Goal: Task Accomplishment & Management: Complete application form

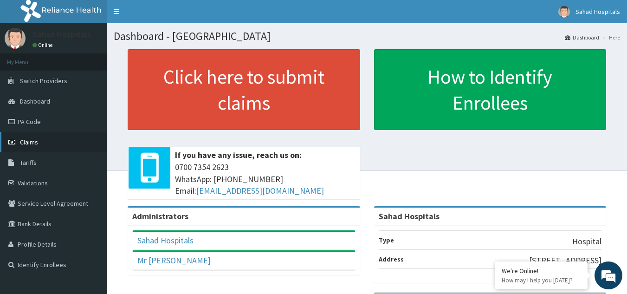
click at [42, 141] on link "Claims" at bounding box center [53, 142] width 107 height 20
click at [71, 117] on link "PA Code" at bounding box center [53, 121] width 107 height 20
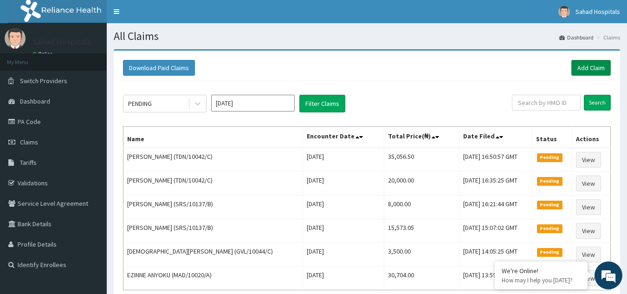
click at [588, 65] on link "Add Claim" at bounding box center [590, 68] width 39 height 16
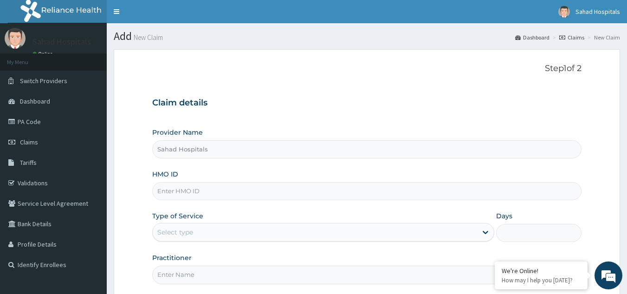
click at [189, 192] on input "HMO ID" at bounding box center [367, 191] width 430 height 18
paste input "RELIANCE HMO (SBD/10003/B)"
click at [210, 191] on input "RELIANCE HMO (SBD/10003/B" at bounding box center [367, 191] width 430 height 18
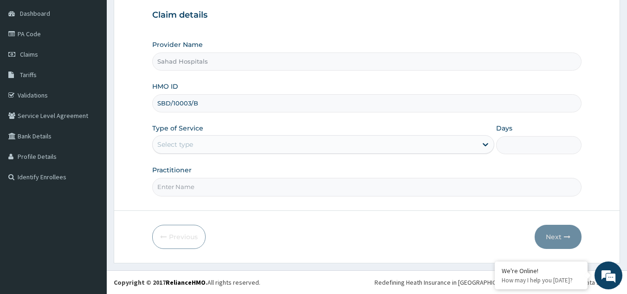
type input "SBD/10003/B"
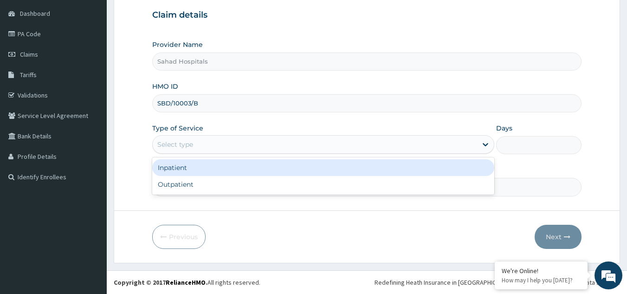
click at [205, 144] on div "Select type" at bounding box center [315, 144] width 324 height 15
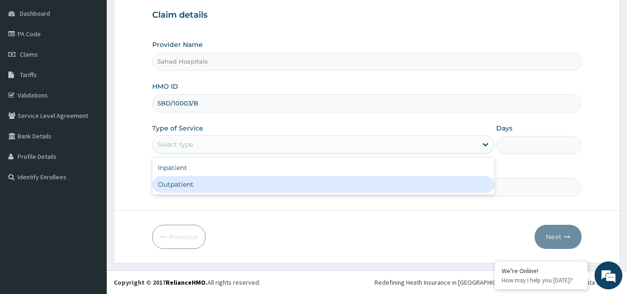
click at [199, 178] on div "Outpatient" at bounding box center [323, 184] width 342 height 17
type input "1"
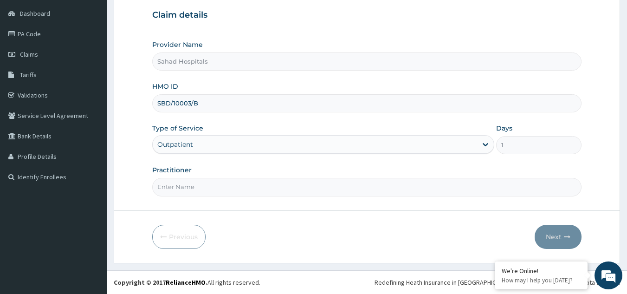
click at [184, 184] on input "Practitioner" at bounding box center [367, 187] width 430 height 18
type input "gp"
click at [548, 227] on button "Next" at bounding box center [557, 236] width 47 height 24
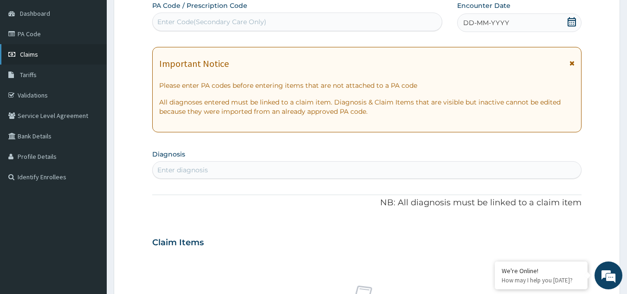
click at [43, 55] on link "Claims" at bounding box center [53, 54] width 107 height 20
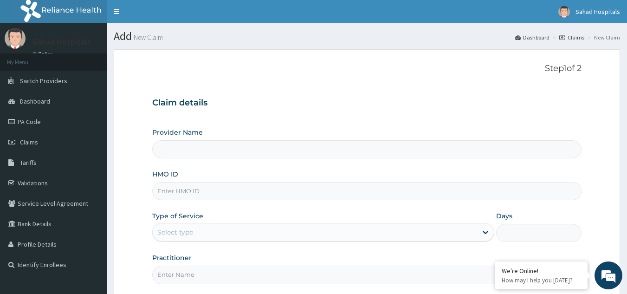
type input "Sahad Hospitals"
drag, startPoint x: 0, startPoint y: 0, endPoint x: 174, endPoint y: 189, distance: 257.4
click at [174, 189] on input "HMO ID" at bounding box center [367, 191] width 430 height 18
paste input "RELIANCE HMO (CDI/10009/B)"
click at [210, 193] on input "RELIANCE HMO (CDI/10009/B" at bounding box center [367, 191] width 430 height 18
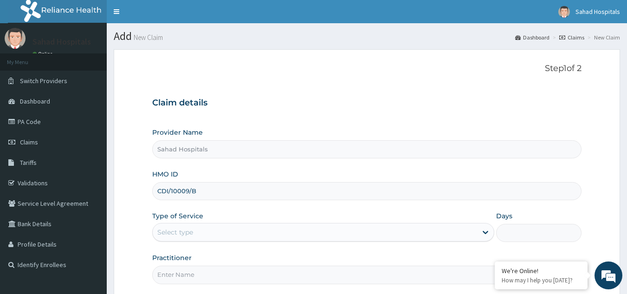
type input "CDI/10009/B"
click at [193, 231] on div "Select type" at bounding box center [175, 231] width 36 height 9
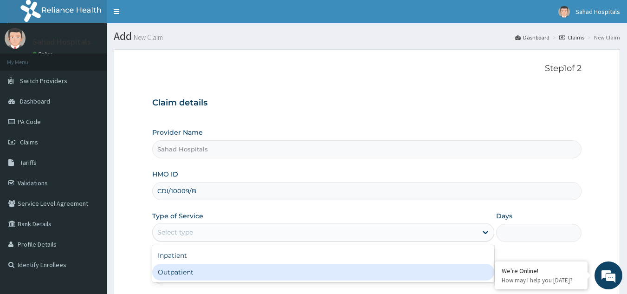
click at [199, 270] on div "Outpatient" at bounding box center [323, 271] width 342 height 17
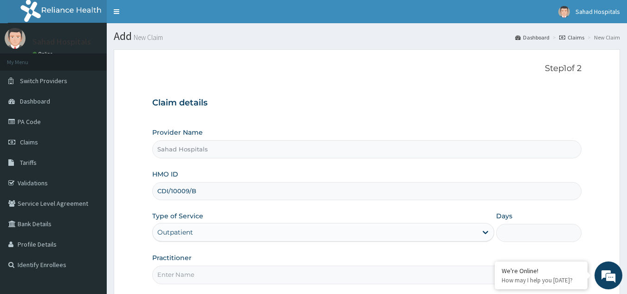
type input "1"
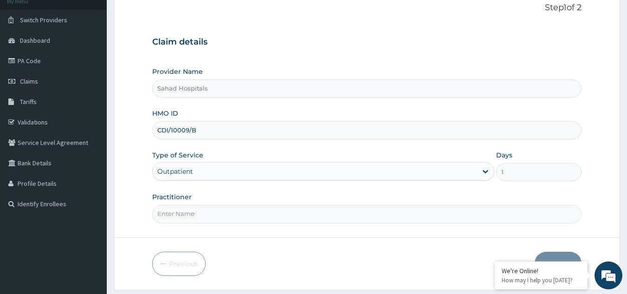
scroll to position [88, 0]
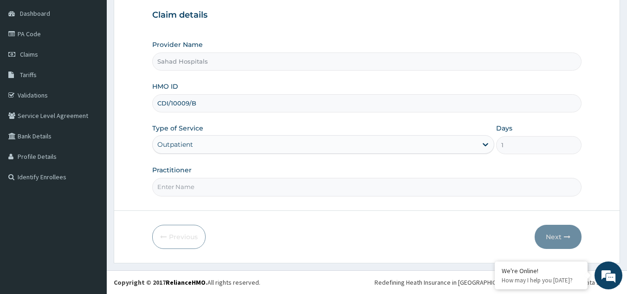
click at [195, 185] on input "Practitioner" at bounding box center [367, 187] width 430 height 18
type input "gp"
click at [555, 231] on button "Next" at bounding box center [557, 236] width 47 height 24
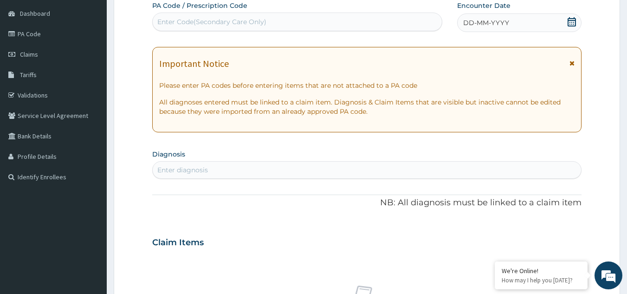
click at [223, 17] on div "Enter Code(Secondary Care Only)" at bounding box center [211, 21] width 109 height 9
paste input "PA/E0780B"
type input "PA/E0780B"
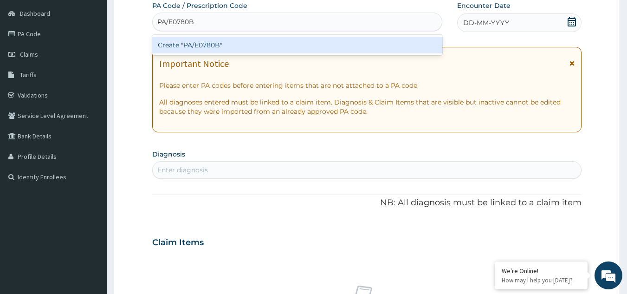
click at [225, 41] on div "Create "PA/E0780B"" at bounding box center [297, 45] width 290 height 17
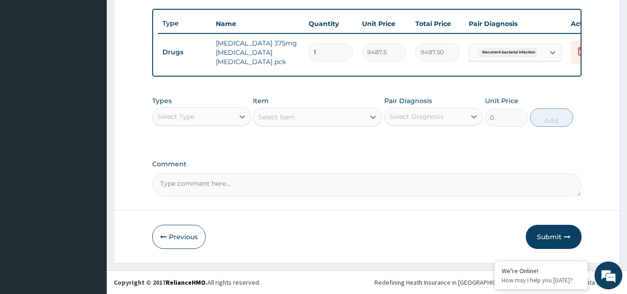
scroll to position [341, 0]
click at [551, 232] on button "Submit" at bounding box center [554, 236] width 56 height 24
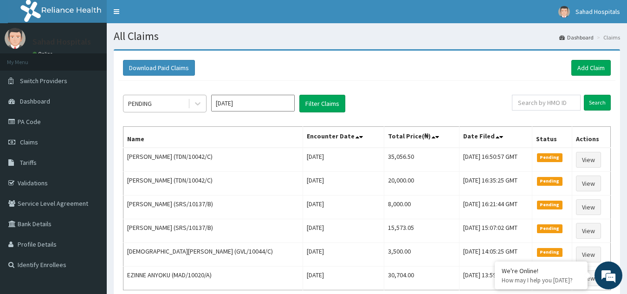
click at [169, 100] on div "PENDING" at bounding box center [155, 103] width 64 height 15
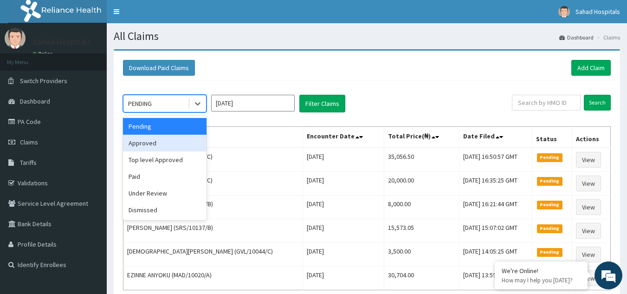
click at [177, 140] on div "Approved" at bounding box center [164, 143] width 83 height 17
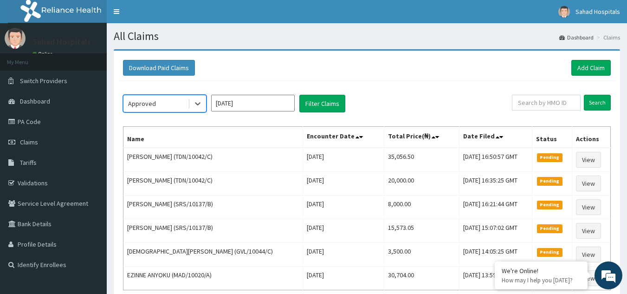
click at [244, 106] on input "[DATE]" at bounding box center [252, 103] width 83 height 17
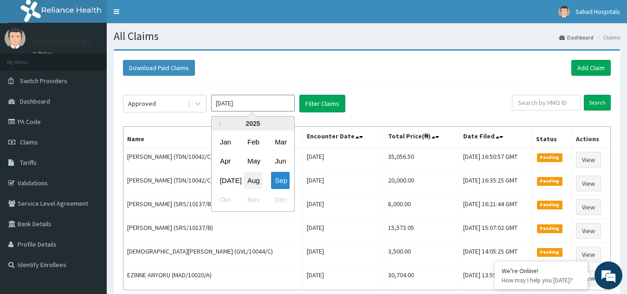
click at [245, 174] on div "Aug" at bounding box center [253, 180] width 19 height 17
type input "Aug 2025"
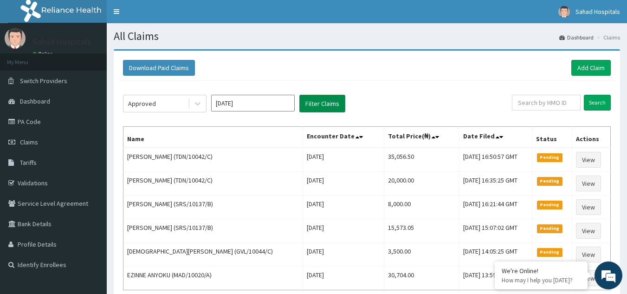
click at [331, 96] on button "Filter Claims" at bounding box center [322, 104] width 46 height 18
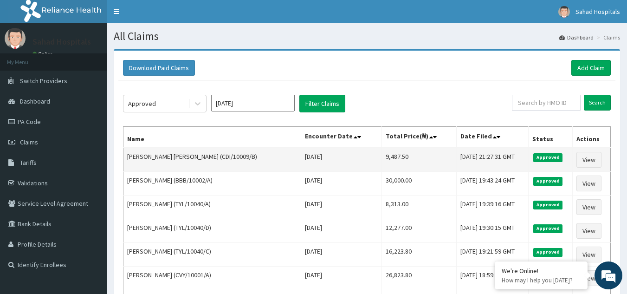
click at [382, 155] on td "9,487.50" at bounding box center [419, 159] width 75 height 24
copy td "9,487.50"
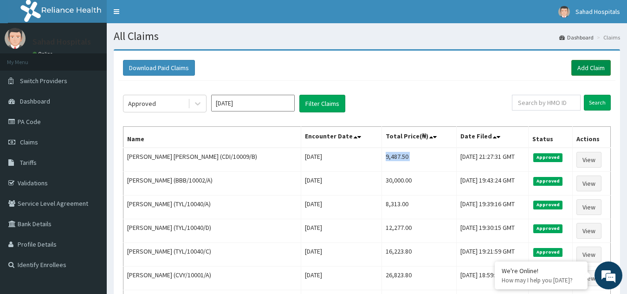
click at [586, 60] on link "Add Claim" at bounding box center [590, 68] width 39 height 16
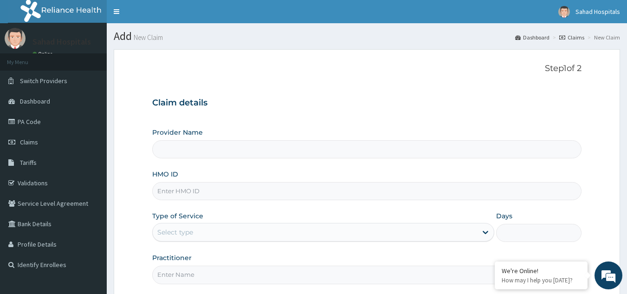
click at [205, 192] on input "HMO ID" at bounding box center [367, 191] width 430 height 18
type input "Sahad Hospitals"
click at [209, 191] on input "RELIANCE HMO (EGB/10005/A" at bounding box center [367, 191] width 430 height 18
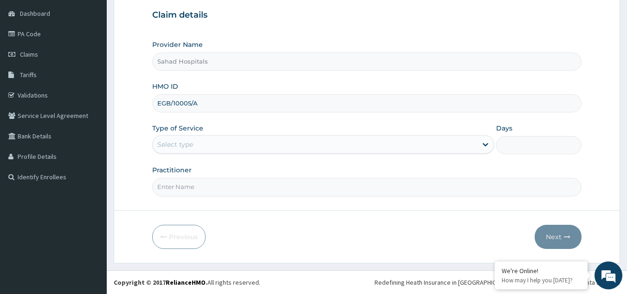
scroll to position [87, 0]
type input "EGB/10005/A"
click at [197, 142] on div "Select type" at bounding box center [315, 145] width 324 height 15
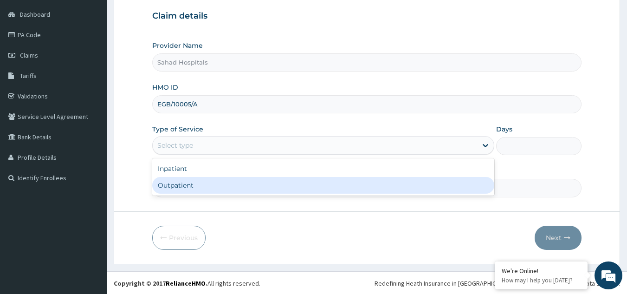
scroll to position [0, 0]
click at [209, 185] on div "Outpatient" at bounding box center [323, 185] width 342 height 17
type input "1"
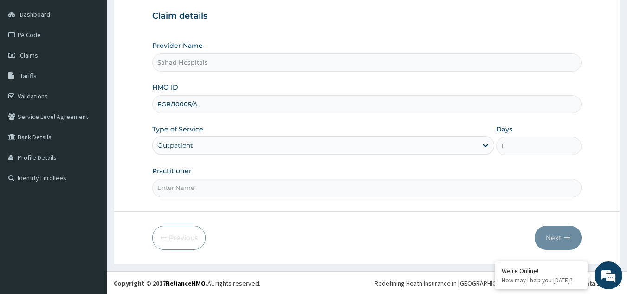
click at [196, 189] on input "Practitioner" at bounding box center [367, 188] width 430 height 18
type input "GP"
click at [559, 232] on button "Next" at bounding box center [557, 237] width 47 height 24
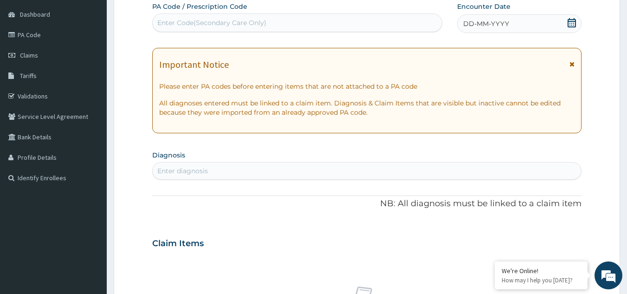
click at [205, 19] on div "Enter Code(Secondary Care Only)" at bounding box center [211, 22] width 109 height 9
paste input "PA/109B9B"
type input "PA/109B9B"
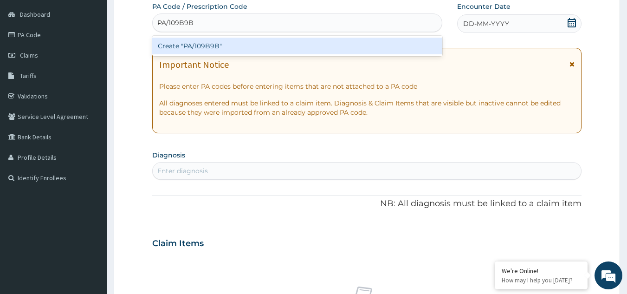
click at [212, 42] on div "Create "PA/109B9B"" at bounding box center [297, 46] width 290 height 17
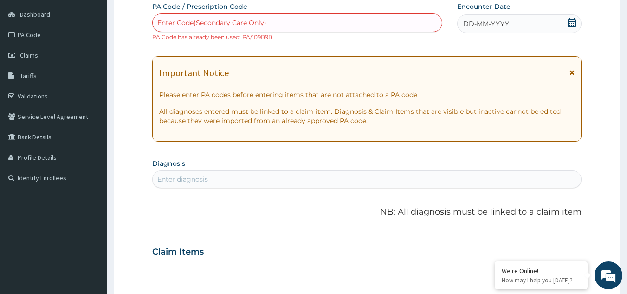
click at [201, 19] on div "Enter Code(Secondary Care Only)" at bounding box center [211, 22] width 109 height 9
paste input "PA/4A0768"
type input "PA/4A0768"
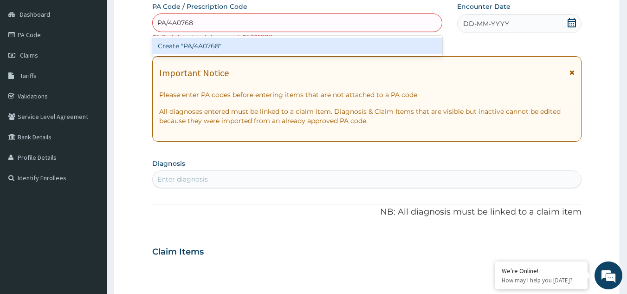
click at [205, 45] on div "Create "PA/4A0768"" at bounding box center [297, 46] width 290 height 17
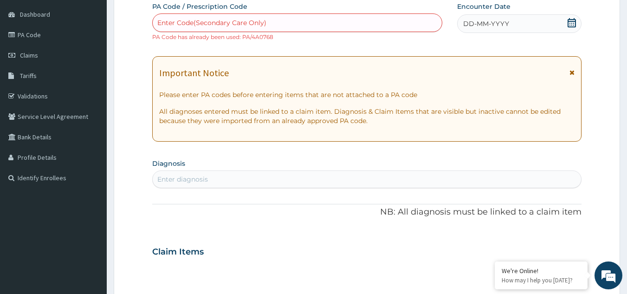
click at [210, 17] on div "Enter Code(Secondary Care Only)" at bounding box center [297, 22] width 289 height 15
paste input "PA/D39EA3"
type input "PA/D39EA3"
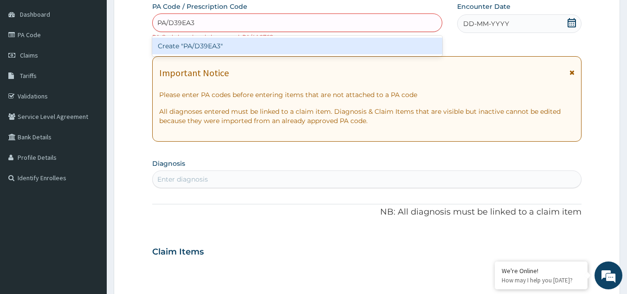
click at [212, 45] on div "Create "PA/D39EA3"" at bounding box center [297, 46] width 290 height 17
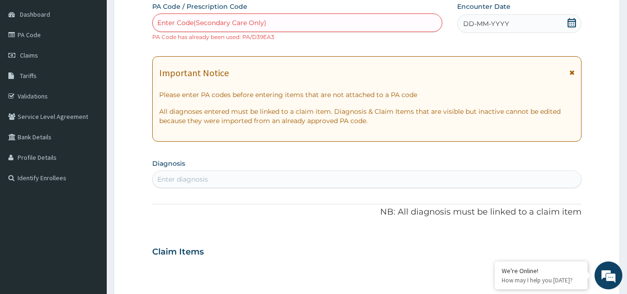
click at [192, 23] on div "Enter Code(Secondary Care Only)" at bounding box center [211, 22] width 109 height 9
paste input "PA/18057F"
type input "PA/18057F"
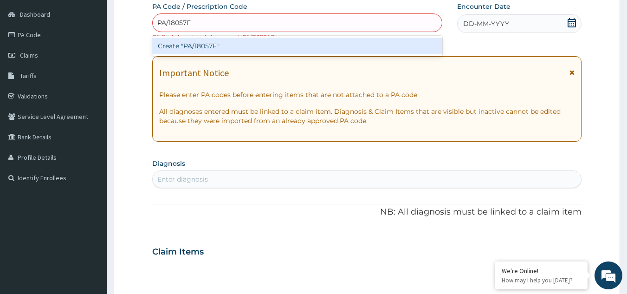
click at [201, 44] on div "Create "PA/18057F"" at bounding box center [297, 46] width 290 height 17
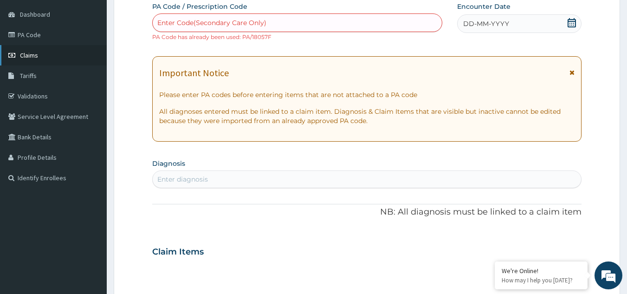
click at [54, 50] on link "Claims" at bounding box center [53, 55] width 107 height 20
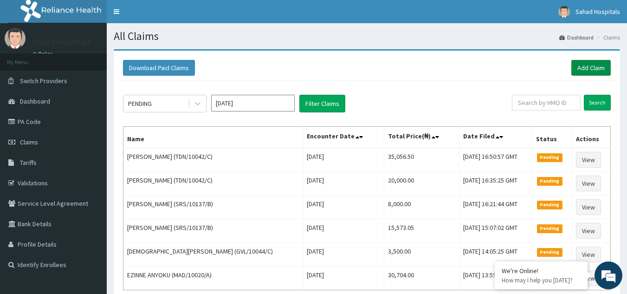
click at [586, 63] on link "Add Claim" at bounding box center [590, 68] width 39 height 16
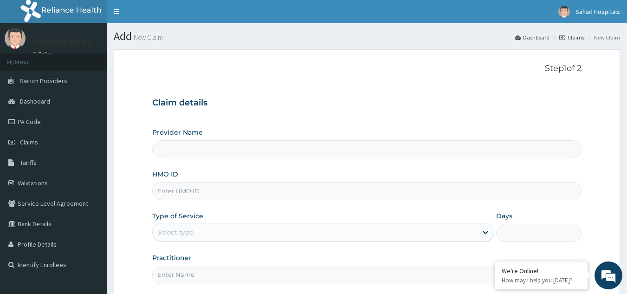
click at [186, 189] on input "HMO ID" at bounding box center [367, 191] width 430 height 18
type input "Sahad Hospitals"
paste input "RELIANCE HMO (GNT/10030/A)"
click at [210, 191] on input "RELIANCE HMO (GNT/10030/A" at bounding box center [367, 191] width 430 height 18
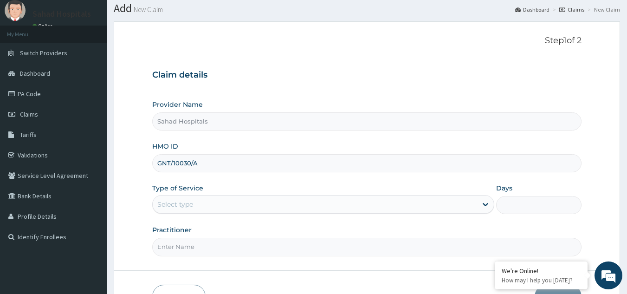
scroll to position [88, 0]
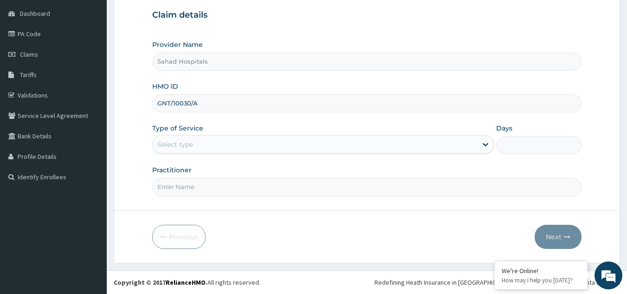
type input "GNT/10030/A"
click at [206, 142] on div "Select type" at bounding box center [315, 144] width 324 height 15
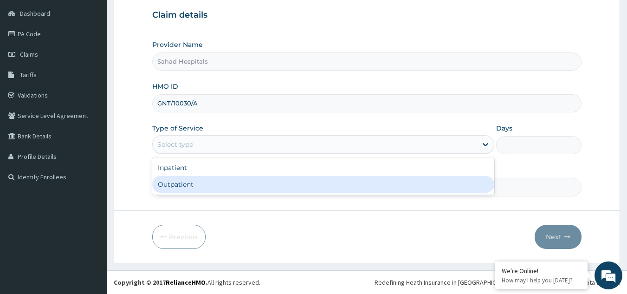
click at [205, 183] on div "Outpatient" at bounding box center [323, 184] width 342 height 17
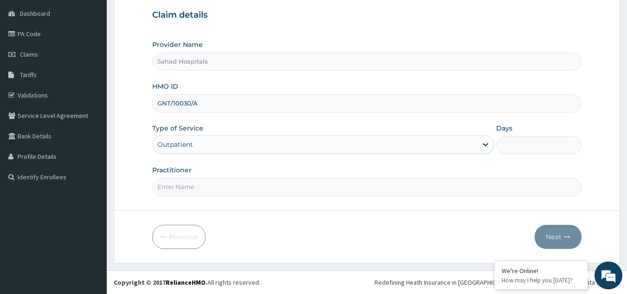
type input "1"
click at [190, 184] on input "Practitioner" at bounding box center [367, 187] width 430 height 18
type input "GP"
click at [553, 234] on button "Next" at bounding box center [557, 236] width 47 height 24
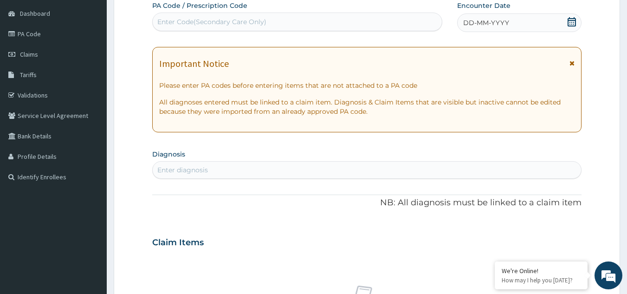
click at [216, 19] on div "Enter Code(Secondary Care Only)" at bounding box center [211, 21] width 109 height 9
paste input "PA/E09911"
type input "PA/E09911"
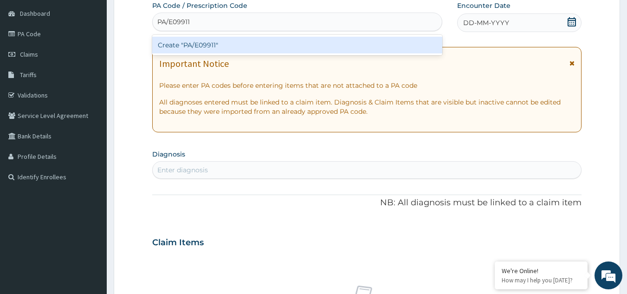
click at [219, 43] on div "Create "PA/E09911"" at bounding box center [297, 45] width 290 height 17
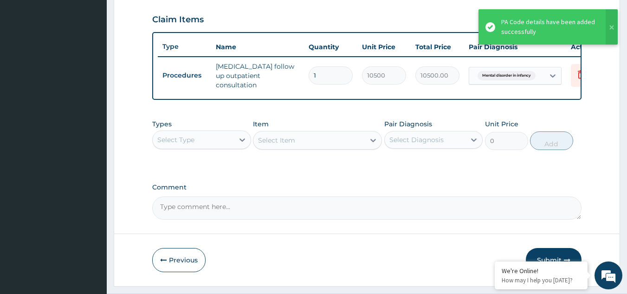
scroll to position [338, 0]
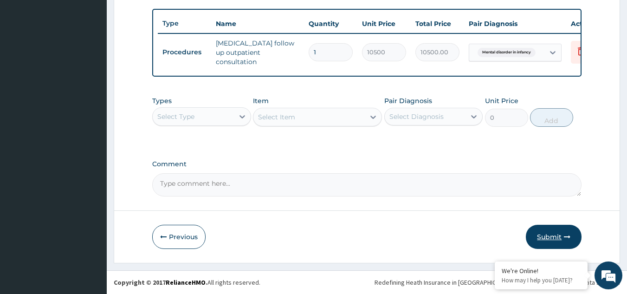
click at [545, 232] on button "Submit" at bounding box center [554, 236] width 56 height 24
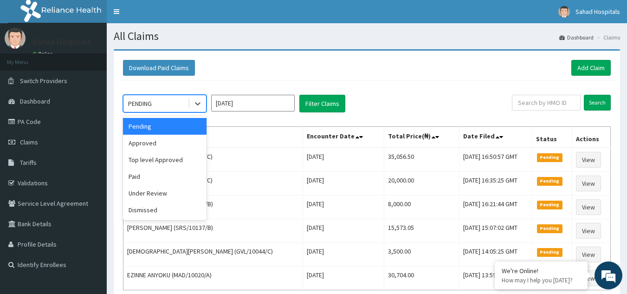
click at [161, 105] on div "PENDING" at bounding box center [155, 103] width 64 height 15
click at [158, 151] on div "Approved" at bounding box center [164, 143] width 83 height 17
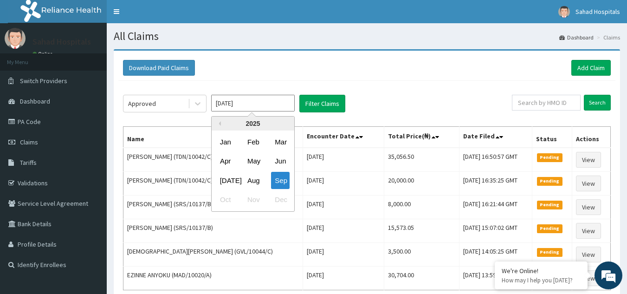
click at [264, 99] on input "Sep 2025" at bounding box center [252, 103] width 83 height 17
click at [250, 177] on div "Aug" at bounding box center [253, 180] width 19 height 17
type input "Aug 2025"
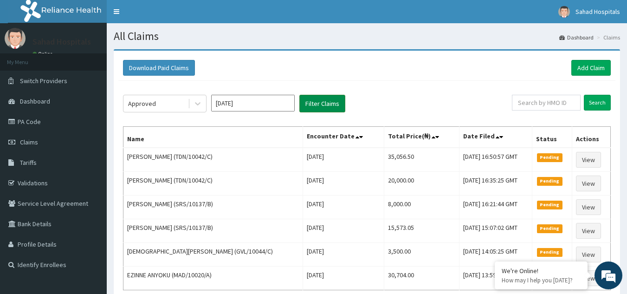
click at [318, 102] on button "Filter Claims" at bounding box center [322, 104] width 46 height 18
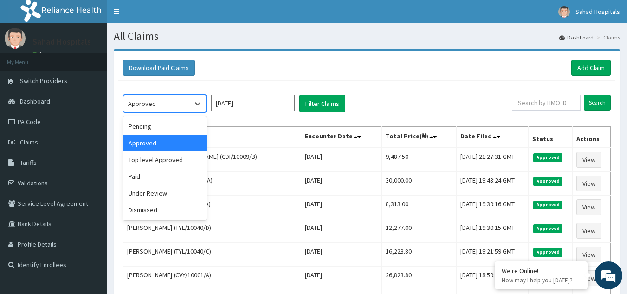
click at [161, 99] on div "Approved" at bounding box center [155, 103] width 64 height 15
click at [160, 122] on div "Pending" at bounding box center [164, 126] width 83 height 17
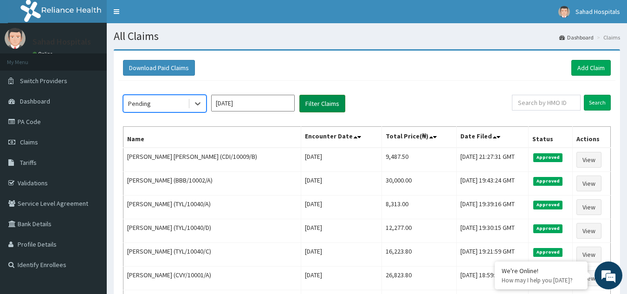
click at [320, 98] on button "Filter Claims" at bounding box center [322, 104] width 46 height 18
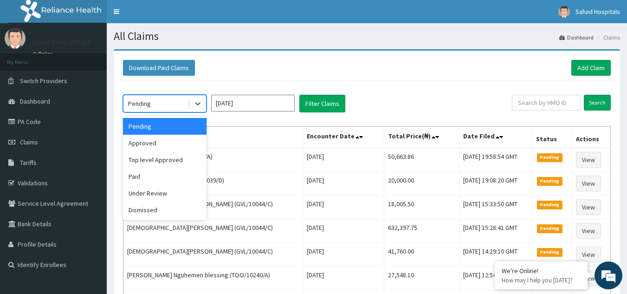
click at [159, 103] on div "Pending" at bounding box center [155, 103] width 64 height 15
click at [155, 175] on div "Paid" at bounding box center [164, 176] width 83 height 17
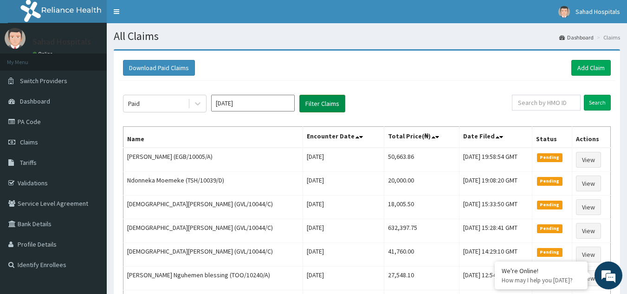
click at [312, 98] on button "Filter Claims" at bounding box center [322, 104] width 46 height 18
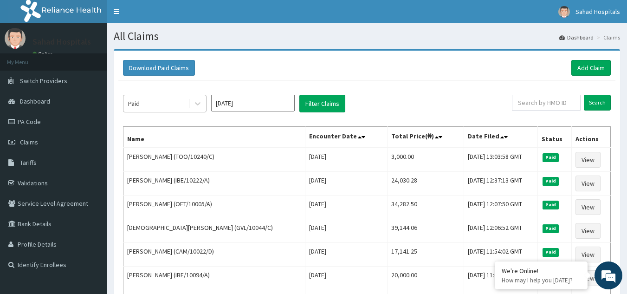
click at [140, 100] on div "Paid" at bounding box center [134, 103] width 12 height 9
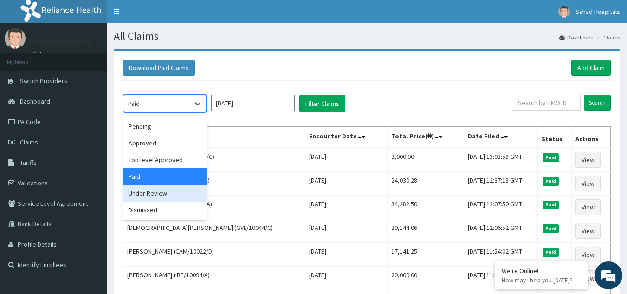
click at [156, 196] on div "Under Review" at bounding box center [164, 193] width 83 height 17
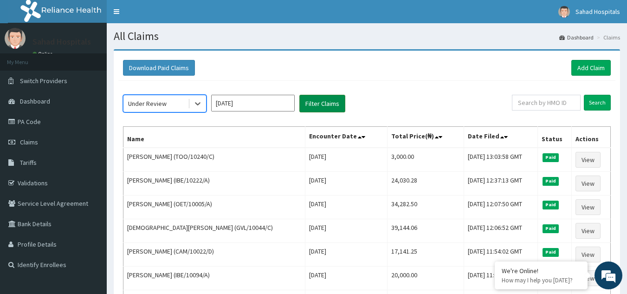
click at [317, 102] on button "Filter Claims" at bounding box center [322, 104] width 46 height 18
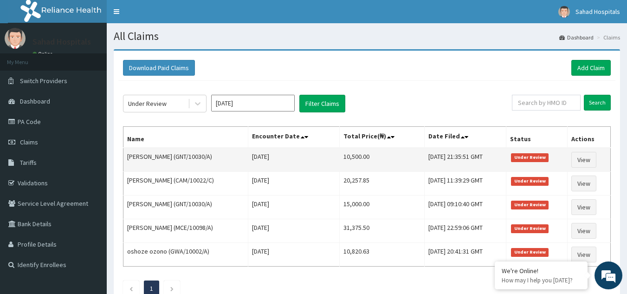
click at [358, 153] on td "10,500.00" at bounding box center [382, 159] width 85 height 24
copy td "10,500.00"
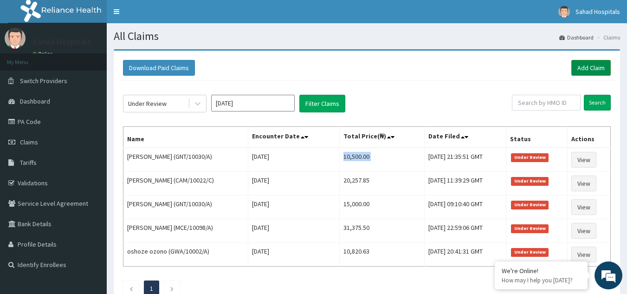
click at [591, 63] on link "Add Claim" at bounding box center [590, 68] width 39 height 16
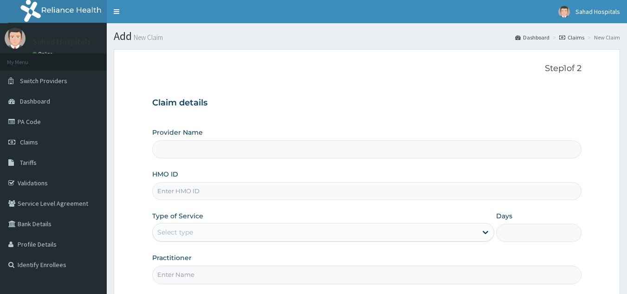
type input "Sahad Hospitals"
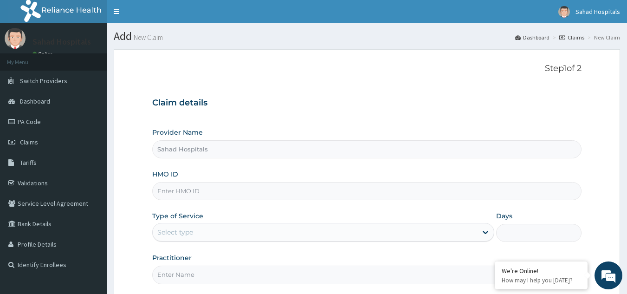
click at [204, 189] on input "HMO ID" at bounding box center [367, 191] width 430 height 18
paste input "RELIANCE HMO (GNT/10030/A)"
click at [211, 191] on input "RELIANCE HMO (GNT/10030/A" at bounding box center [367, 191] width 430 height 18
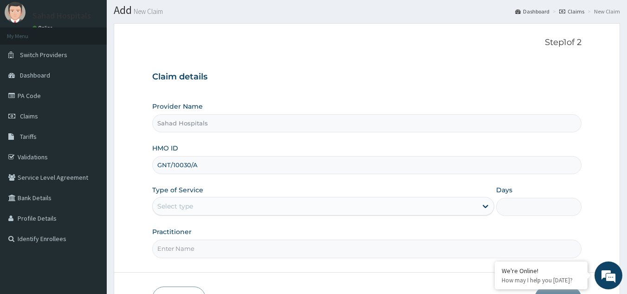
scroll to position [88, 0]
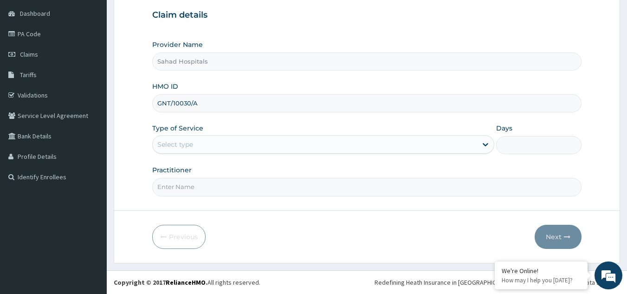
type input "GNT/10030/A"
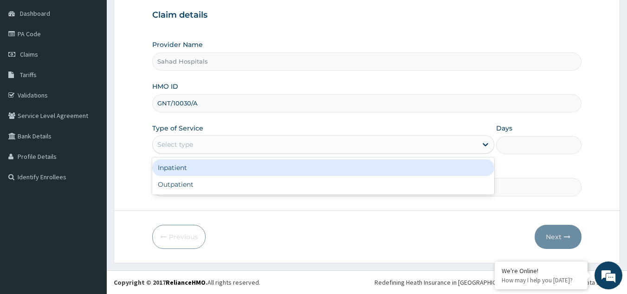
click at [198, 140] on div "Select type" at bounding box center [315, 144] width 324 height 15
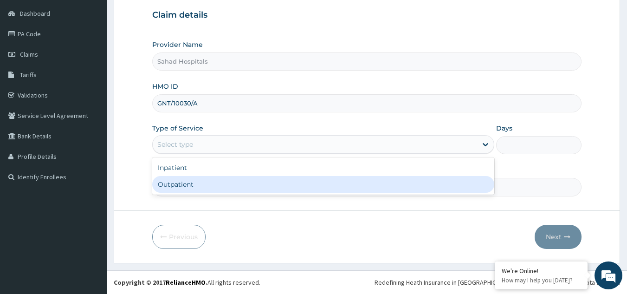
click at [198, 185] on div "Outpatient" at bounding box center [323, 184] width 342 height 17
type input "1"
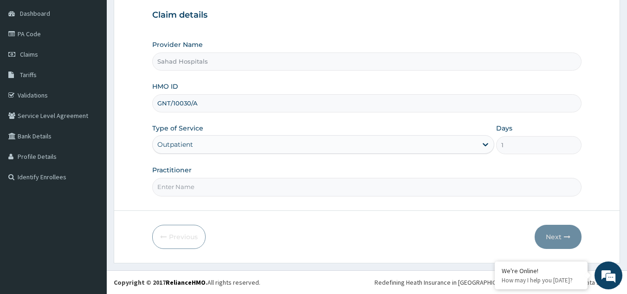
click at [189, 187] on input "Practitioner" at bounding box center [367, 187] width 430 height 18
type input "GP"
click at [554, 231] on button "Next" at bounding box center [557, 236] width 47 height 24
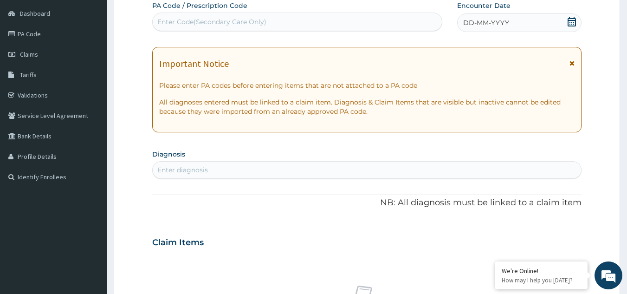
click at [201, 19] on div "Enter Code(Secondary Care Only)" at bounding box center [211, 21] width 109 height 9
paste input "PA/67DC12"
type input "PA/67DC12"
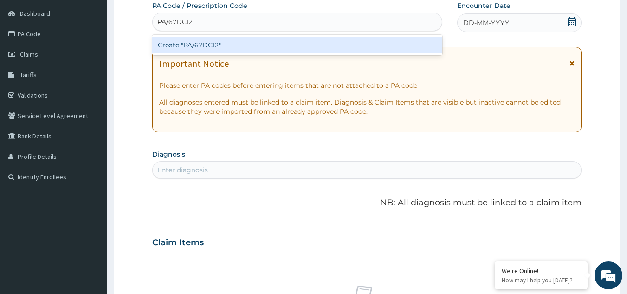
click at [204, 42] on div "Create "PA/67DC12"" at bounding box center [297, 45] width 290 height 17
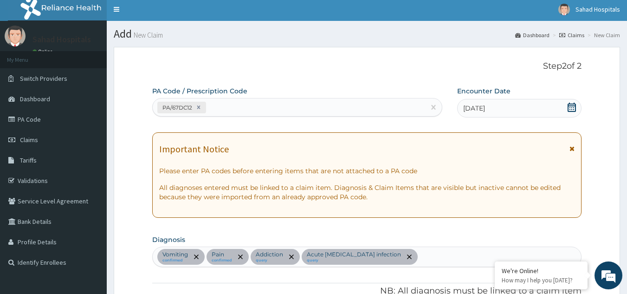
scroll to position [0, 0]
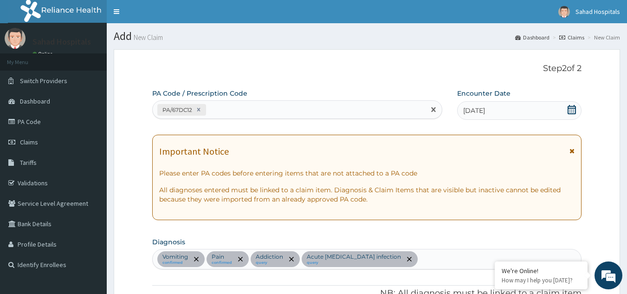
click at [212, 103] on div "PA/67DC12" at bounding box center [289, 109] width 273 height 15
paste input "PA/DFF653"
type input "PA/DFF653"
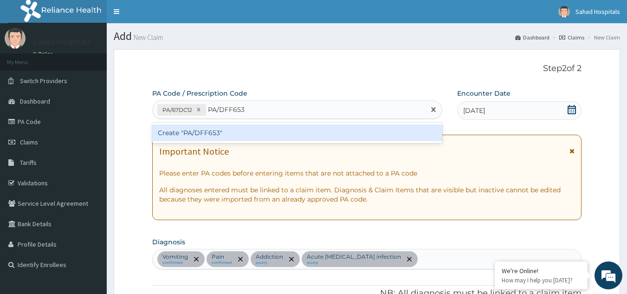
click at [221, 130] on div "Create "PA/DFF653"" at bounding box center [297, 132] width 290 height 17
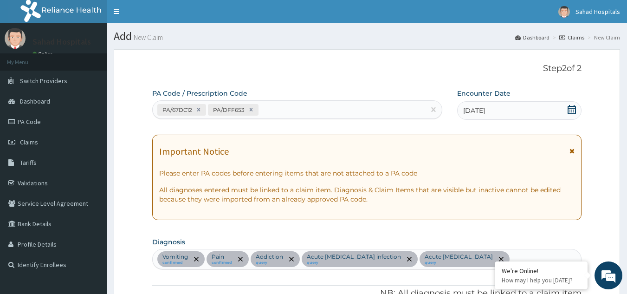
click at [265, 106] on div "PA/67DC12 PA/DFF653" at bounding box center [289, 109] width 273 height 15
paste input "PA/69341F"
type input "PA/69341F"
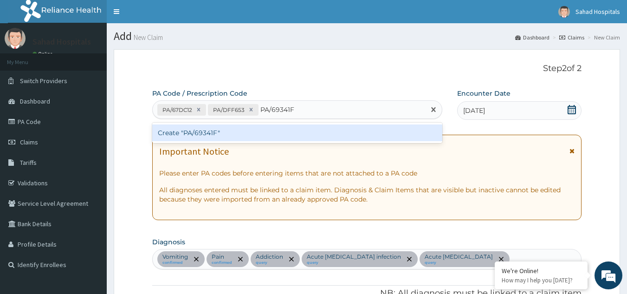
click at [249, 128] on div "Create "PA/69341F"" at bounding box center [297, 132] width 290 height 17
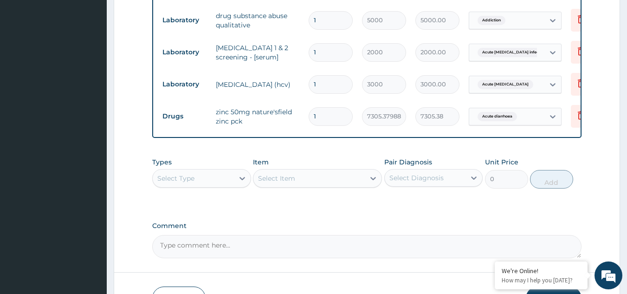
scroll to position [522, 0]
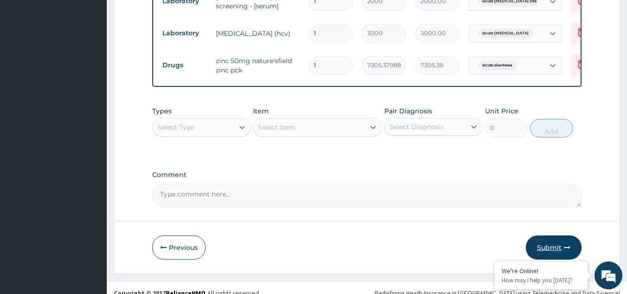
click at [551, 235] on button "Submit" at bounding box center [554, 247] width 56 height 24
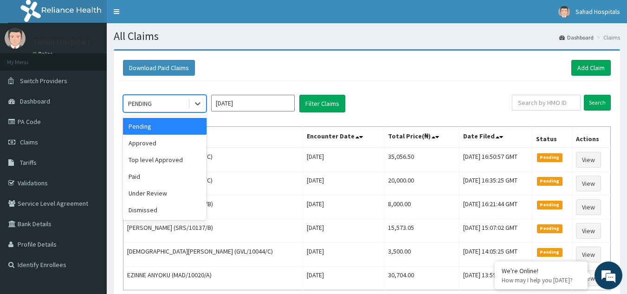
click at [143, 102] on div "PENDING" at bounding box center [140, 103] width 24 height 9
click at [183, 199] on div "Under Review" at bounding box center [164, 193] width 83 height 17
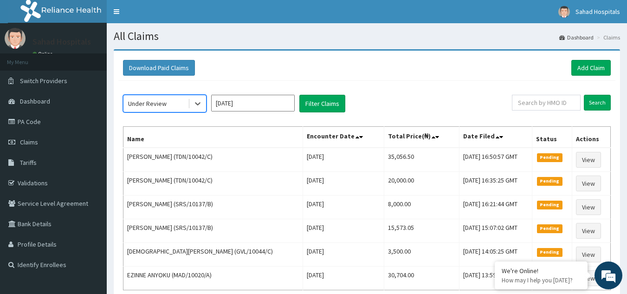
click at [239, 105] on input "[DATE]" at bounding box center [252, 103] width 83 height 17
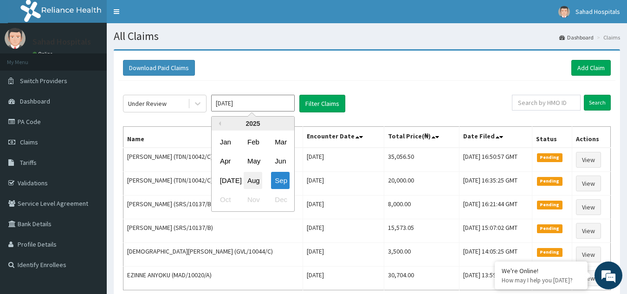
click at [249, 180] on div "Aug" at bounding box center [253, 180] width 19 height 17
type input "[DATE]"
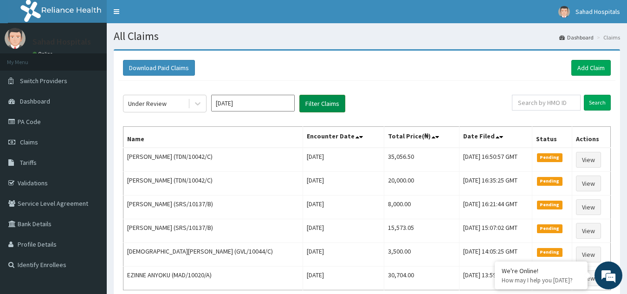
click at [315, 102] on button "Filter Claims" at bounding box center [322, 104] width 46 height 18
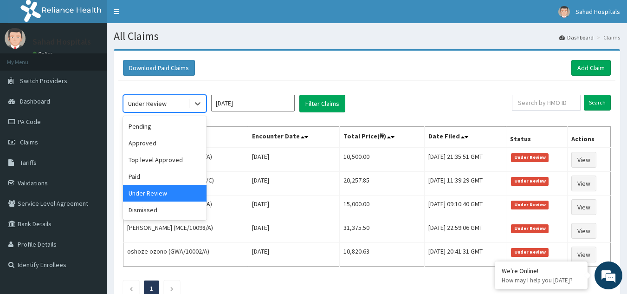
click at [158, 105] on div "Under Review" at bounding box center [147, 103] width 38 height 9
click at [159, 136] on div "Approved" at bounding box center [164, 143] width 83 height 17
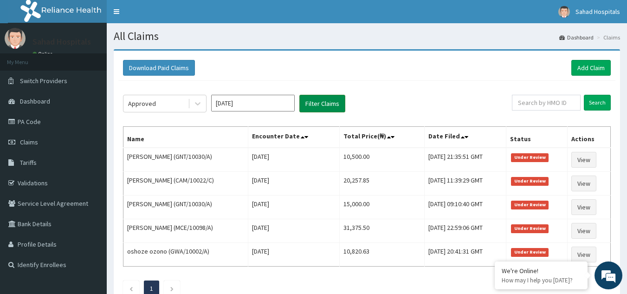
click at [321, 98] on button "Filter Claims" at bounding box center [322, 104] width 46 height 18
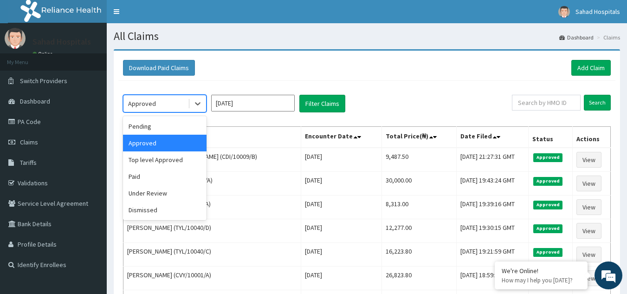
click at [145, 99] on div "Approved" at bounding box center [142, 103] width 28 height 9
click at [156, 130] on div "Pending" at bounding box center [164, 126] width 83 height 17
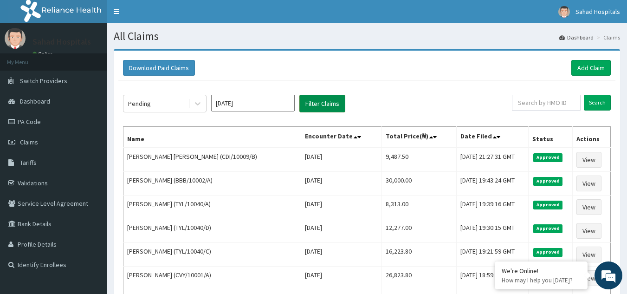
click at [321, 98] on button "Filter Claims" at bounding box center [322, 104] width 46 height 18
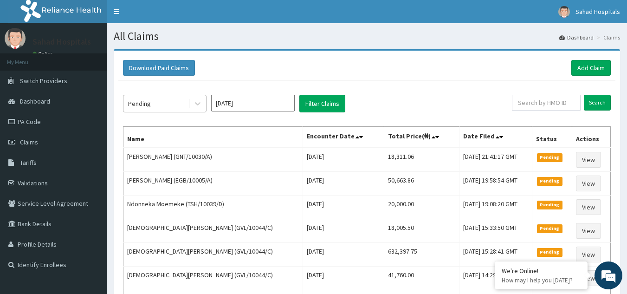
click at [168, 99] on div "Pending" at bounding box center [155, 103] width 64 height 15
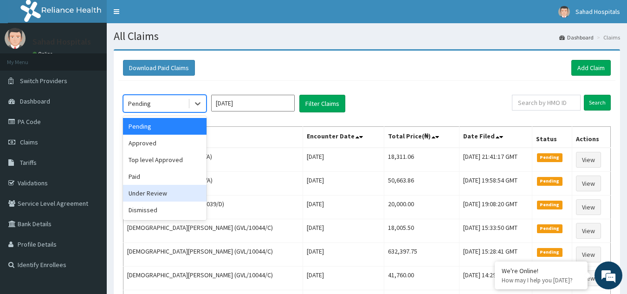
click at [163, 193] on div "Under Review" at bounding box center [164, 193] width 83 height 17
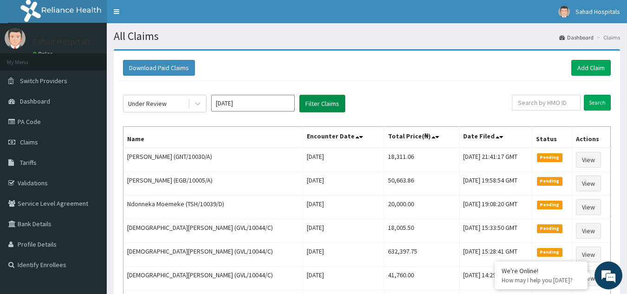
click at [324, 97] on button "Filter Claims" at bounding box center [322, 104] width 46 height 18
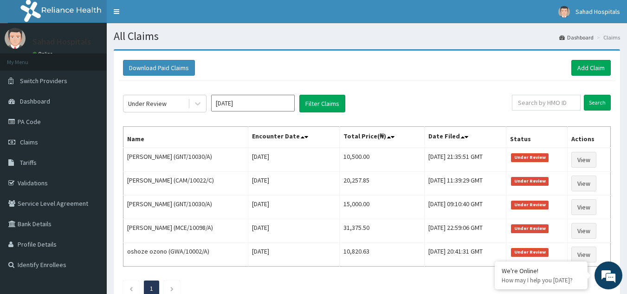
click at [512, 63] on div "Download Paid Claims Add Claim" at bounding box center [366, 68] width 487 height 16
click at [584, 66] on link "Add Claim" at bounding box center [590, 68] width 39 height 16
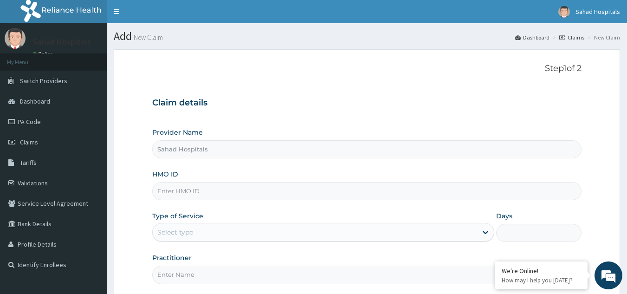
type input "Sahad Hospitals"
click at [188, 192] on input "HMO ID" at bounding box center [367, 191] width 430 height 18
paste input "RELIANCE HMO (GSV/11147/A)"
click at [210, 190] on input "RELIANCE HMO (GSV/11147/A" at bounding box center [367, 191] width 430 height 18
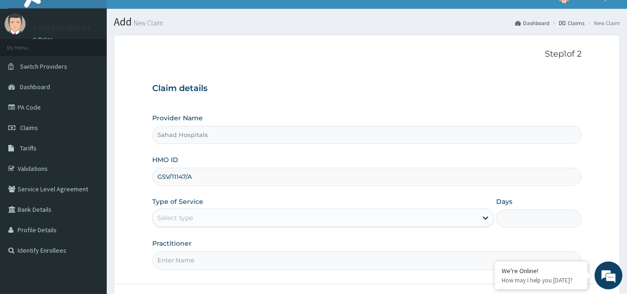
scroll to position [88, 0]
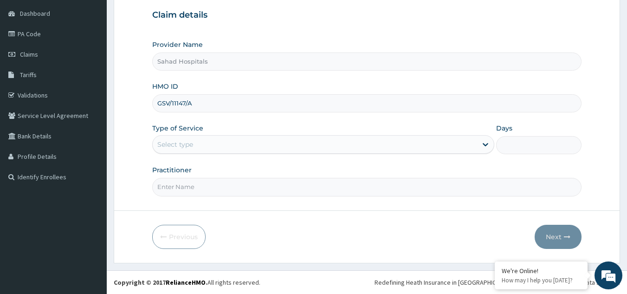
type input "GSV/11147/A"
click at [181, 143] on div "Select type" at bounding box center [175, 144] width 36 height 9
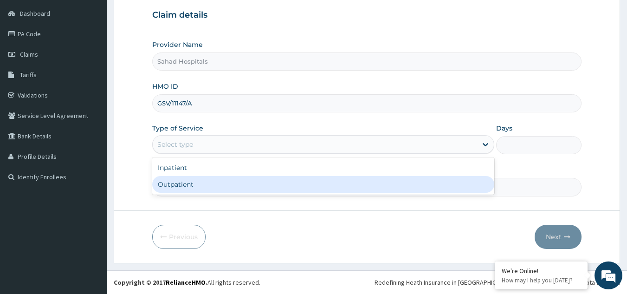
click at [193, 184] on div "Outpatient" at bounding box center [323, 184] width 342 height 17
type input "1"
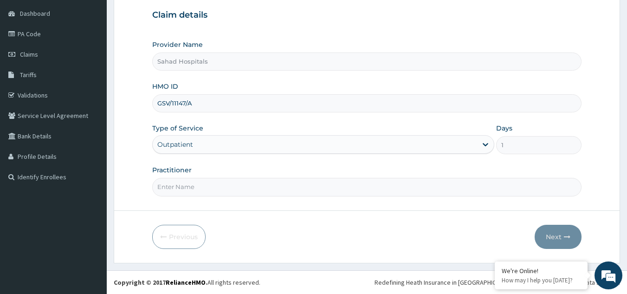
click at [183, 186] on input "Practitioner" at bounding box center [367, 187] width 430 height 18
type input "GP"
click at [551, 231] on button "Next" at bounding box center [557, 236] width 47 height 24
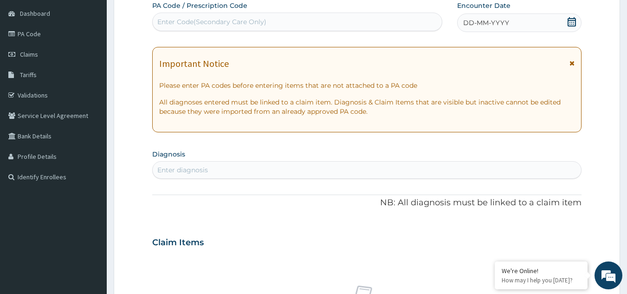
click at [204, 19] on div "Enter Code(Secondary Care Only)" at bounding box center [211, 21] width 109 height 9
paste input "PA/F406C9"
type input "PA/F406C9"
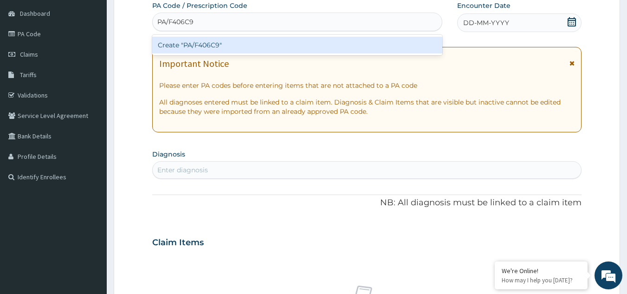
click at [211, 40] on div "Create "PA/F406C9"" at bounding box center [297, 45] width 290 height 17
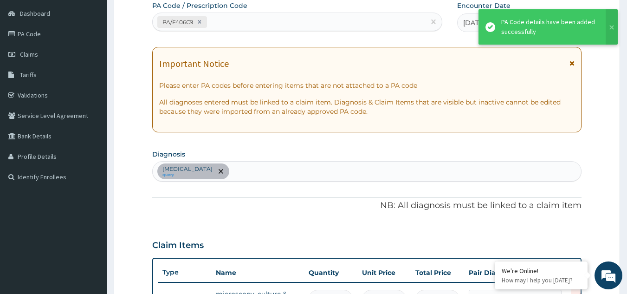
scroll to position [102, 0]
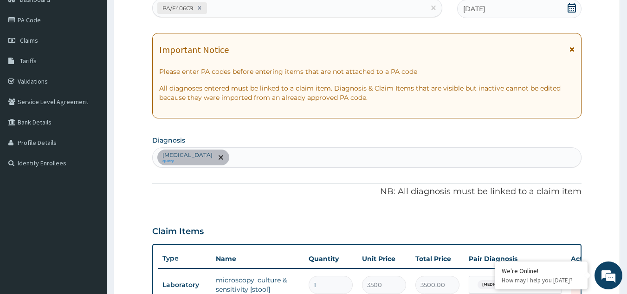
click at [213, 7] on div "PA/F406C9" at bounding box center [289, 7] width 273 height 15
paste input "PA/1318AB"
type input "PA/1318AB"
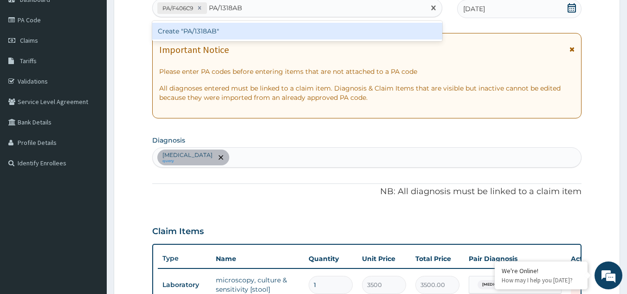
click at [210, 32] on div "Create "PA/1318AB"" at bounding box center [297, 31] width 290 height 17
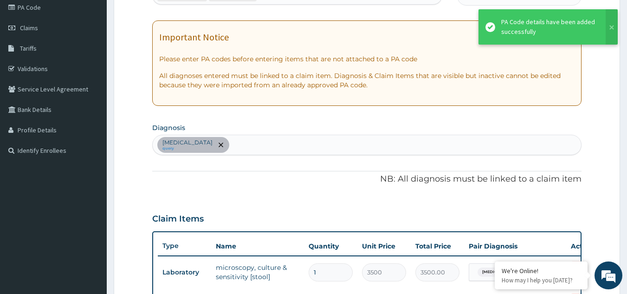
scroll to position [110, 0]
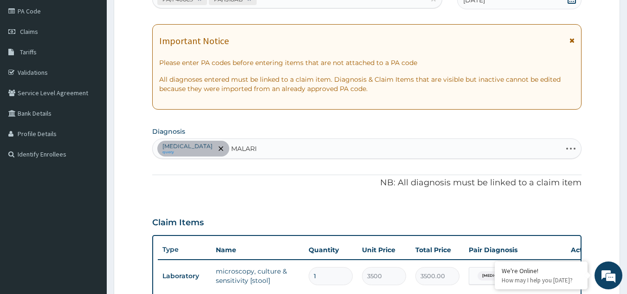
type input "[MEDICAL_DATA]"
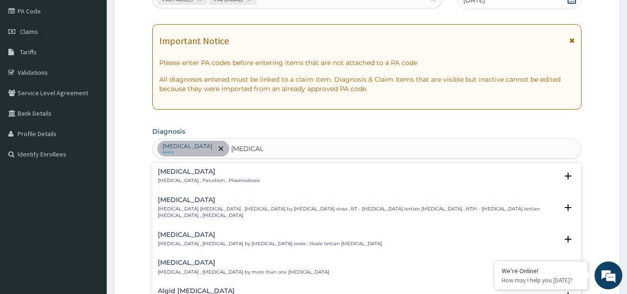
click at [199, 168] on h4 "[MEDICAL_DATA]" at bounding box center [209, 171] width 102 height 7
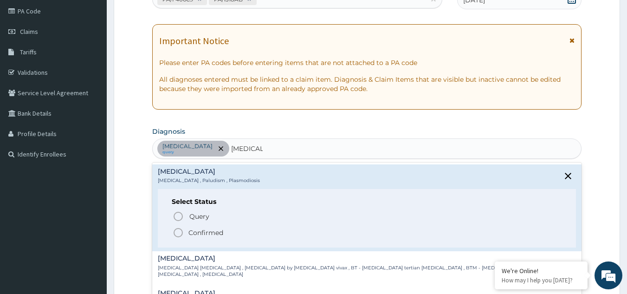
click at [178, 228] on icon "status option filled" at bounding box center [178, 232] width 11 height 11
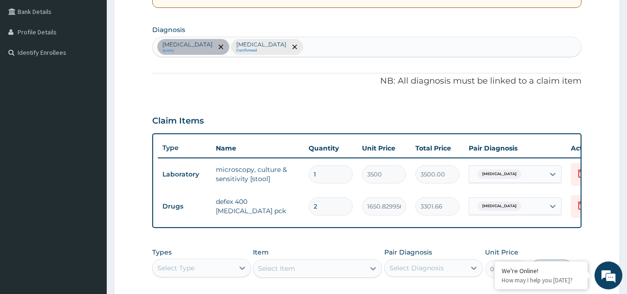
scroll to position [370, 0]
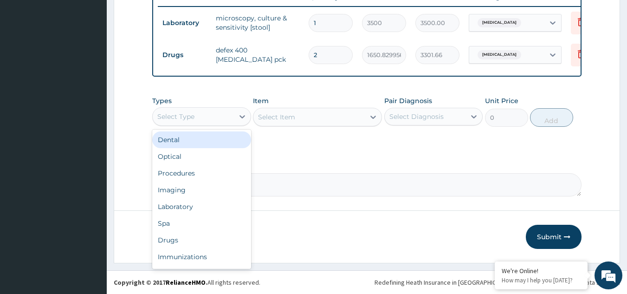
click at [196, 118] on div "Select Type" at bounding box center [193, 116] width 81 height 15
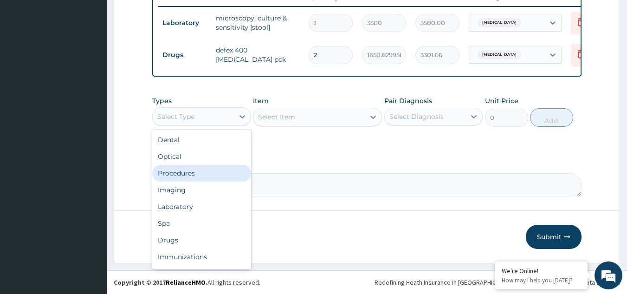
click at [203, 176] on div "Procedures" at bounding box center [201, 173] width 99 height 17
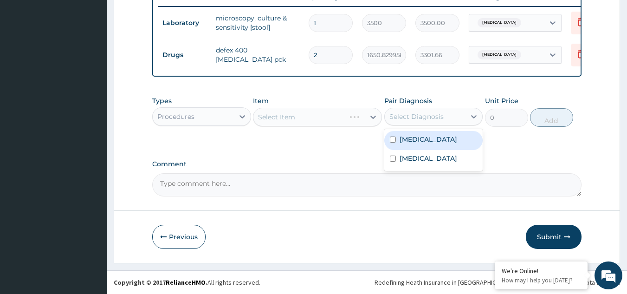
click at [415, 116] on div "Select Diagnosis" at bounding box center [416, 116] width 54 height 9
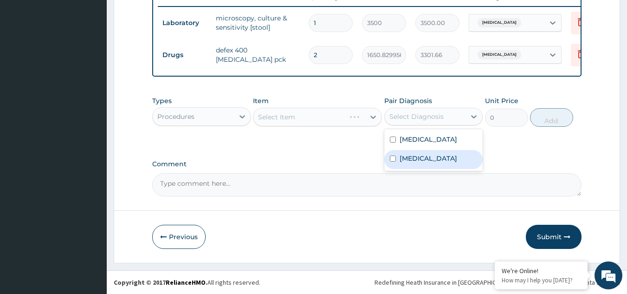
click at [415, 154] on label "Malaria" at bounding box center [428, 158] width 58 height 9
checkbox input "true"
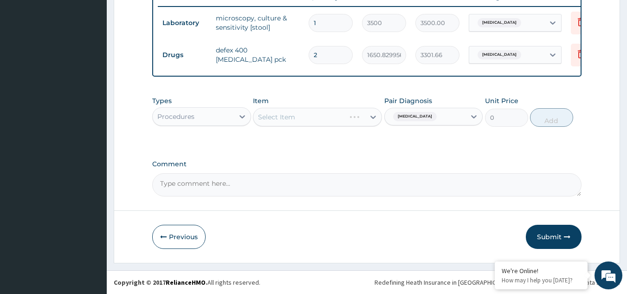
click at [336, 118] on div "Select Item" at bounding box center [317, 117] width 129 height 19
click at [336, 118] on div "Select Item" at bounding box center [308, 116] width 111 height 15
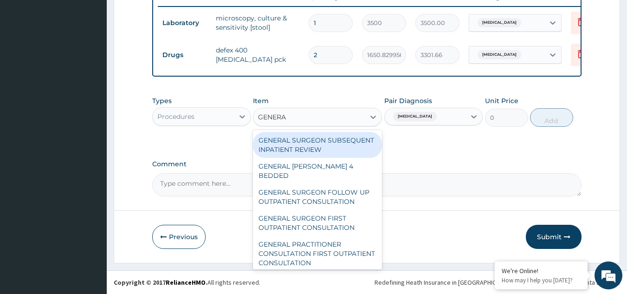
type input "GENERAL"
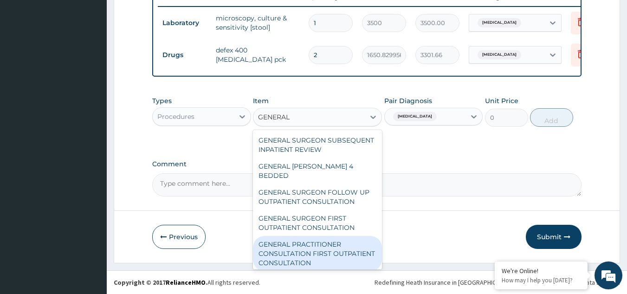
click at [302, 255] on div "GENERAL PRACTITIONER CONSULTATION FIRST OUTPATIENT CONSULTATION" at bounding box center [317, 253] width 129 height 35
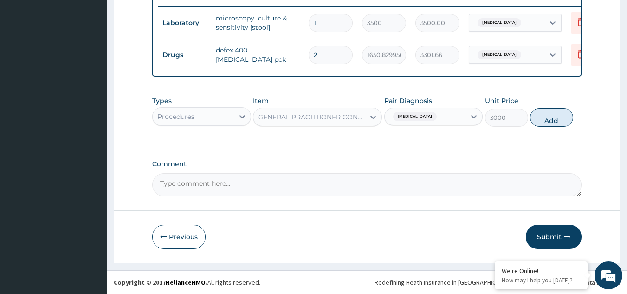
click at [550, 112] on button "Add" at bounding box center [551, 117] width 43 height 19
type input "0"
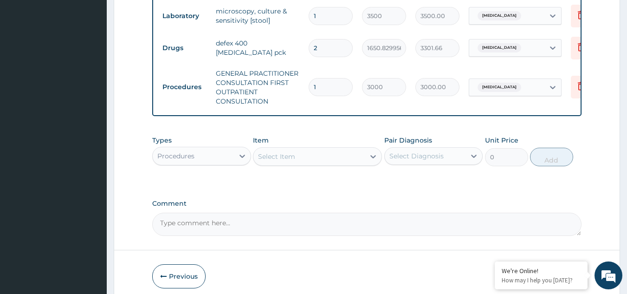
click at [424, 160] on div "Select Diagnosis" at bounding box center [416, 155] width 54 height 9
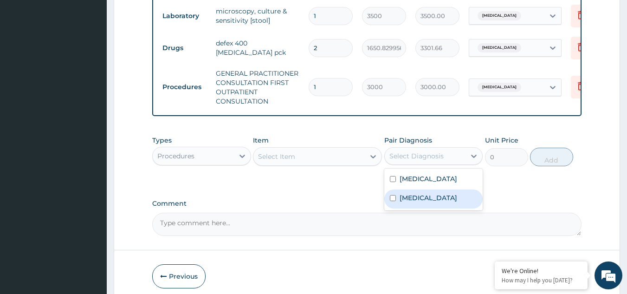
click at [423, 201] on label "Malaria" at bounding box center [428, 197] width 58 height 9
checkbox input "true"
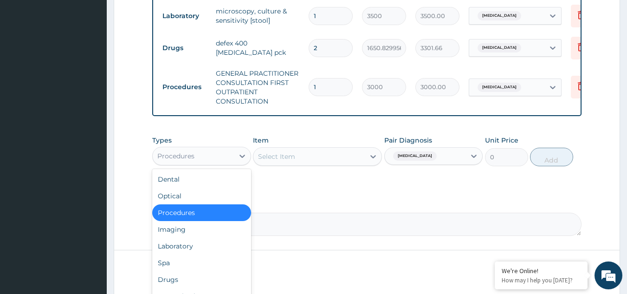
click at [215, 163] on div "Procedures" at bounding box center [193, 155] width 81 height 15
click at [208, 252] on div "Laboratory" at bounding box center [201, 245] width 99 height 17
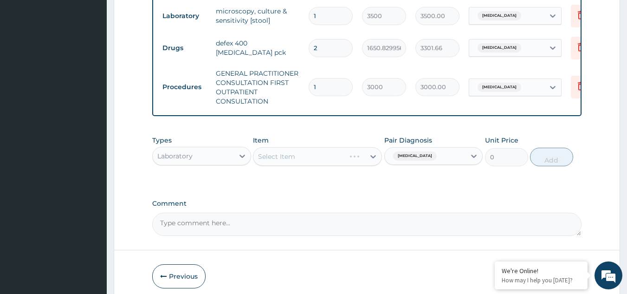
click at [300, 163] on div "Select Item" at bounding box center [317, 156] width 129 height 19
click at [300, 163] on div "Select Item" at bounding box center [308, 156] width 111 height 15
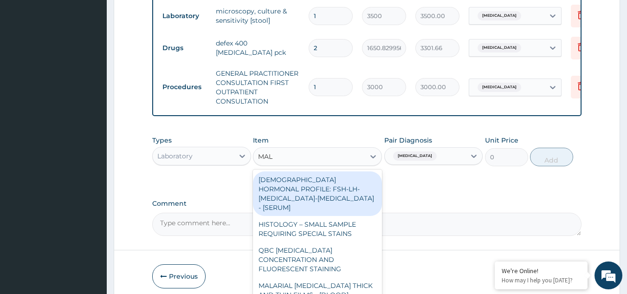
type input "MALA"
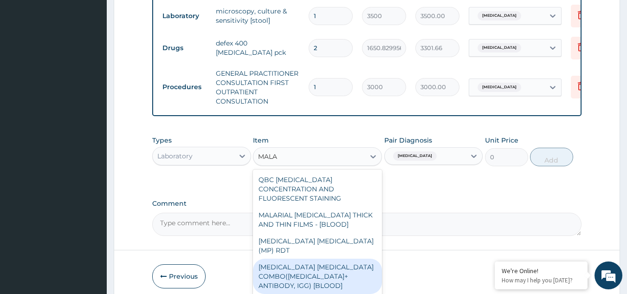
click at [296, 258] on div "MALARIA PARASITE COMBO(BLOOD FILM+ ANTIBODY, IGG) [BLOOD]" at bounding box center [317, 275] width 129 height 35
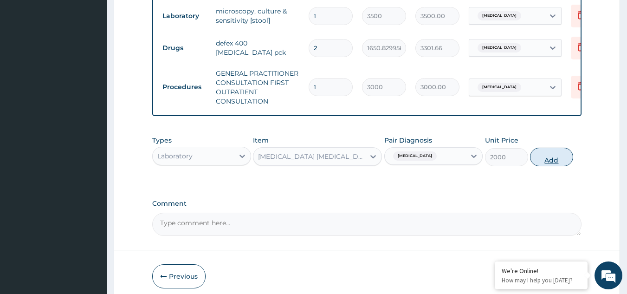
click at [551, 162] on button "Add" at bounding box center [551, 156] width 43 height 19
type input "0"
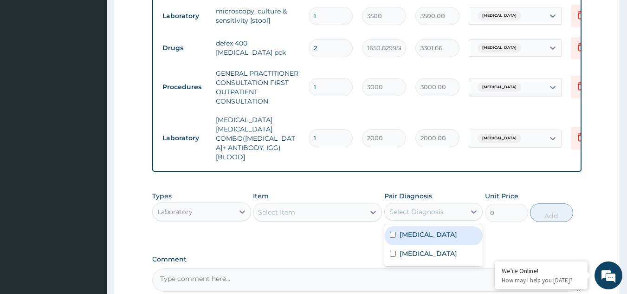
click at [405, 207] on div "Select Diagnosis" at bounding box center [416, 211] width 54 height 9
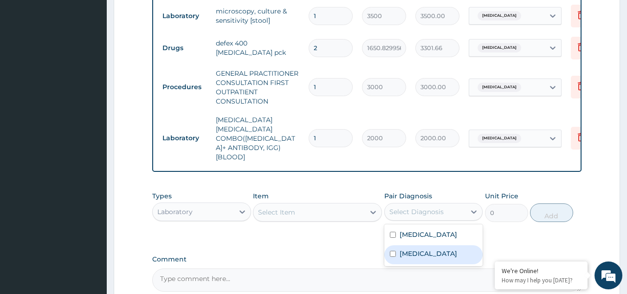
click at [412, 249] on label "Malaria" at bounding box center [428, 253] width 58 height 9
checkbox input "true"
click at [321, 205] on div "Select Item" at bounding box center [308, 212] width 111 height 15
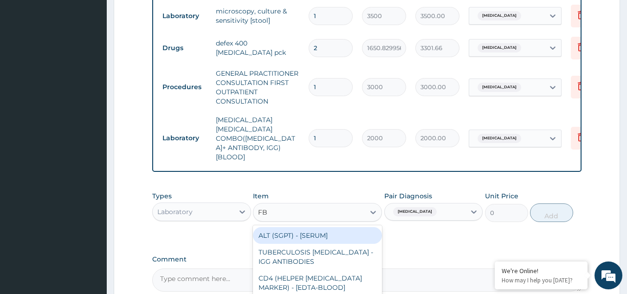
type input "FBC"
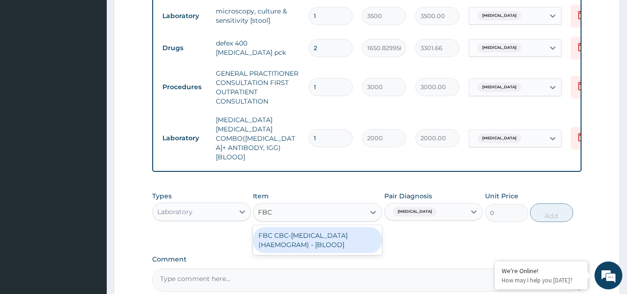
click at [318, 227] on div "FBC CBC-COMPLETE BLOOD COUNT (HAEMOGRAM) - [BLOOD]" at bounding box center [317, 240] width 129 height 26
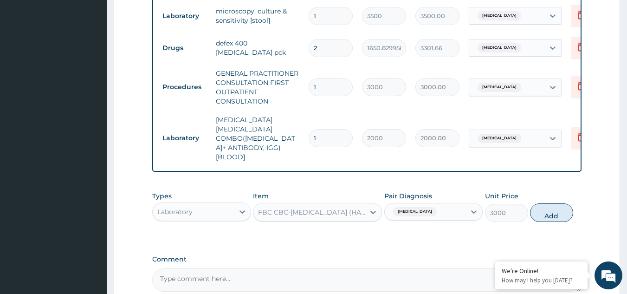
click at [553, 203] on button "Add" at bounding box center [551, 212] width 43 height 19
type input "0"
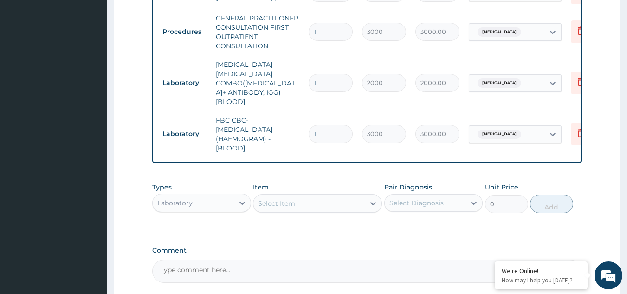
scroll to position [500, 0]
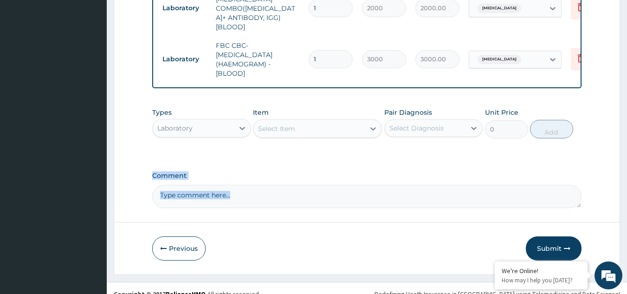
drag, startPoint x: 555, startPoint y: 198, endPoint x: 416, endPoint y: 196, distance: 139.2
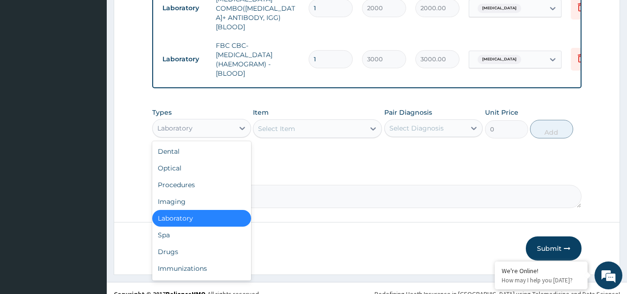
click at [201, 121] on div "Laboratory" at bounding box center [193, 128] width 81 height 15
click at [195, 243] on div "Drugs" at bounding box center [201, 251] width 99 height 17
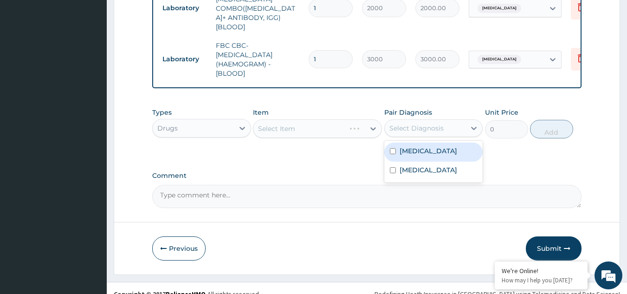
click at [430, 123] on div "Select Diagnosis" at bounding box center [416, 127] width 54 height 9
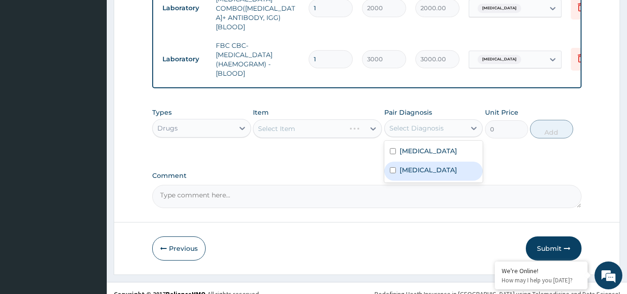
click at [424, 161] on div "Malaria" at bounding box center [433, 170] width 99 height 19
checkbox input "true"
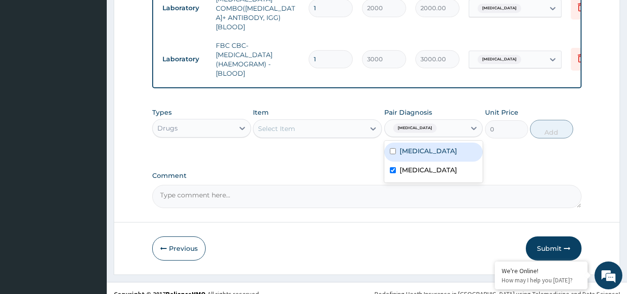
click at [321, 121] on div "Select Item" at bounding box center [308, 128] width 111 height 15
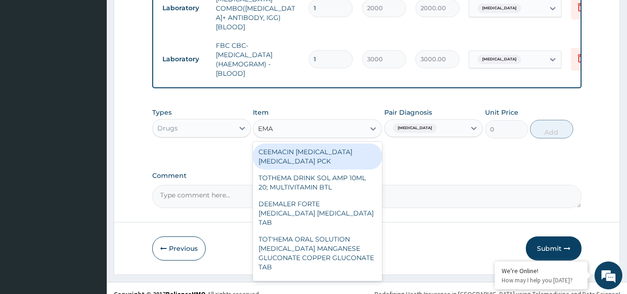
type input "EMAL"
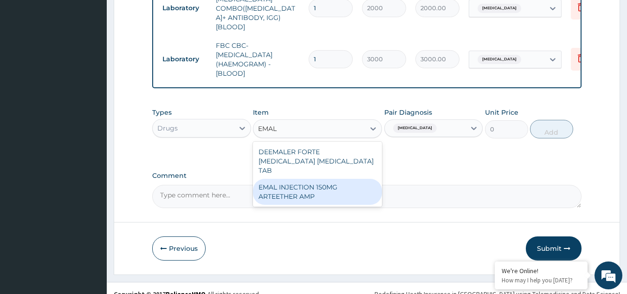
click at [308, 179] on div "EMAL INJECTION 150MG ARTEETHER AMP" at bounding box center [317, 192] width 129 height 26
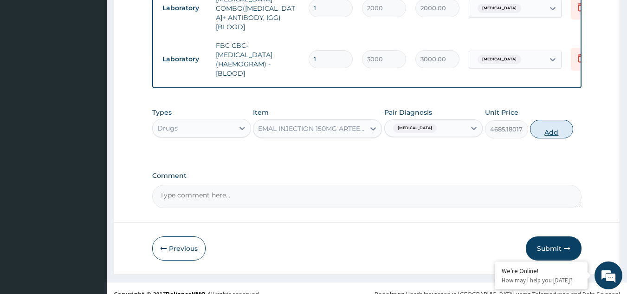
click at [546, 120] on button "Add" at bounding box center [551, 129] width 43 height 19
type input "0"
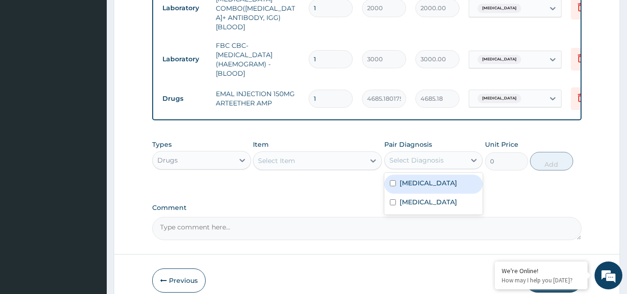
click at [416, 155] on div "Select Diagnosis" at bounding box center [416, 159] width 54 height 9
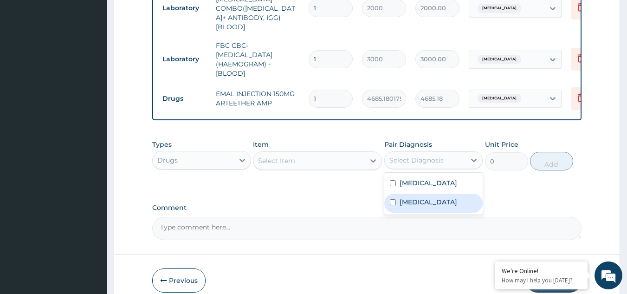
click at [414, 197] on label "Malaria" at bounding box center [428, 201] width 58 height 9
checkbox input "true"
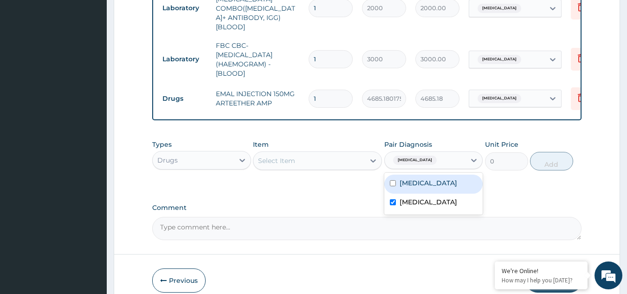
click at [306, 153] on div "Select Item" at bounding box center [308, 160] width 111 height 15
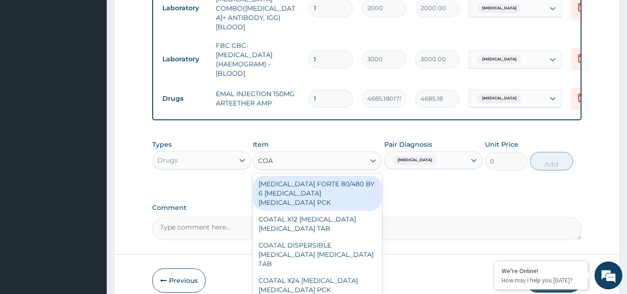
type input "COAR"
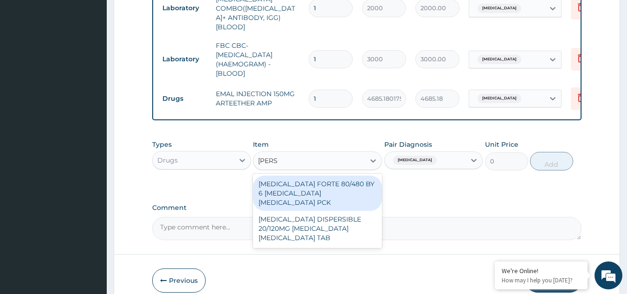
click at [309, 175] on div "COARTEM FORTE 80/480 BY 6 ARTEMETHER LUMEFANTRINE PCK" at bounding box center [317, 192] width 129 height 35
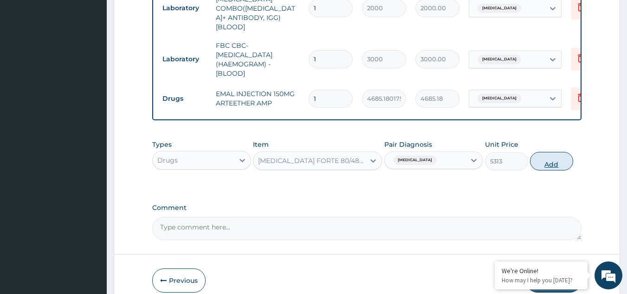
click at [549, 152] on button "Add" at bounding box center [551, 161] width 43 height 19
type input "0"
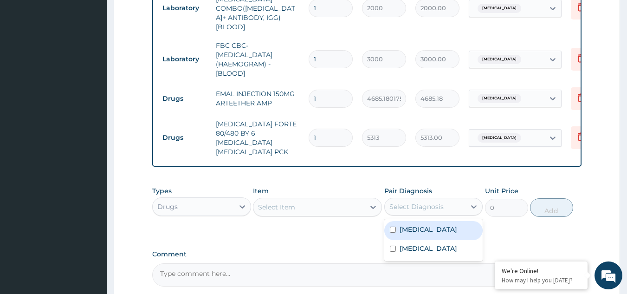
click at [412, 202] on div "Select Diagnosis" at bounding box center [416, 206] width 54 height 9
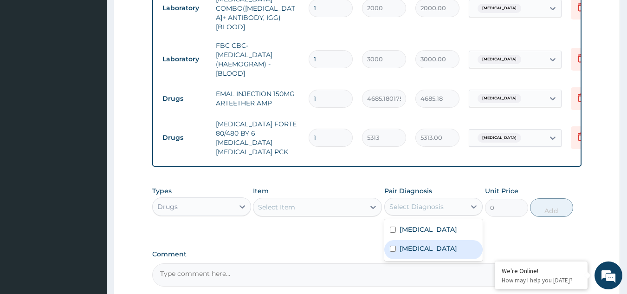
click at [416, 244] on label "Malaria" at bounding box center [428, 248] width 58 height 9
checkbox input "true"
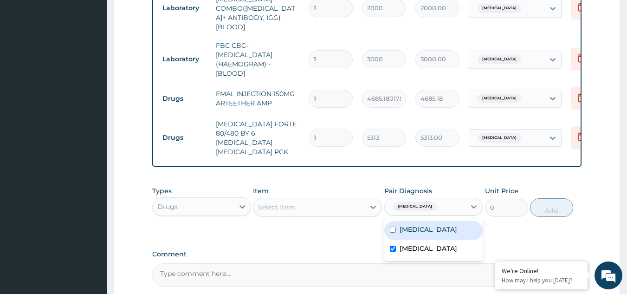
click at [326, 199] on div "Select Item" at bounding box center [308, 206] width 111 height 15
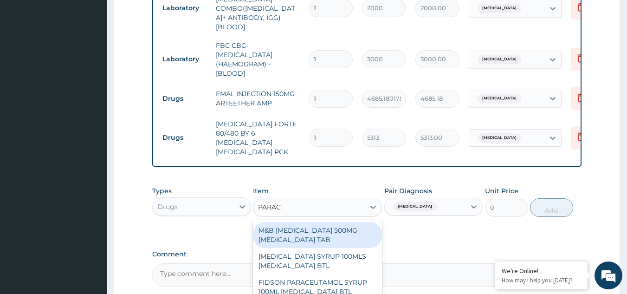
type input "PARACE"
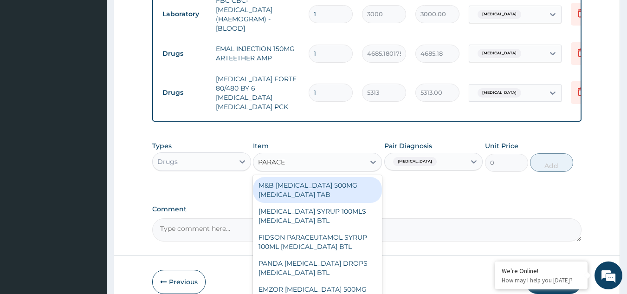
scroll to position [569, 0]
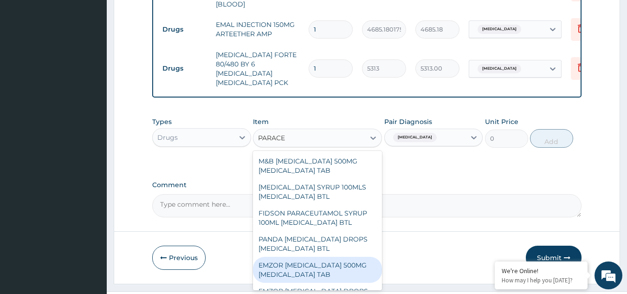
click at [311, 256] on div "EMZOR PARACETAMOL 500MG ACETAMINOPHEN TAB" at bounding box center [317, 269] width 129 height 26
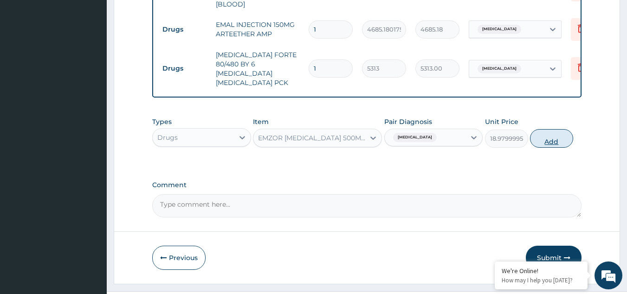
click at [551, 129] on button "Add" at bounding box center [551, 138] width 43 height 19
type input "0"
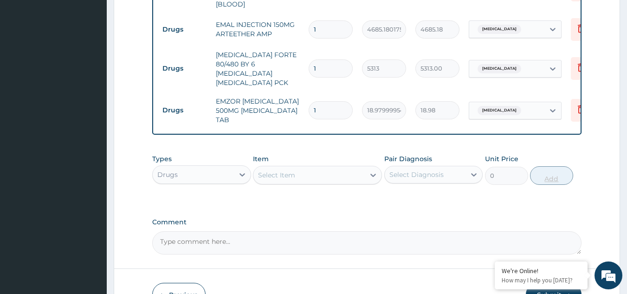
type input "12"
type input "227.76"
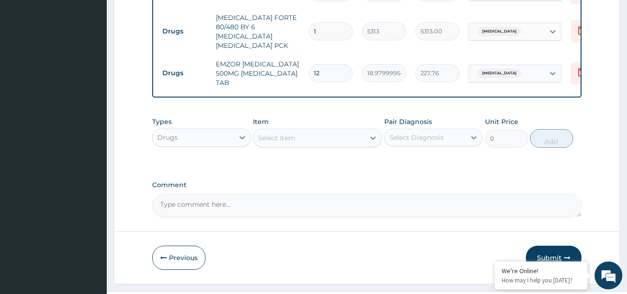
type input "12"
click at [551, 245] on button "Submit" at bounding box center [554, 257] width 56 height 24
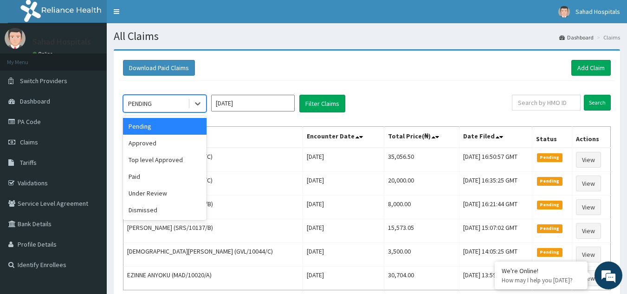
click at [147, 103] on div "PENDING" at bounding box center [140, 103] width 24 height 9
click at [151, 144] on div "Approved" at bounding box center [164, 143] width 83 height 17
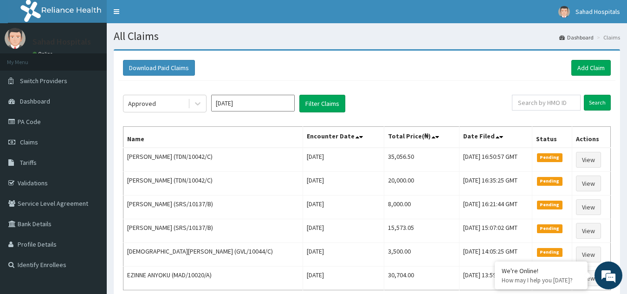
click at [270, 94] on div "Approved Sep 2025 Filter Claims Search Name Encounter Date Total Price(₦) Date …" at bounding box center [366, 205] width 497 height 248
click at [264, 102] on input "[DATE]" at bounding box center [252, 103] width 83 height 17
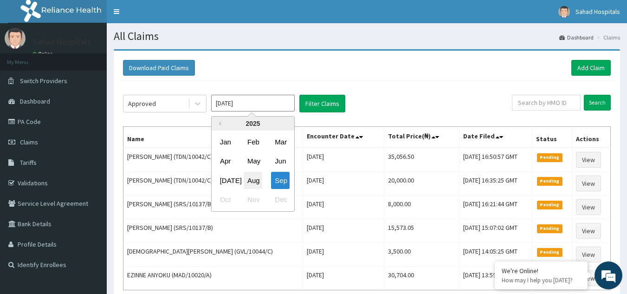
click at [251, 177] on div "Aug" at bounding box center [253, 180] width 19 height 17
type input "Aug 2025"
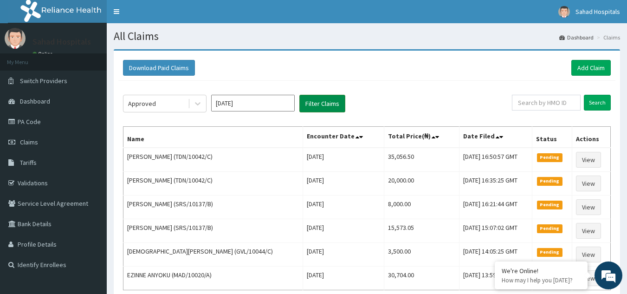
click at [319, 101] on button "Filter Claims" at bounding box center [322, 104] width 46 height 18
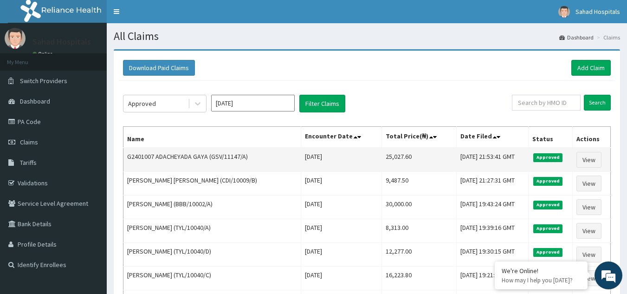
click at [382, 152] on td "25,027.60" at bounding box center [419, 159] width 75 height 24
copy td "25,027.60"
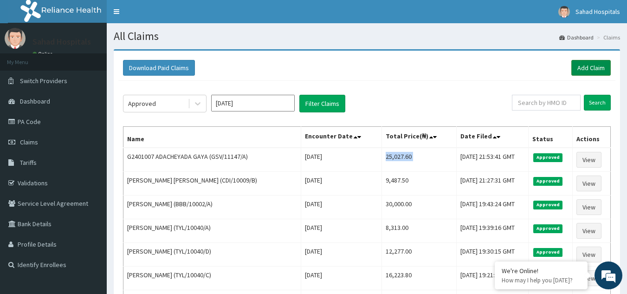
click at [585, 68] on link "Add Claim" at bounding box center [590, 68] width 39 height 16
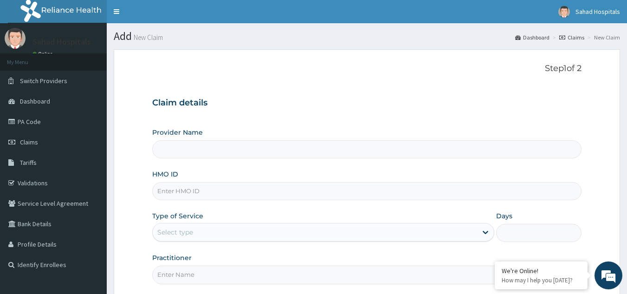
type input "Sahad Hospitals"
click at [172, 194] on input "HMO ID" at bounding box center [367, 191] width 430 height 18
paste input "RELIANCE HMO (MHP/10028/A)"
click at [210, 191] on input "RELIANCE HMO (MHP/10028/A" at bounding box center [367, 191] width 430 height 18
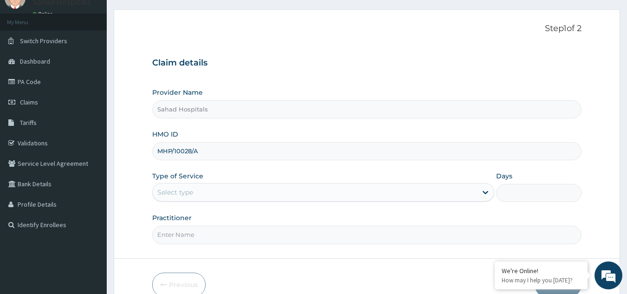
scroll to position [88, 0]
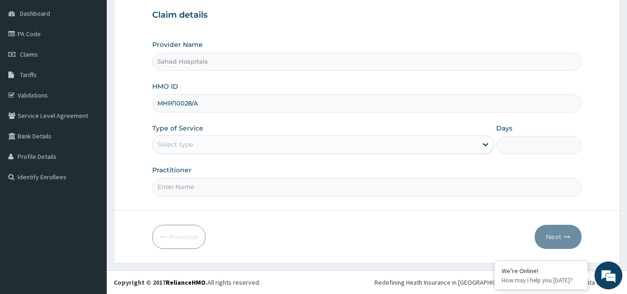
type input "MHP/10028/A"
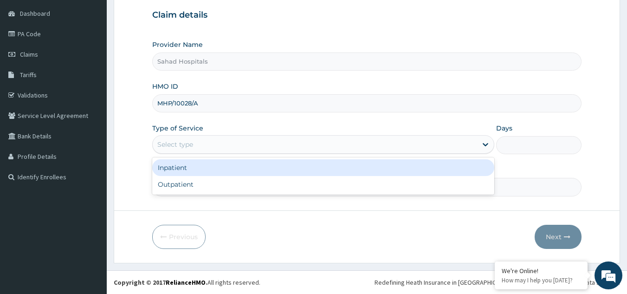
click at [202, 141] on div "Select type" at bounding box center [315, 144] width 324 height 15
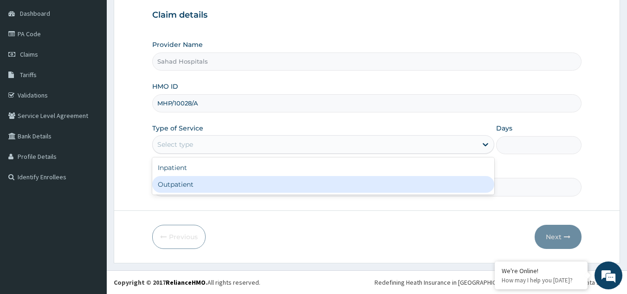
click at [187, 181] on div "Outpatient" at bounding box center [323, 184] width 342 height 17
type input "1"
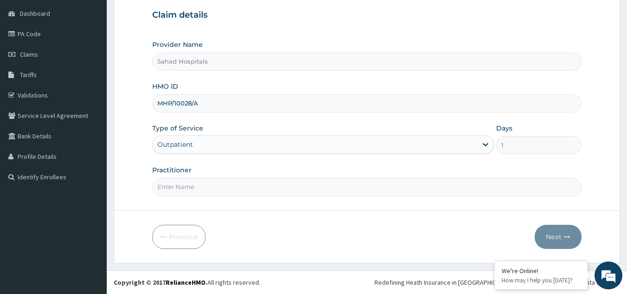
click at [179, 186] on input "Practitioner" at bounding box center [367, 187] width 430 height 18
type input "GP"
click at [554, 231] on button "Next" at bounding box center [557, 236] width 47 height 24
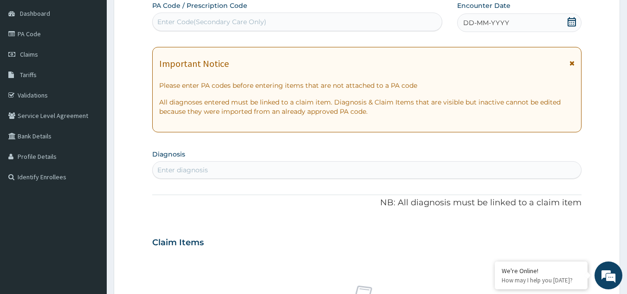
click at [228, 17] on div "Enter Code(Secondary Care Only)" at bounding box center [211, 21] width 109 height 9
paste input "PA/42253A"
type input "PA/42253A"
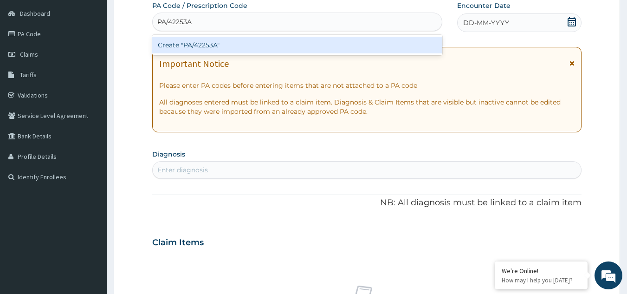
click at [225, 45] on div "Create "PA/42253A"" at bounding box center [297, 45] width 290 height 17
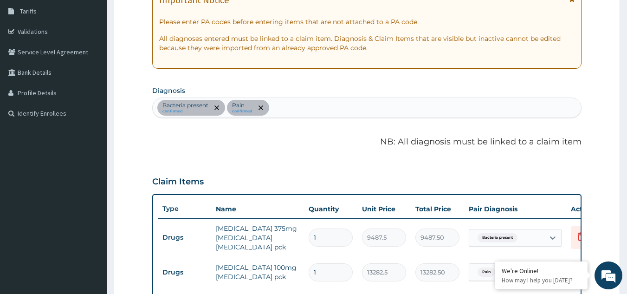
scroll to position [152, 0]
type input "MALARIA"
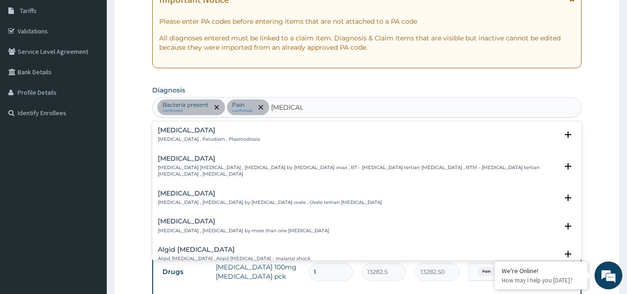
click at [184, 130] on h4 "Malaria" at bounding box center [209, 130] width 102 height 7
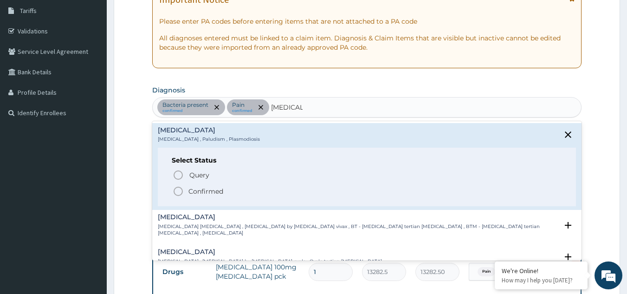
click at [178, 188] on icon "status option filled" at bounding box center [178, 191] width 11 height 11
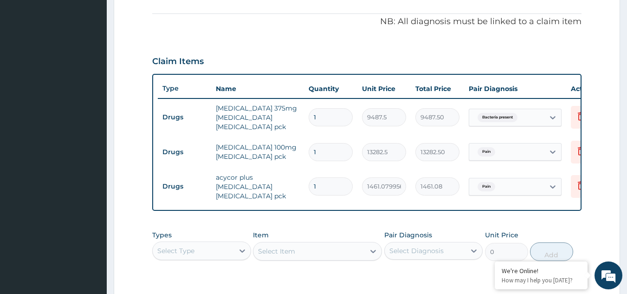
scroll to position [407, 0]
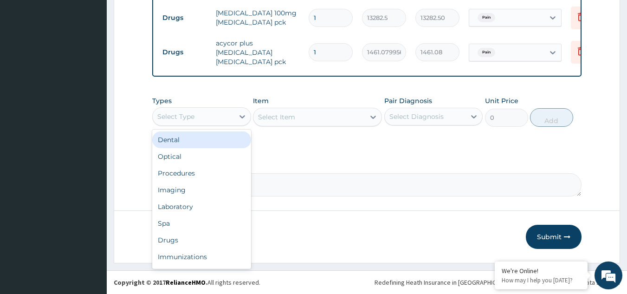
click at [214, 115] on div "Select Type" at bounding box center [193, 116] width 81 height 15
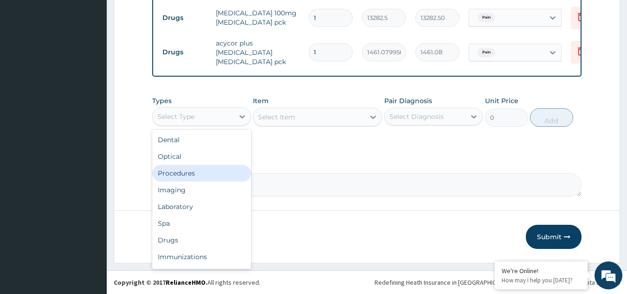
click at [203, 170] on div "Procedures" at bounding box center [201, 173] width 99 height 17
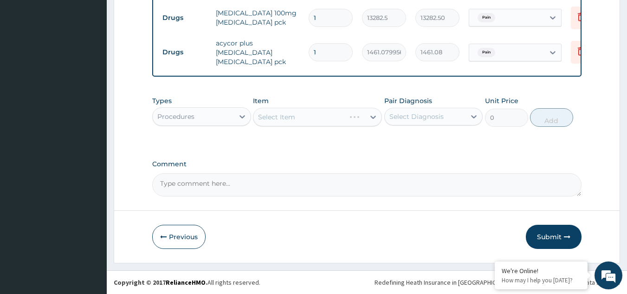
click at [407, 114] on div "Select Diagnosis" at bounding box center [416, 116] width 54 height 9
drag, startPoint x: 407, startPoint y: 114, endPoint x: 412, endPoint y: 143, distance: 29.7
click at [412, 143] on div "Types Procedures Item Select Item Pair Diagnosis Select is focused ,type to ref…" at bounding box center [367, 118] width 430 height 54
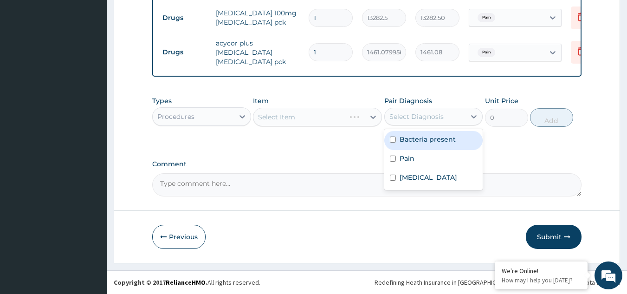
click at [415, 110] on div "Select Diagnosis" at bounding box center [425, 116] width 81 height 15
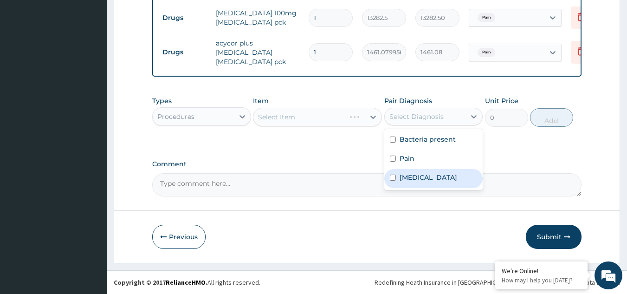
click at [414, 179] on label "Malaria" at bounding box center [428, 177] width 58 height 9
checkbox input "true"
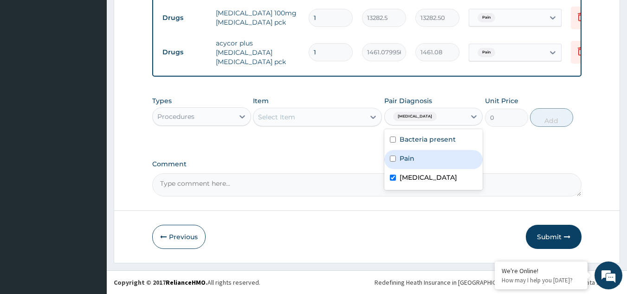
click at [456, 160] on div "Pain" at bounding box center [433, 159] width 99 height 19
checkbox input "true"
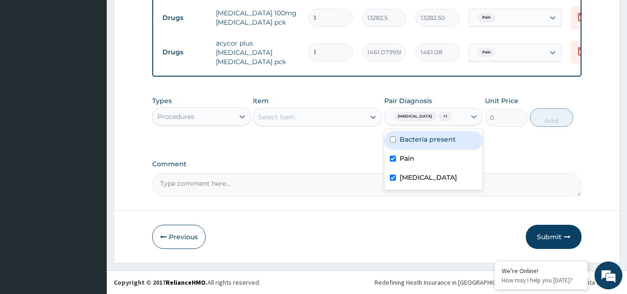
click at [435, 135] on label "Bacteria present" at bounding box center [427, 139] width 56 height 9
checkbox input "true"
click at [335, 116] on div "Select Item" at bounding box center [308, 116] width 111 height 15
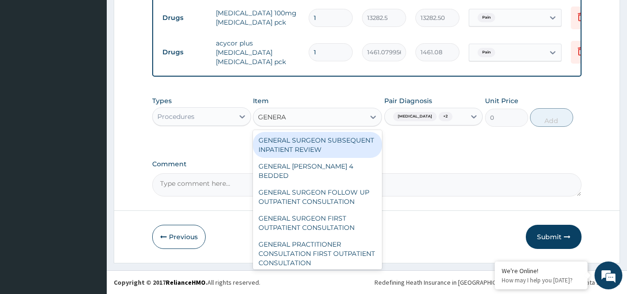
type input "GENERAL"
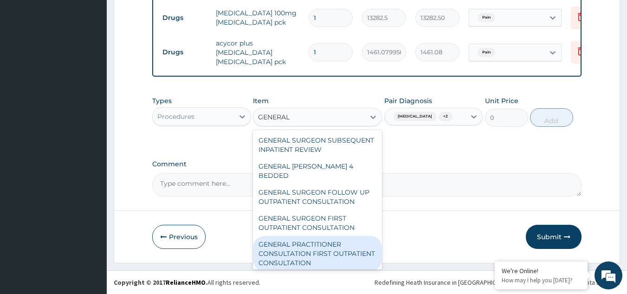
click at [312, 255] on div "GENERAL PRACTITIONER CONSULTATION FIRST OUTPATIENT CONSULTATION" at bounding box center [317, 253] width 129 height 35
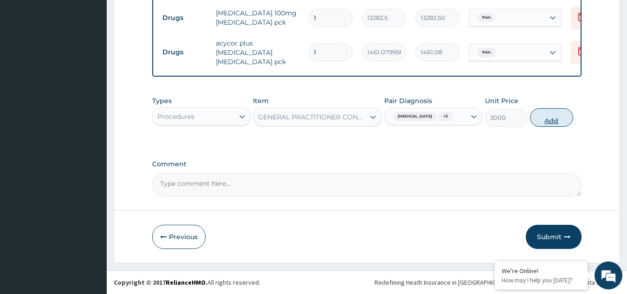
click at [548, 117] on button "Add" at bounding box center [551, 117] width 43 height 19
type input "0"
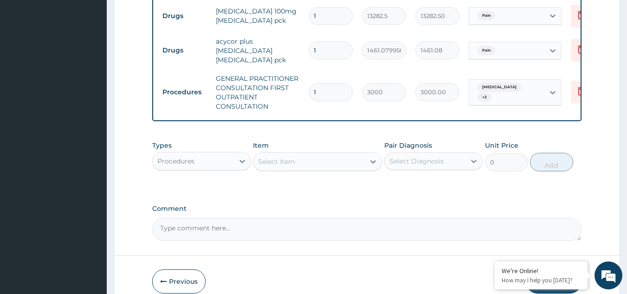
click at [179, 165] on div "Procedures" at bounding box center [175, 160] width 37 height 9
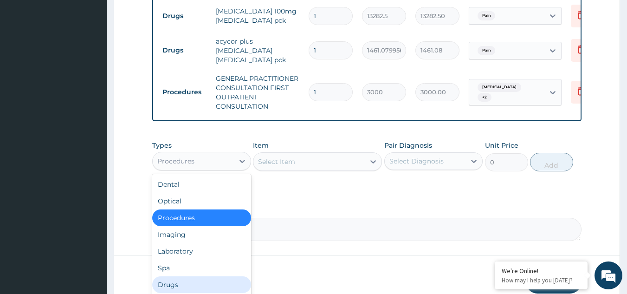
click at [174, 277] on div "Drugs" at bounding box center [201, 284] width 99 height 17
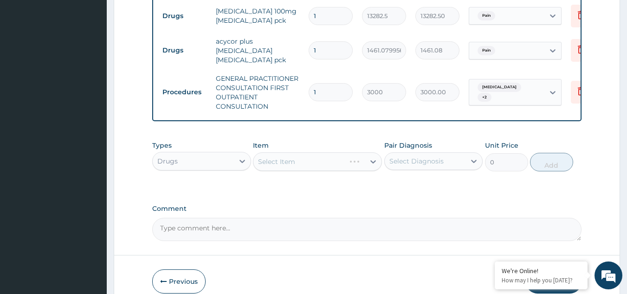
click at [420, 158] on div "Select Diagnosis" at bounding box center [416, 160] width 54 height 9
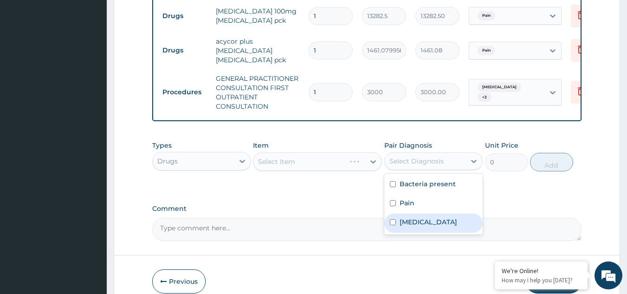
click at [417, 222] on label "Malaria" at bounding box center [428, 221] width 58 height 9
checkbox input "true"
click at [321, 162] on div "Select Item" at bounding box center [308, 161] width 111 height 15
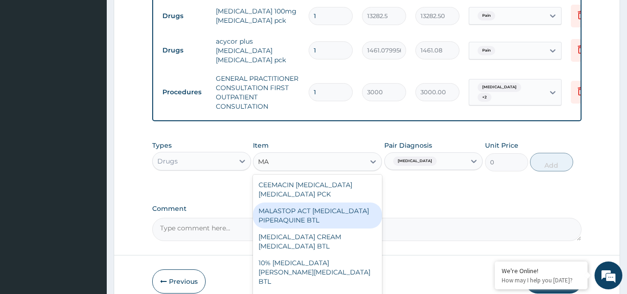
type input "M"
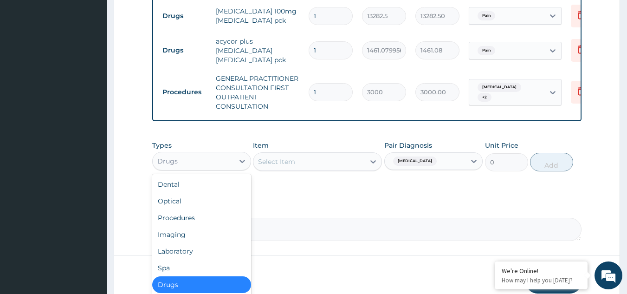
click at [204, 162] on div "Drugs" at bounding box center [193, 161] width 81 height 15
click at [196, 248] on div "Laboratory" at bounding box center [201, 251] width 99 height 17
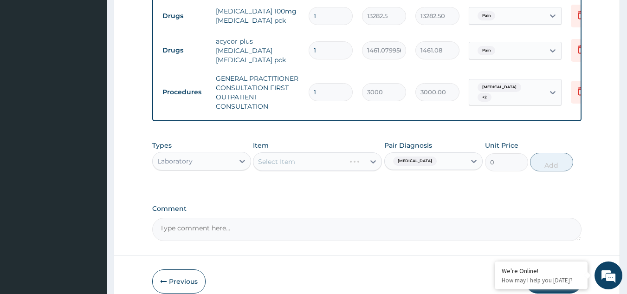
click at [327, 162] on div "Select Item" at bounding box center [317, 161] width 129 height 19
click at [327, 162] on div "Select Item" at bounding box center [308, 161] width 111 height 15
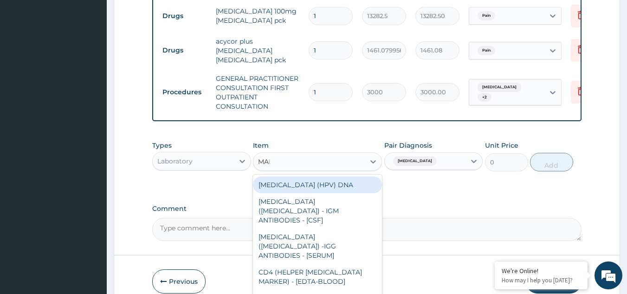
type input "MALA"
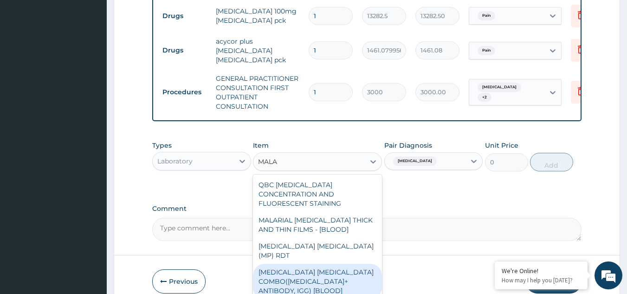
click at [321, 263] on div "MALARIA PARASITE COMBO(BLOOD FILM+ ANTIBODY, IGG) [BLOOD]" at bounding box center [317, 280] width 129 height 35
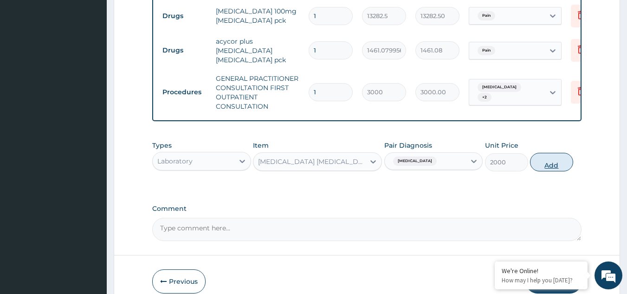
click at [549, 161] on button "Add" at bounding box center [551, 162] width 43 height 19
type input "0"
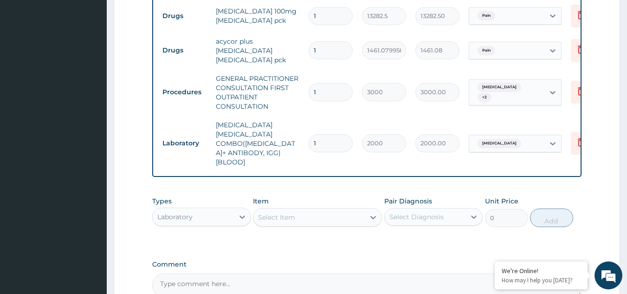
click at [435, 212] on div "Select Diagnosis" at bounding box center [416, 216] width 54 height 9
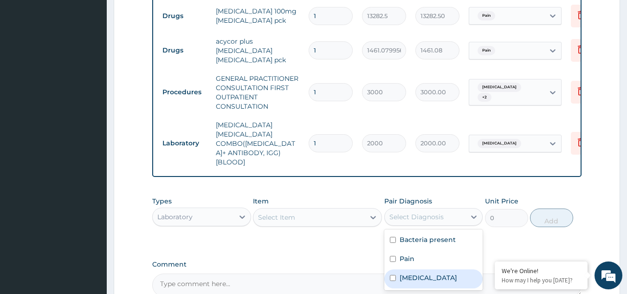
click at [428, 269] on div "Malaria" at bounding box center [433, 278] width 99 height 19
checkbox input "true"
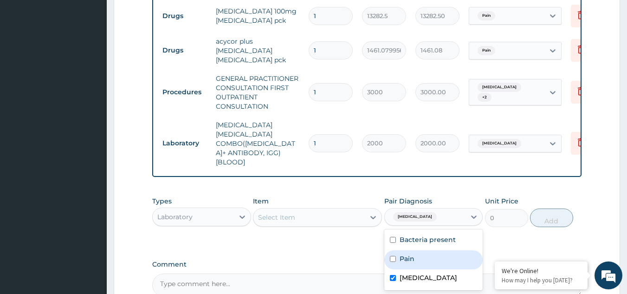
click at [300, 210] on div "Select Item" at bounding box center [308, 217] width 111 height 15
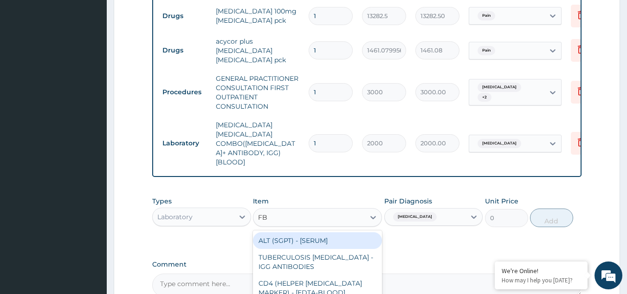
type input "FBC"
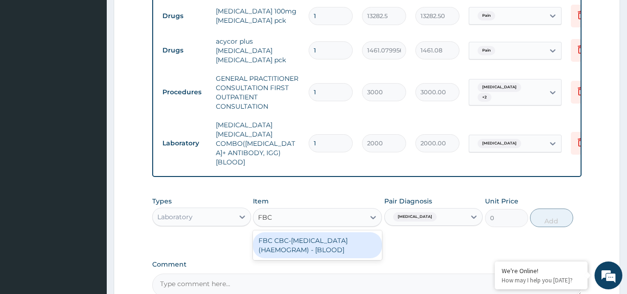
click at [311, 232] on div "FBC CBC-COMPLETE BLOOD COUNT (HAEMOGRAM) - [BLOOD]" at bounding box center [317, 245] width 129 height 26
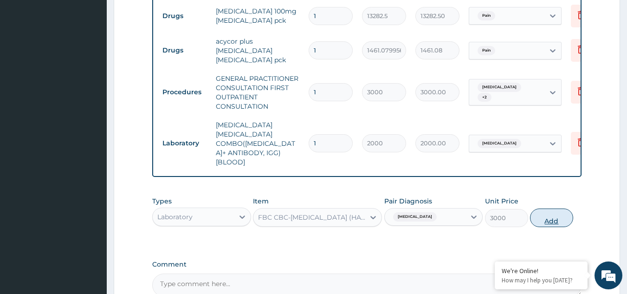
click at [552, 208] on button "Add" at bounding box center [551, 217] width 43 height 19
type input "0"
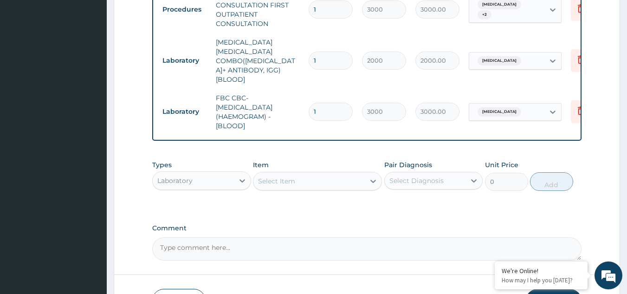
scroll to position [537, 0]
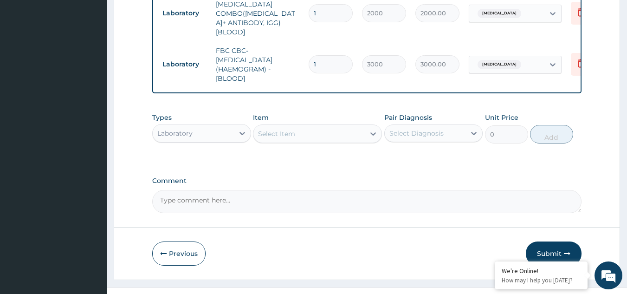
click at [202, 126] on div "Laboratory" at bounding box center [193, 133] width 81 height 15
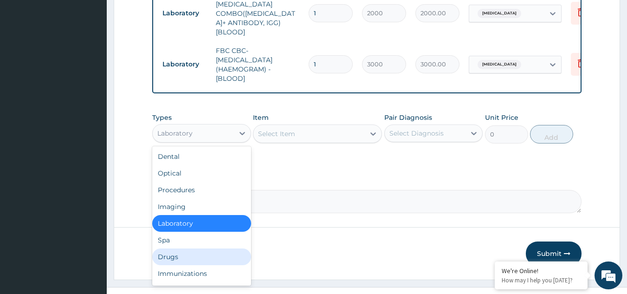
click at [198, 248] on div "Drugs" at bounding box center [201, 256] width 99 height 17
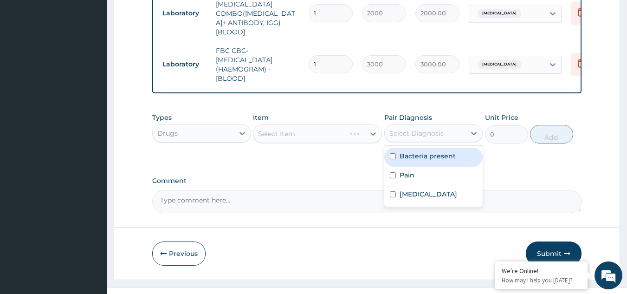
click at [425, 128] on div "Select Diagnosis" at bounding box center [416, 132] width 54 height 9
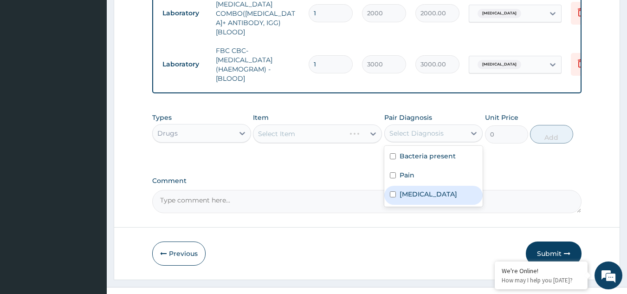
click at [427, 186] on div "Malaria" at bounding box center [433, 195] width 99 height 19
checkbox input "true"
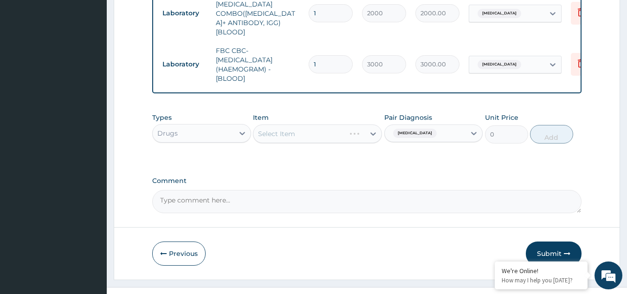
click at [314, 124] on div "Select Item" at bounding box center [317, 133] width 129 height 19
click at [313, 124] on div "Select Item" at bounding box center [317, 133] width 129 height 19
click at [313, 126] on div "Select Item" at bounding box center [308, 133] width 111 height 15
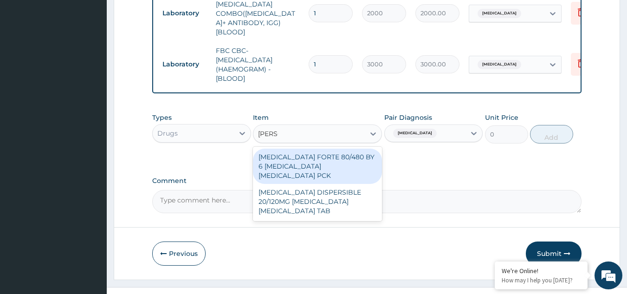
type input "COART"
click at [312, 148] on div "COARTEM FORTE 80/480 BY 6 ARTEMETHER LUMEFANTRINE PCK" at bounding box center [317, 165] width 129 height 35
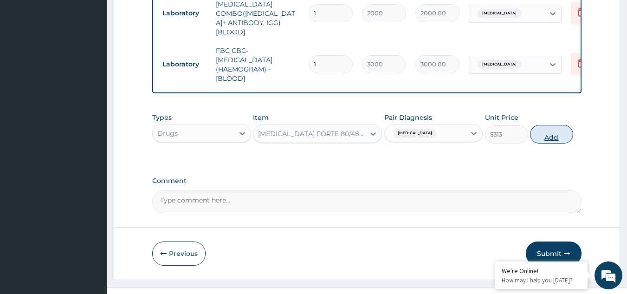
click at [548, 125] on button "Add" at bounding box center [551, 134] width 43 height 19
type input "0"
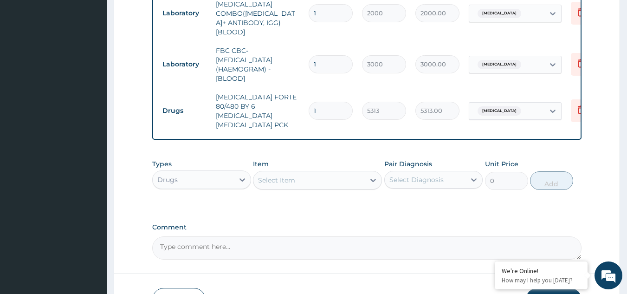
scroll to position [574, 0]
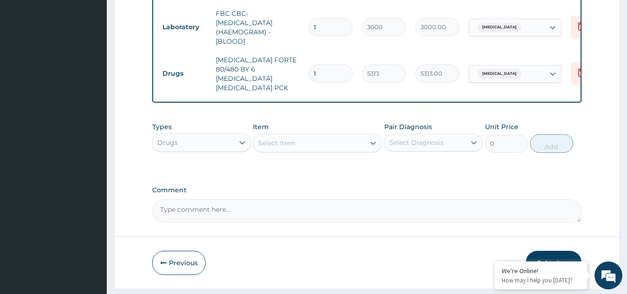
click at [554, 250] on button "Submit" at bounding box center [554, 262] width 56 height 24
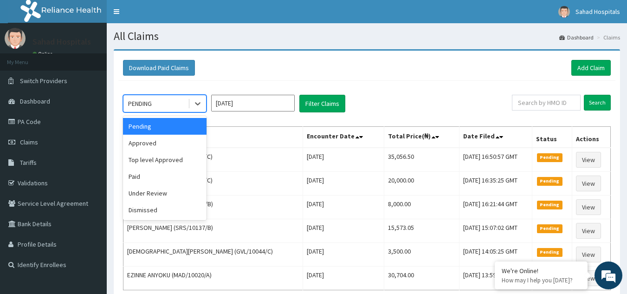
click at [152, 100] on div "PENDING" at bounding box center [140, 103] width 24 height 9
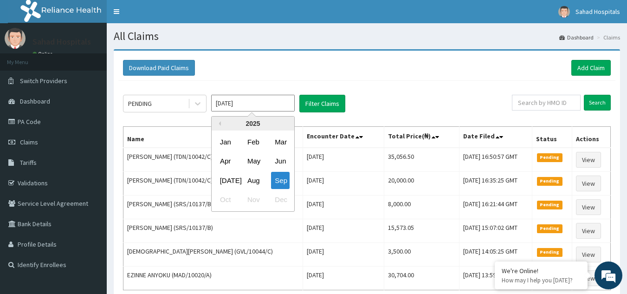
click at [256, 102] on input "[DATE]" at bounding box center [252, 103] width 83 height 17
click at [253, 180] on div "Aug" at bounding box center [253, 180] width 19 height 17
type input "[DATE]"
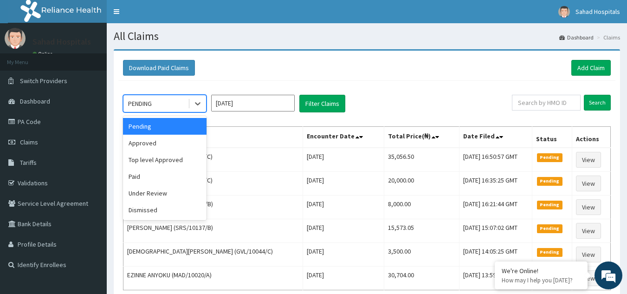
click at [145, 104] on div "PENDING" at bounding box center [140, 103] width 24 height 9
click at [151, 136] on div "Approved" at bounding box center [164, 143] width 83 height 17
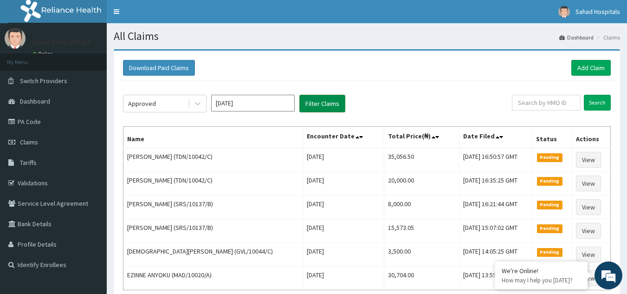
click at [321, 97] on button "Filter Claims" at bounding box center [322, 104] width 46 height 18
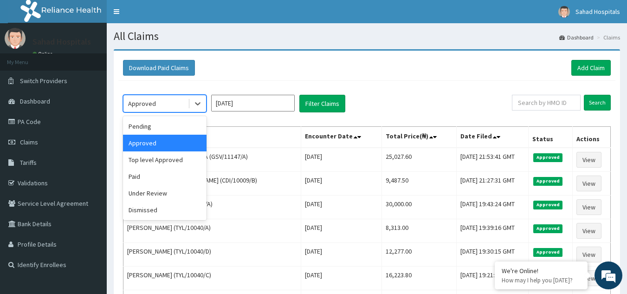
click at [141, 99] on div "Approved" at bounding box center [142, 103] width 28 height 9
click at [167, 195] on div "Under Review" at bounding box center [164, 193] width 83 height 17
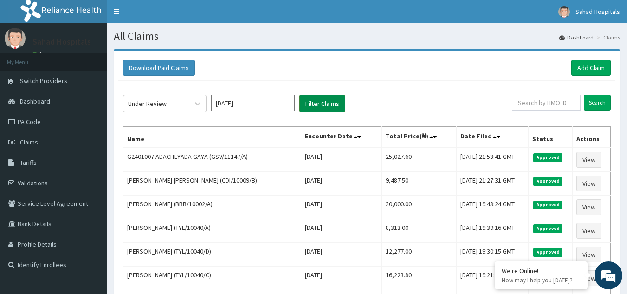
click at [321, 96] on button "Filter Claims" at bounding box center [322, 104] width 46 height 18
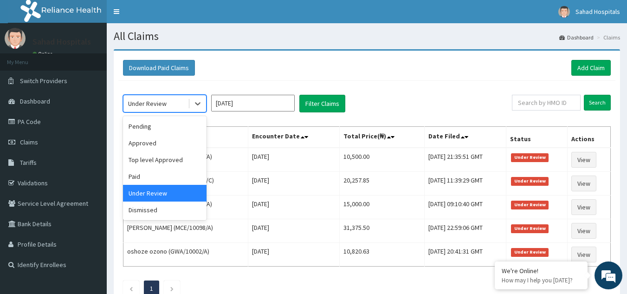
click at [144, 102] on div "Under Review" at bounding box center [147, 103] width 38 height 9
click at [158, 183] on div "Paid" at bounding box center [164, 176] width 83 height 17
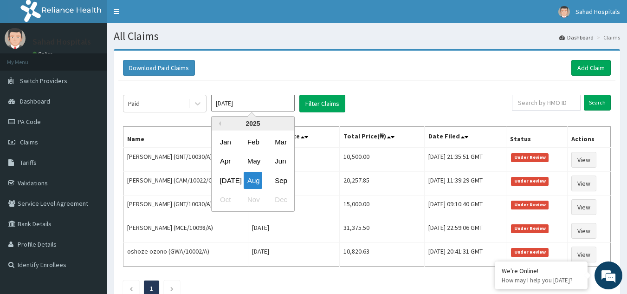
click at [253, 109] on input "Aug 2025" at bounding box center [252, 103] width 83 height 17
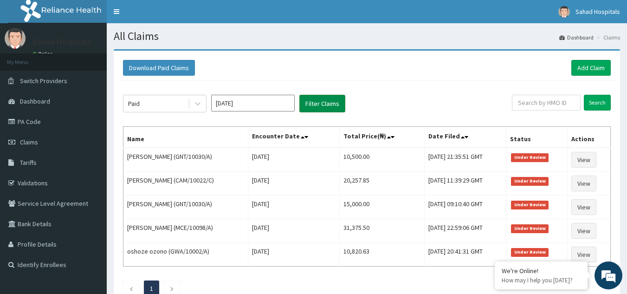
click at [329, 98] on button "Filter Claims" at bounding box center [322, 104] width 46 height 18
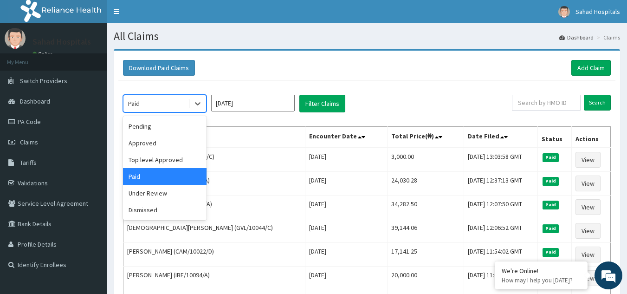
click at [149, 107] on div "Paid" at bounding box center [155, 103] width 64 height 15
click at [165, 160] on div "Top level Approved" at bounding box center [164, 159] width 83 height 17
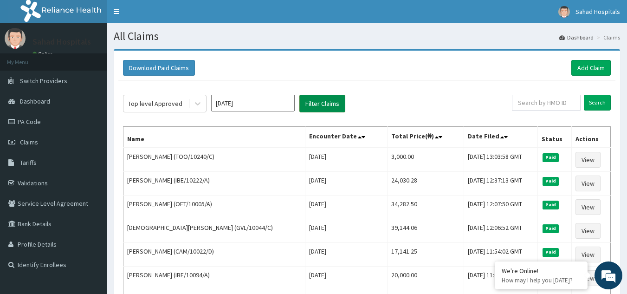
click at [323, 100] on button "Filter Claims" at bounding box center [322, 104] width 46 height 18
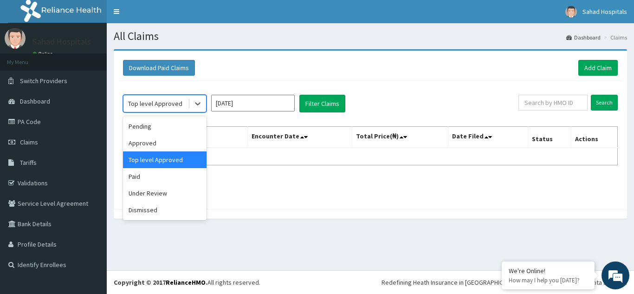
click at [157, 98] on div "Top level Approved" at bounding box center [155, 103] width 64 height 15
click at [166, 211] on div "Dismissed" at bounding box center [164, 209] width 83 height 17
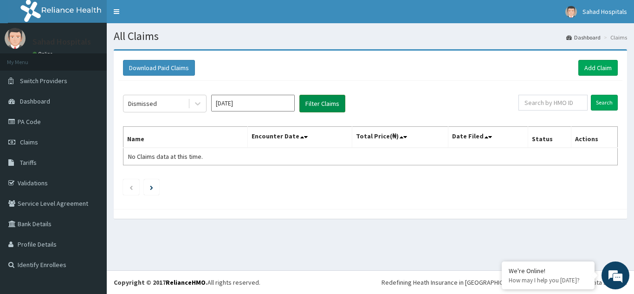
click at [317, 98] on button "Filter Claims" at bounding box center [322, 104] width 46 height 18
click at [170, 100] on div "Dismissed" at bounding box center [155, 103] width 64 height 15
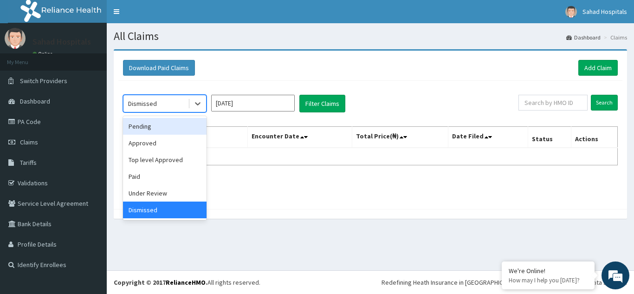
click at [169, 126] on div "Pending" at bounding box center [164, 126] width 83 height 17
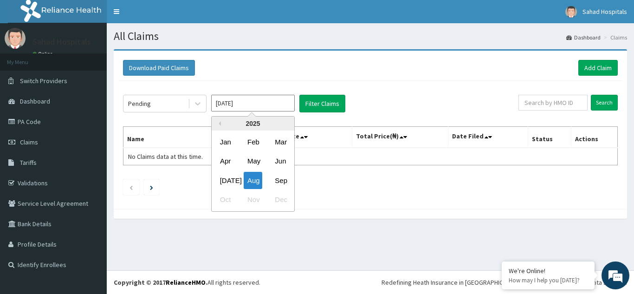
click at [250, 103] on input "Aug 2025" at bounding box center [252, 103] width 83 height 17
click at [317, 96] on button "Filter Claims" at bounding box center [322, 104] width 46 height 18
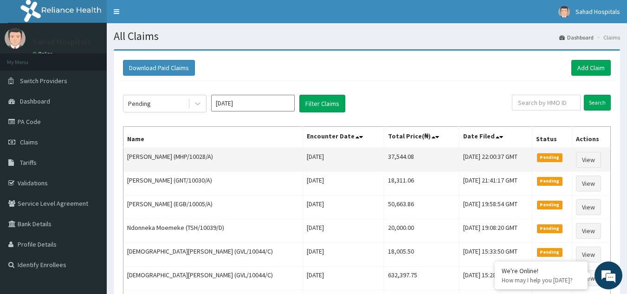
click at [393, 154] on td "37,544.08" at bounding box center [421, 159] width 75 height 24
copy td "37,544.08"
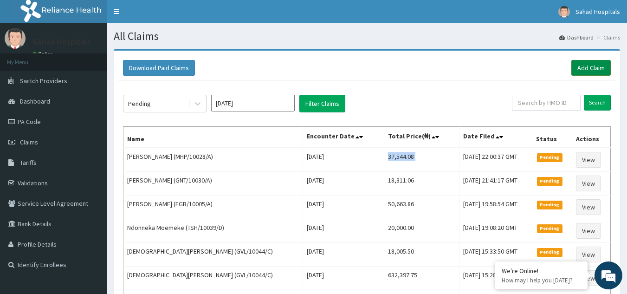
click at [590, 64] on link "Add Claim" at bounding box center [590, 68] width 39 height 16
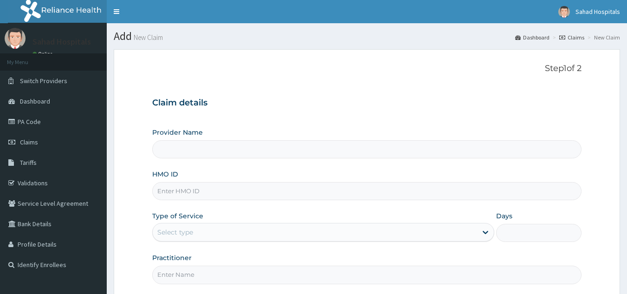
click at [193, 185] on input "HMO ID" at bounding box center [367, 191] width 430 height 18
type input "Sahad Hospitals"
paste input "RELIANCE HMO (TOO/10203/A)"
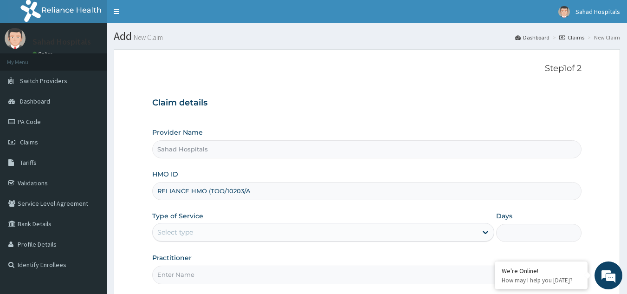
click at [210, 191] on input "RELIANCE HMO (TOO/10203/A" at bounding box center [367, 191] width 430 height 18
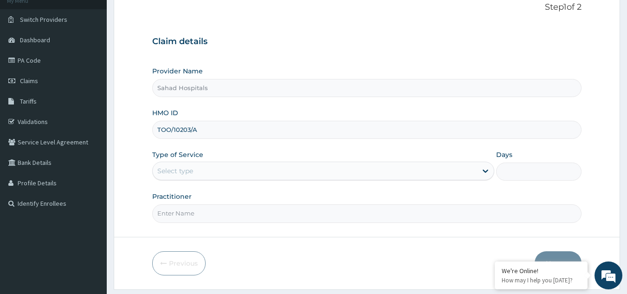
scroll to position [88, 0]
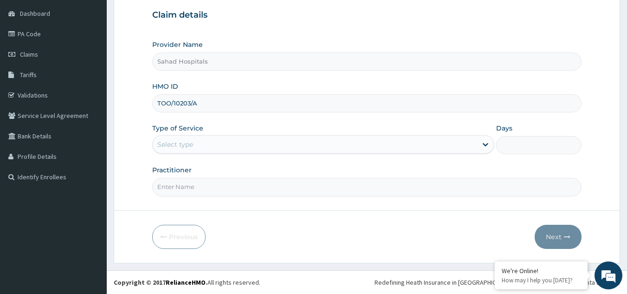
type input "TOO/10203/A"
click at [210, 144] on div "Select type" at bounding box center [315, 144] width 324 height 15
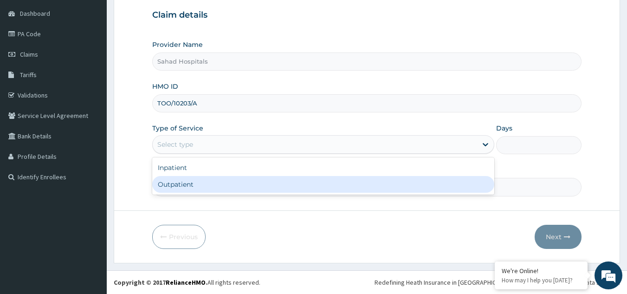
click at [208, 182] on div "Outpatient" at bounding box center [323, 184] width 342 height 17
type input "1"
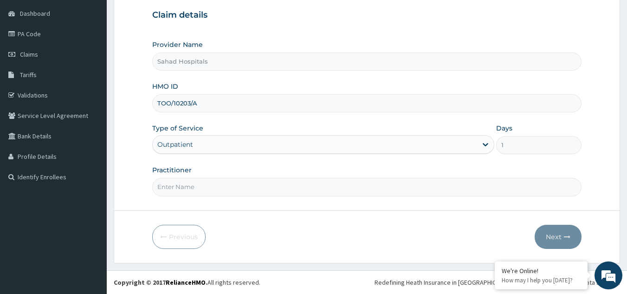
click at [192, 185] on input "Practitioner" at bounding box center [367, 187] width 430 height 18
type input "GP"
click at [562, 227] on button "Next" at bounding box center [557, 236] width 47 height 24
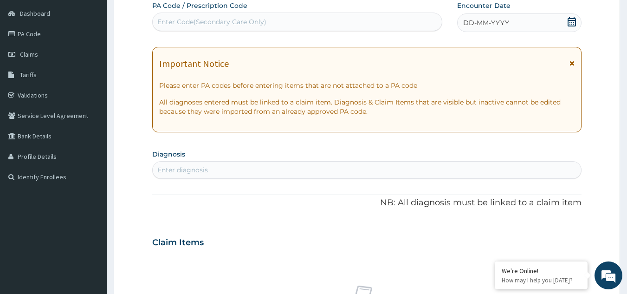
click at [179, 19] on div "Enter Code(Secondary Care Only)" at bounding box center [211, 21] width 109 height 9
paste input "PA/45066A"
type input "PA/45066A"
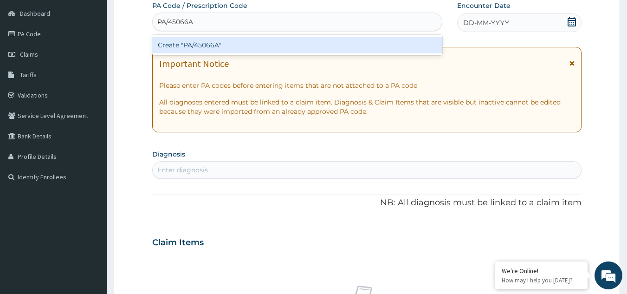
click at [185, 47] on div "Create "PA/45066A"" at bounding box center [297, 45] width 290 height 17
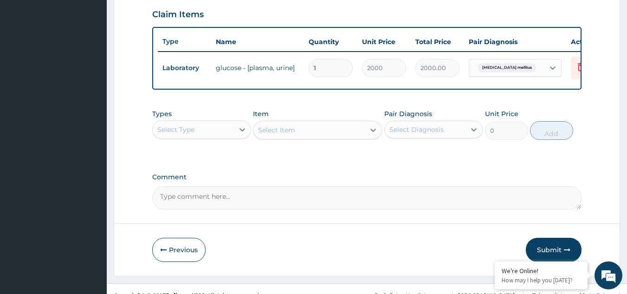
scroll to position [319, 0]
click at [193, 133] on div "Select Type" at bounding box center [175, 128] width 37 height 9
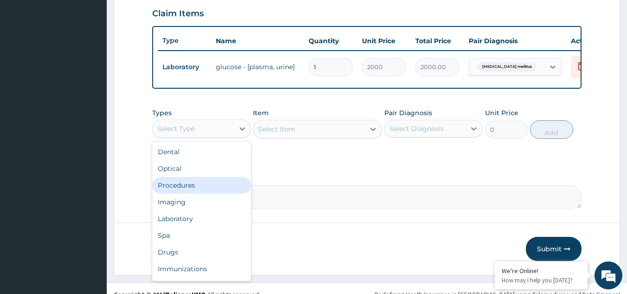
click at [200, 193] on div "Procedures" at bounding box center [201, 185] width 99 height 17
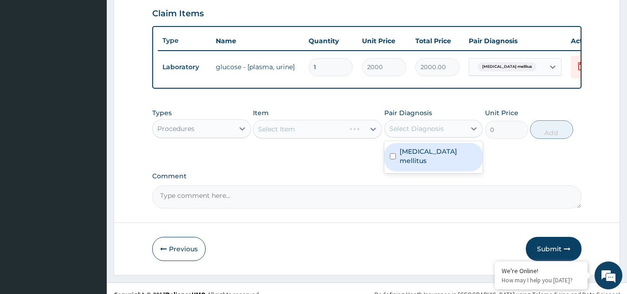
click at [417, 133] on div "Select Diagnosis" at bounding box center [416, 128] width 54 height 9
click at [417, 163] on div "Diabetes mellitus" at bounding box center [433, 157] width 99 height 28
checkbox input "true"
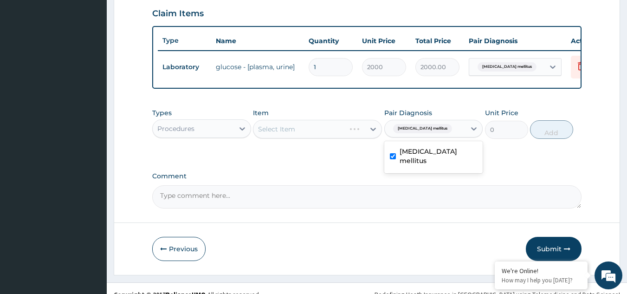
click at [326, 137] on div "Select Item" at bounding box center [317, 129] width 129 height 19
click at [325, 137] on div "Select Item" at bounding box center [317, 129] width 129 height 19
click at [324, 136] on div "Select Item" at bounding box center [308, 129] width 111 height 15
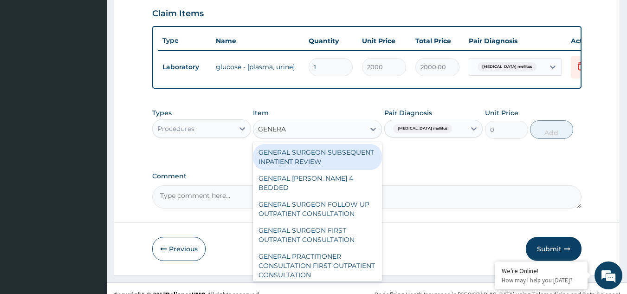
type input "GENERAL"
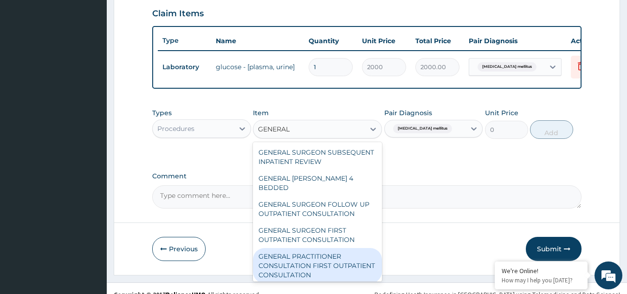
click at [310, 263] on div "GENERAL PRACTITIONER CONSULTATION FIRST OUTPATIENT CONSULTATION" at bounding box center [317, 265] width 129 height 35
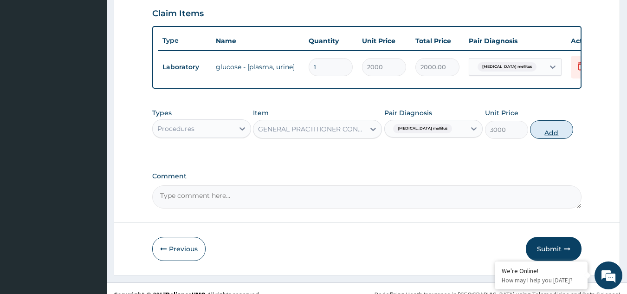
click at [551, 131] on button "Add" at bounding box center [551, 129] width 43 height 19
type input "0"
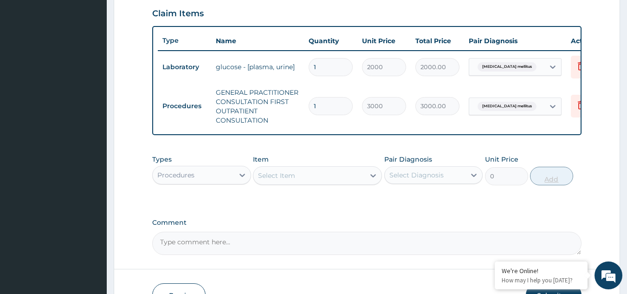
scroll to position [385, 0]
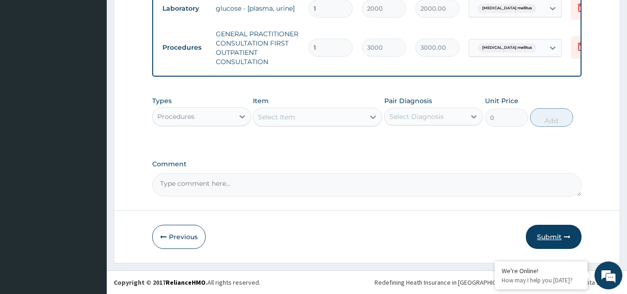
click at [553, 236] on button "Submit" at bounding box center [554, 236] width 56 height 24
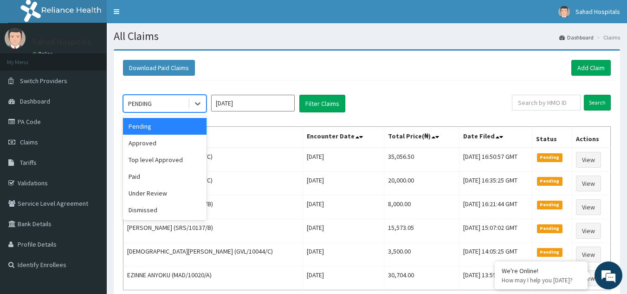
click at [157, 103] on div "PENDING" at bounding box center [155, 103] width 64 height 15
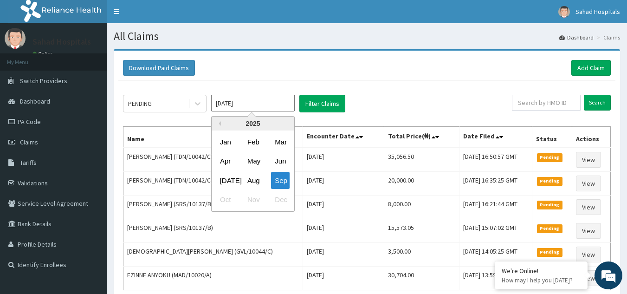
click at [267, 97] on input "[DATE]" at bounding box center [252, 103] width 83 height 17
click at [252, 173] on div "Aug" at bounding box center [253, 180] width 19 height 17
type input "[DATE]"
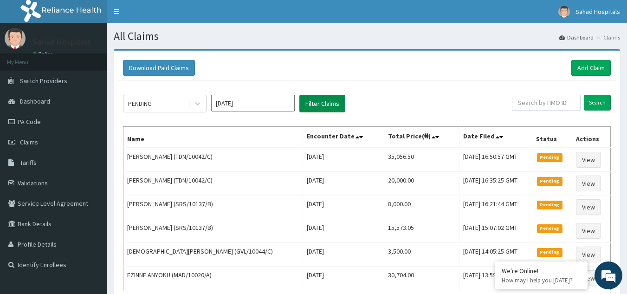
click at [314, 102] on button "Filter Claims" at bounding box center [322, 104] width 46 height 18
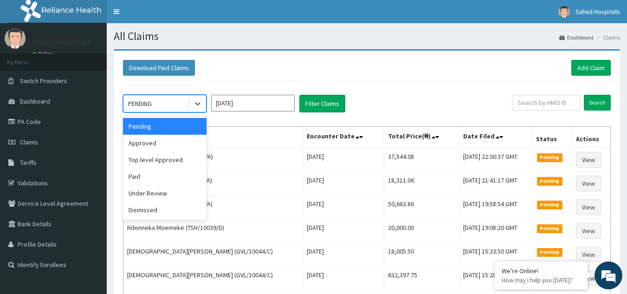
click at [157, 99] on div "PENDING" at bounding box center [155, 103] width 64 height 15
click at [153, 145] on div "Approved" at bounding box center [164, 143] width 83 height 17
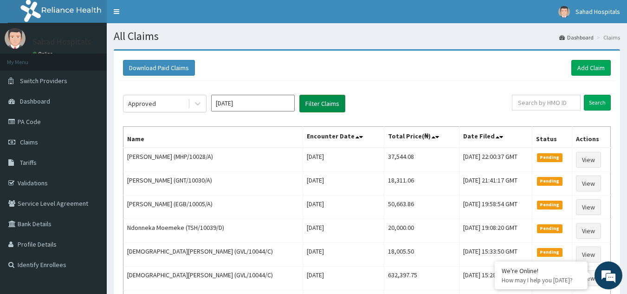
click at [315, 100] on button "Filter Claims" at bounding box center [322, 104] width 46 height 18
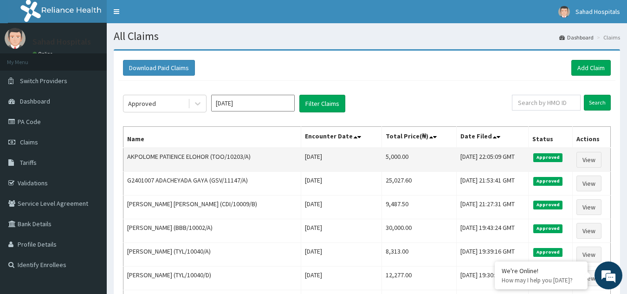
click at [382, 155] on td "5,000.00" at bounding box center [419, 159] width 75 height 24
copy td "5,000.00"
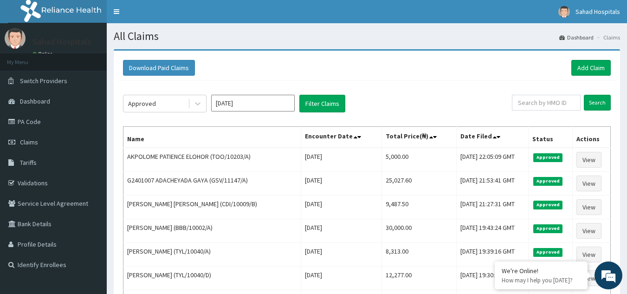
click at [592, 59] on div "Download Paid Claims Add Claim" at bounding box center [366, 68] width 497 height 26
click at [590, 64] on link "Add Claim" at bounding box center [590, 68] width 39 height 16
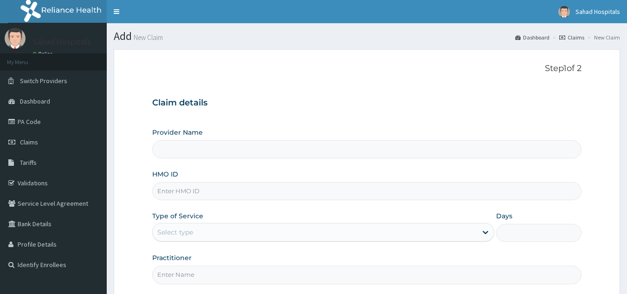
click at [178, 146] on input "Provider Name" at bounding box center [367, 149] width 430 height 18
type input "Sahad Hospitals"
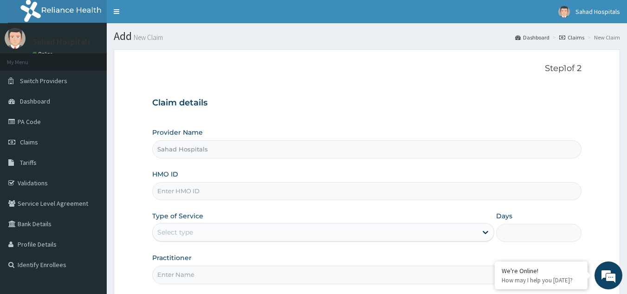
click at [185, 153] on input "Sahad Hospitals" at bounding box center [367, 149] width 430 height 18
click at [192, 190] on input "HMO ID" at bounding box center [367, 191] width 430 height 18
paste input "RELIANCE HMO (TOO/10203/B)"
click at [209, 189] on input "RELIANCE HMO (TOO/10203/B" at bounding box center [367, 191] width 430 height 18
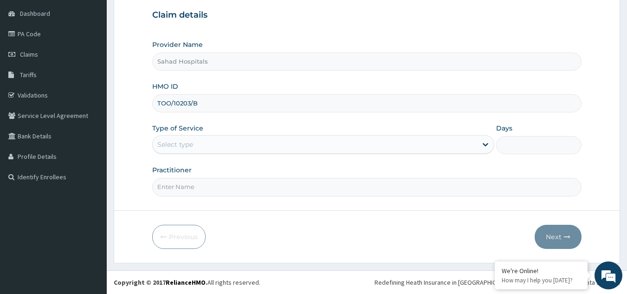
type input "TOO/10203/B"
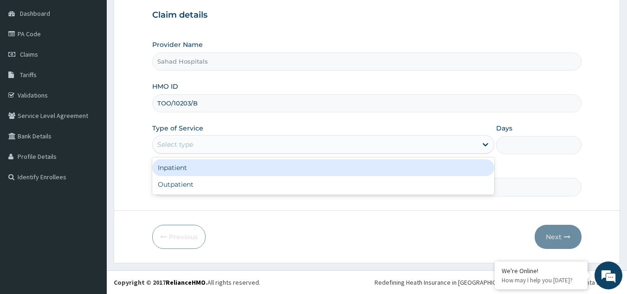
click at [187, 144] on div "Select type" at bounding box center [175, 144] width 36 height 9
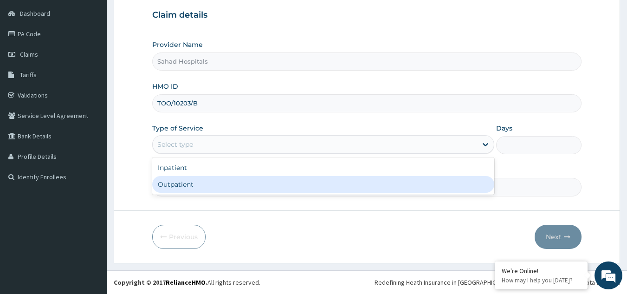
click at [188, 184] on div "Outpatient" at bounding box center [323, 184] width 342 height 17
type input "1"
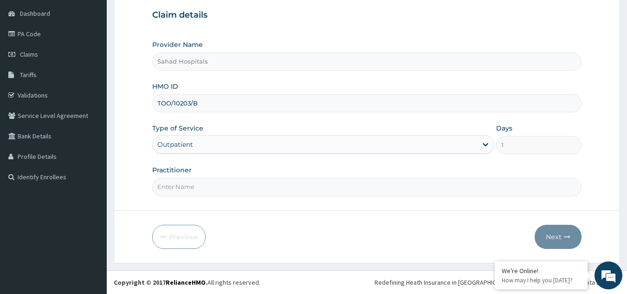
click at [176, 186] on input "Practitioner" at bounding box center [367, 187] width 430 height 18
type input "GP"
click at [550, 236] on button "Next" at bounding box center [557, 236] width 47 height 24
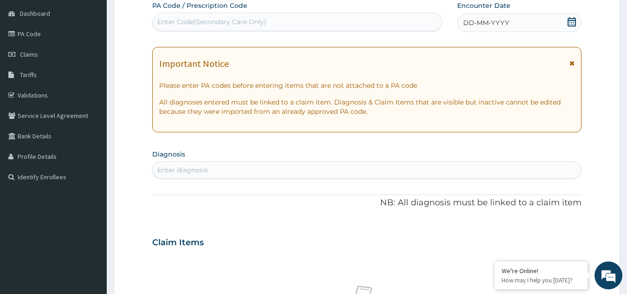
click at [205, 21] on div "Enter Code(Secondary Care Only)" at bounding box center [211, 21] width 109 height 9
paste input "PA/7BB541"
type input "PA/7BB541"
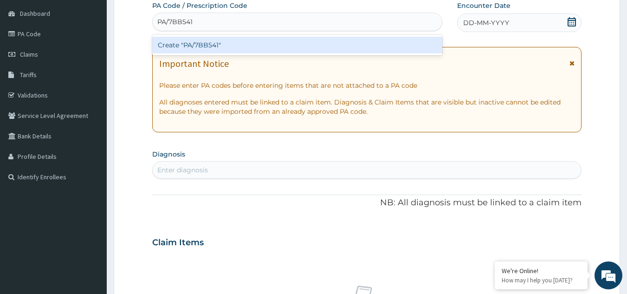
click at [207, 47] on div "Create "PA/7BB541"" at bounding box center [297, 45] width 290 height 17
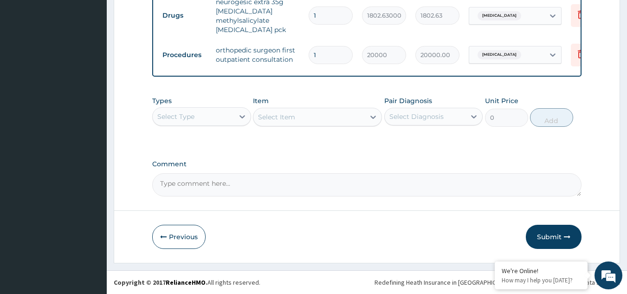
scroll to position [417, 0]
click at [549, 232] on button "Submit" at bounding box center [554, 236] width 56 height 24
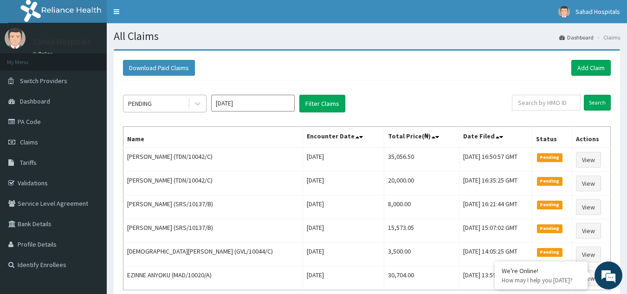
click at [165, 101] on div "PENDING" at bounding box center [155, 103] width 64 height 15
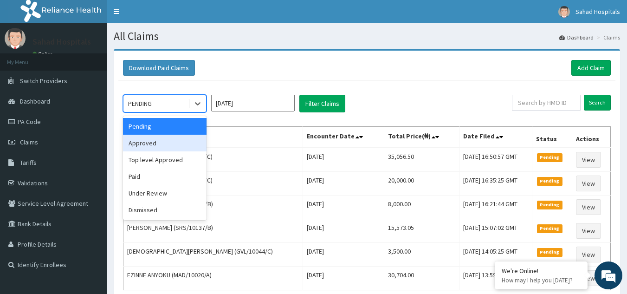
click at [168, 140] on div "Approved" at bounding box center [164, 143] width 83 height 17
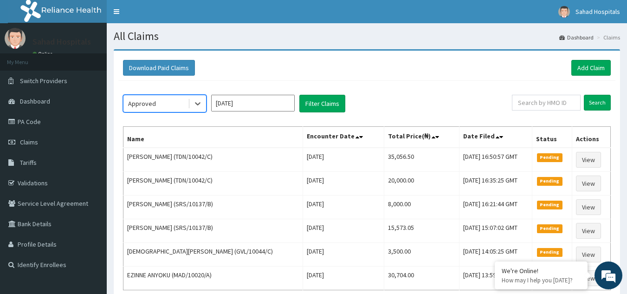
click at [249, 103] on input "[DATE]" at bounding box center [252, 103] width 83 height 17
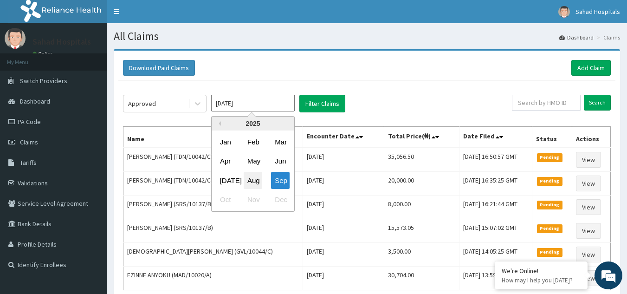
click at [254, 180] on div "Aug" at bounding box center [253, 180] width 19 height 17
type input "[DATE]"
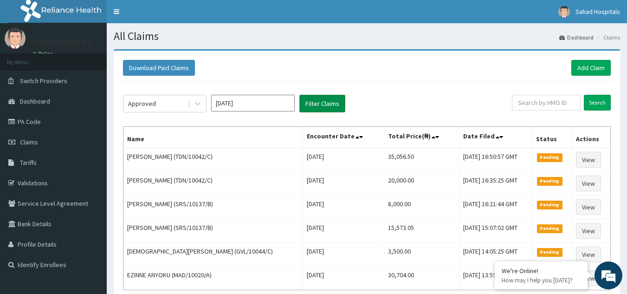
click at [316, 98] on button "Filter Claims" at bounding box center [322, 104] width 46 height 18
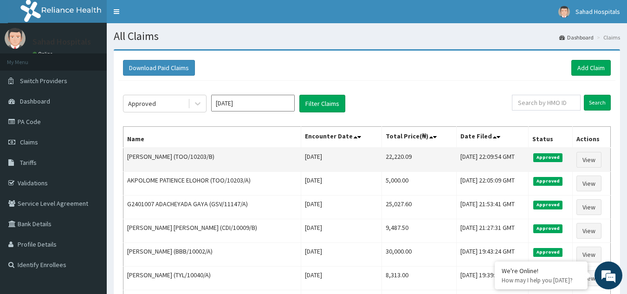
click at [384, 158] on td "22,220.09" at bounding box center [419, 159] width 75 height 24
copy td "22,220.09"
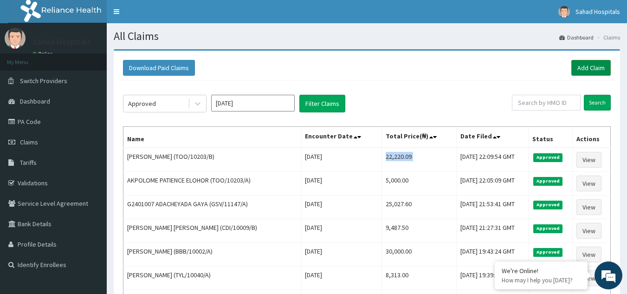
click at [590, 61] on link "Add Claim" at bounding box center [590, 68] width 39 height 16
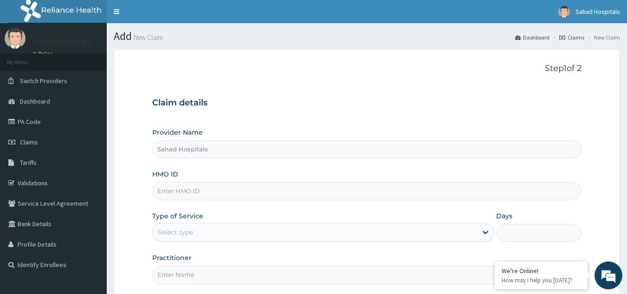
type input "Sahad Hospitals"
click at [183, 188] on input "HMO ID" at bounding box center [367, 191] width 430 height 18
paste input "RELIANCE HMO (PFV/10012/C)"
click at [209, 190] on input "RELIANCE HMO (PFV/10012/C" at bounding box center [367, 191] width 430 height 18
type input "PFV/10012/C"
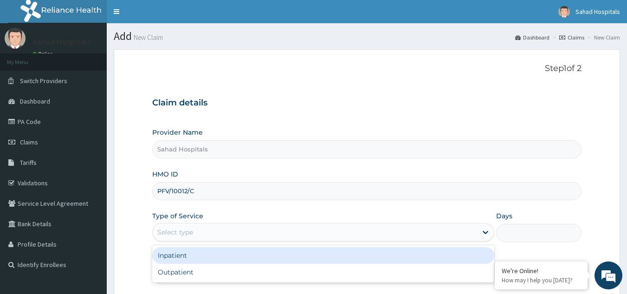
click at [188, 234] on div "Select type" at bounding box center [175, 231] width 36 height 9
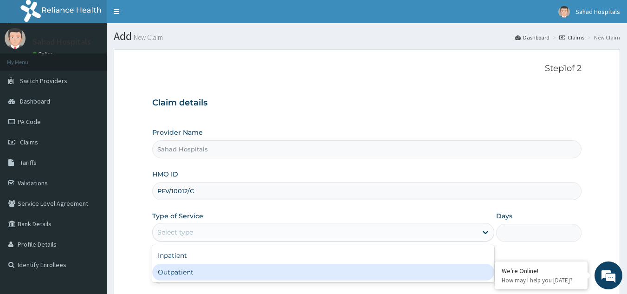
click at [192, 271] on div "Outpatient" at bounding box center [323, 271] width 342 height 17
type input "1"
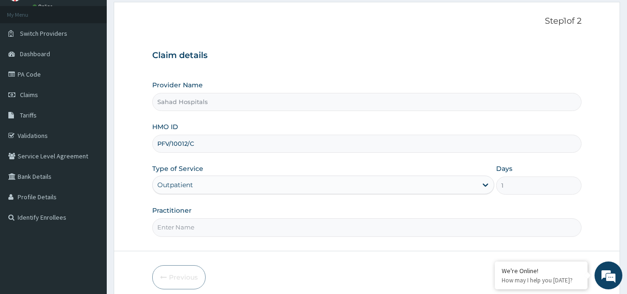
scroll to position [88, 0]
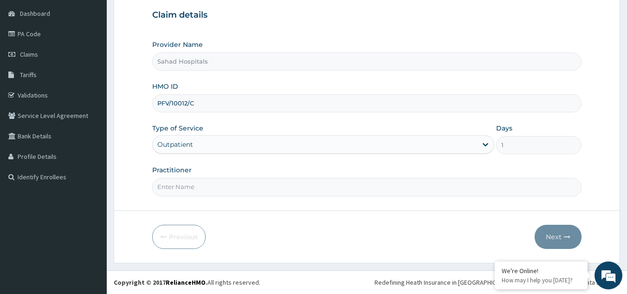
click at [200, 186] on input "Practitioner" at bounding box center [367, 187] width 430 height 18
type input "GP"
click at [556, 231] on button "Next" at bounding box center [557, 236] width 47 height 24
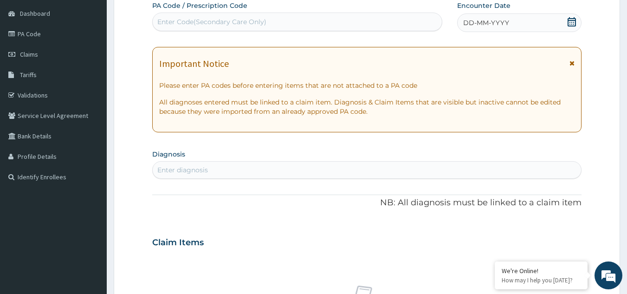
click at [225, 19] on div "Enter Code(Secondary Care Only)" at bounding box center [211, 21] width 109 height 9
paste input "PA/21FA31"
type input "PA/21FA31"
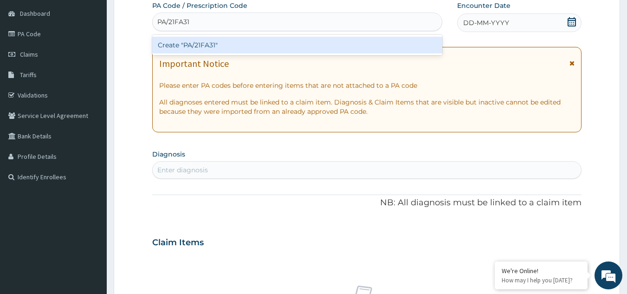
click at [225, 42] on div "Create "PA/21FA31"" at bounding box center [297, 45] width 290 height 17
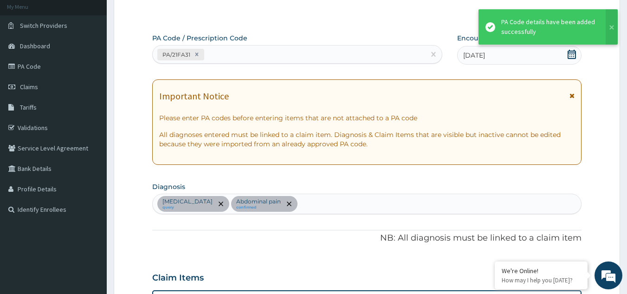
scroll to position [55, 0]
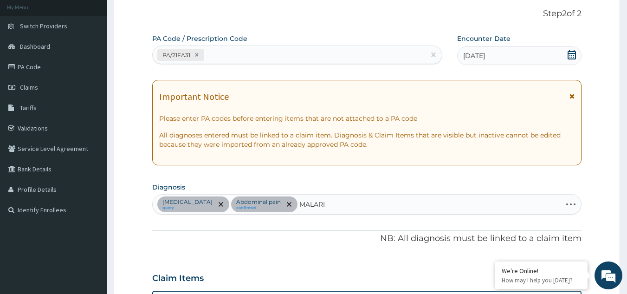
type input "MALARIA"
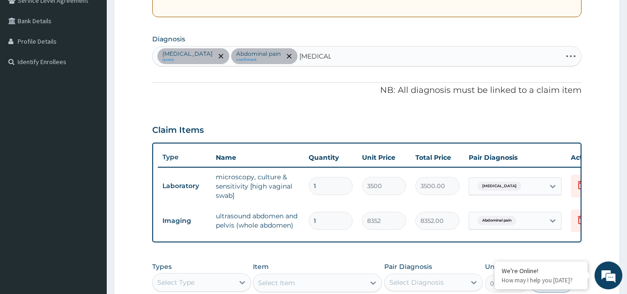
scroll to position [216, 0]
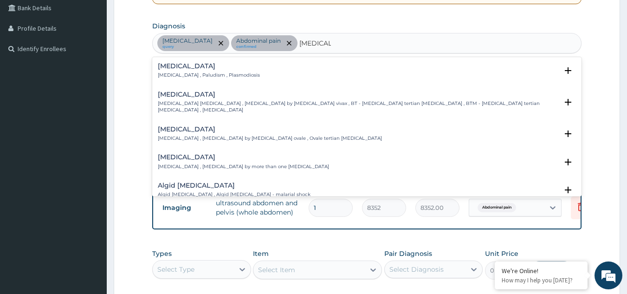
click at [181, 69] on h4 "Malaria" at bounding box center [209, 66] width 102 height 7
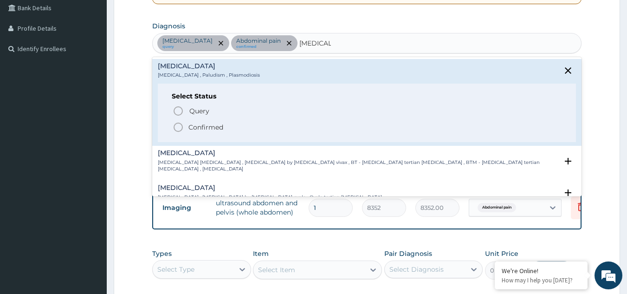
click at [178, 124] on icon "status option filled" at bounding box center [178, 127] width 11 height 11
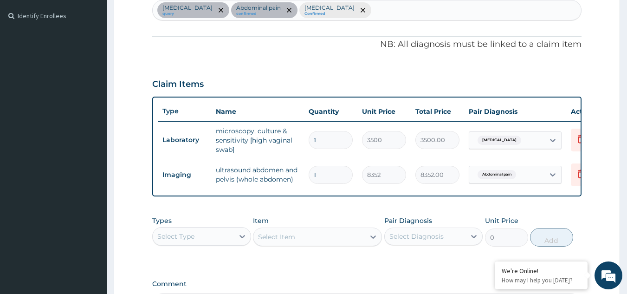
scroll to position [375, 0]
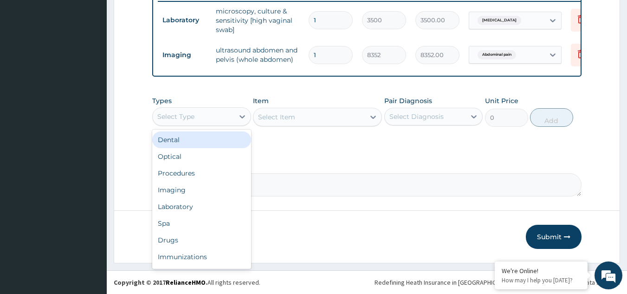
click at [212, 116] on div "Select Type" at bounding box center [193, 116] width 81 height 15
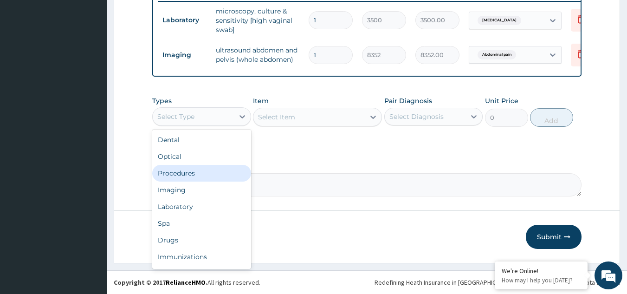
click at [212, 171] on div "Procedures" at bounding box center [201, 173] width 99 height 17
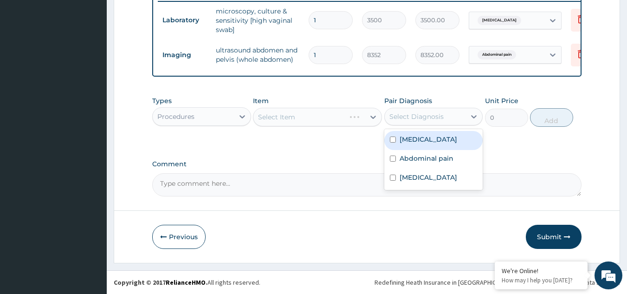
click at [409, 114] on div "Select Diagnosis" at bounding box center [416, 116] width 54 height 9
click at [416, 145] on div "Vaginitis" at bounding box center [433, 140] width 99 height 19
checkbox input "true"
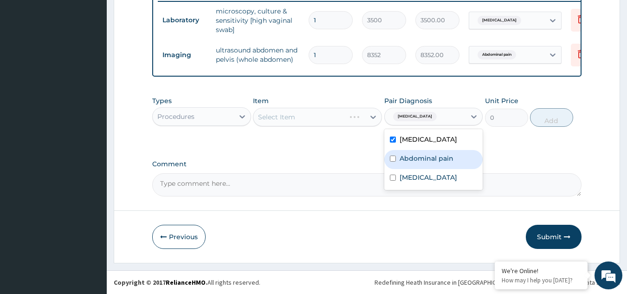
click at [417, 154] on label "Abdominal pain" at bounding box center [426, 158] width 54 height 9
checkbox input "true"
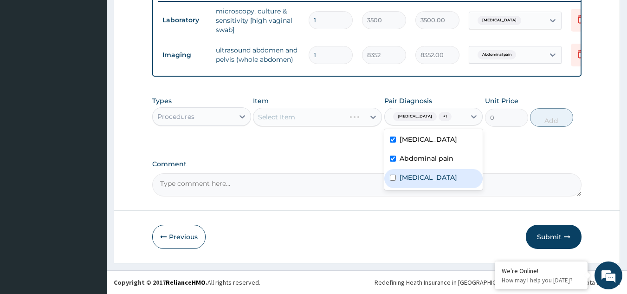
click at [418, 170] on div "[MEDICAL_DATA]" at bounding box center [433, 178] width 99 height 19
checkbox input "true"
click at [320, 122] on div "Select Item" at bounding box center [317, 117] width 129 height 19
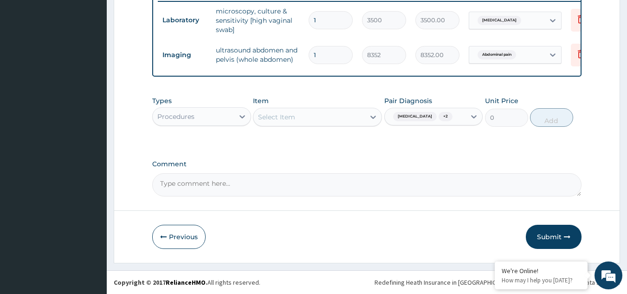
click at [320, 122] on div "Select Item" at bounding box center [308, 116] width 111 height 15
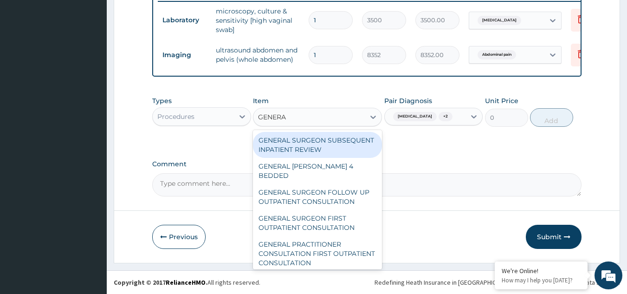
type input "GENERAL"
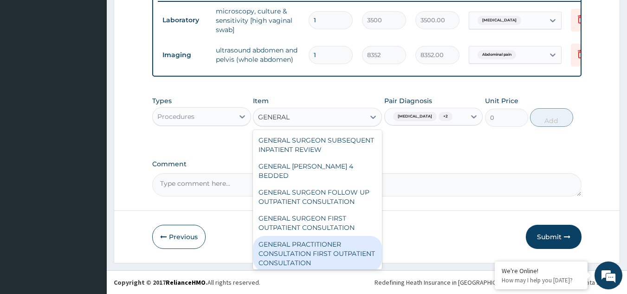
click at [318, 248] on div "GENERAL PRACTITIONER CONSULTATION FIRST OUTPATIENT CONSULTATION" at bounding box center [317, 253] width 129 height 35
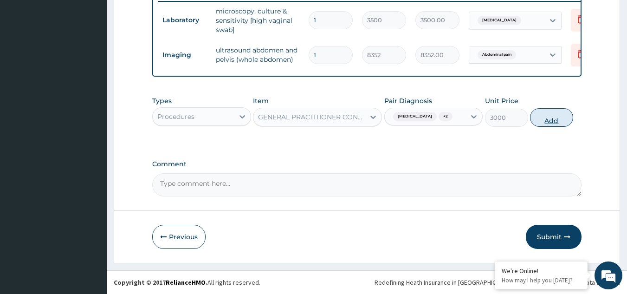
click at [549, 115] on button "Add" at bounding box center [551, 117] width 43 height 19
type input "0"
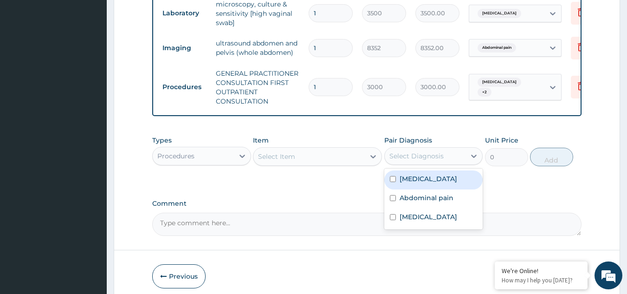
click at [434, 157] on div "Select Diagnosis" at bounding box center [425, 155] width 81 height 15
click at [206, 163] on div "Procedures" at bounding box center [193, 155] width 81 height 15
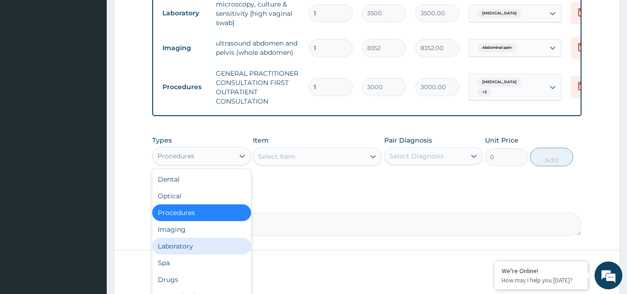
click at [217, 252] on div "Laboratory" at bounding box center [201, 245] width 99 height 17
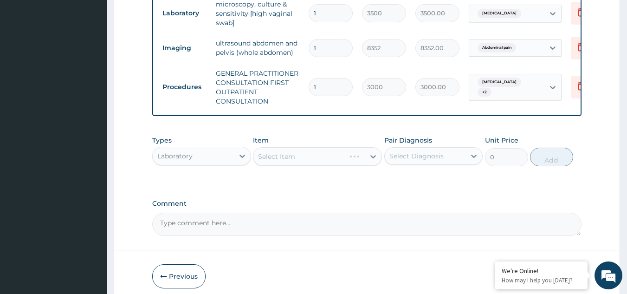
click at [424, 160] on div "Select Diagnosis" at bounding box center [416, 155] width 54 height 9
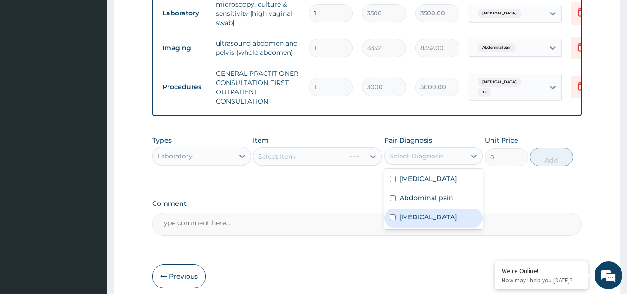
click at [436, 224] on div "Malaria" at bounding box center [433, 217] width 99 height 19
checkbox input "true"
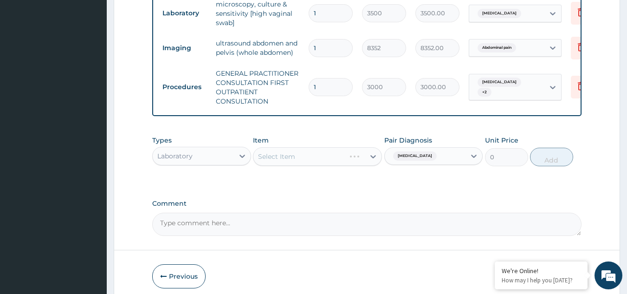
click at [311, 160] on div "Select Item" at bounding box center [317, 156] width 129 height 19
click at [311, 160] on div "Select Item" at bounding box center [308, 156] width 111 height 15
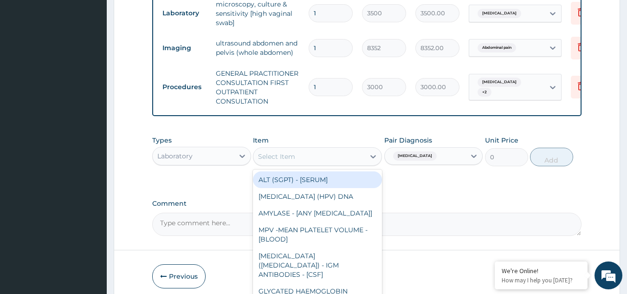
type input ","
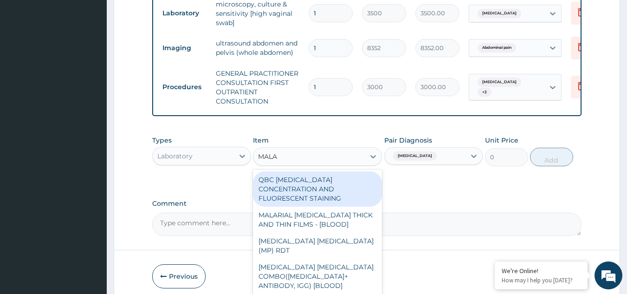
type input "MALAR"
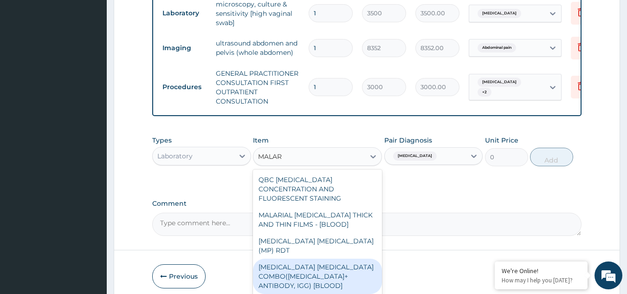
click at [301, 266] on div "MALARIA PARASITE COMBO(BLOOD FILM+ ANTIBODY, IGG) [BLOOD]" at bounding box center [317, 275] width 129 height 35
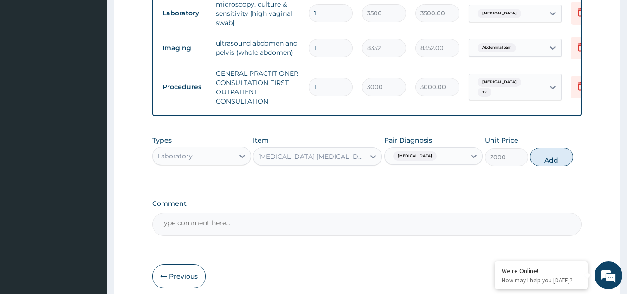
click at [552, 160] on button "Add" at bounding box center [551, 156] width 43 height 19
type input "0"
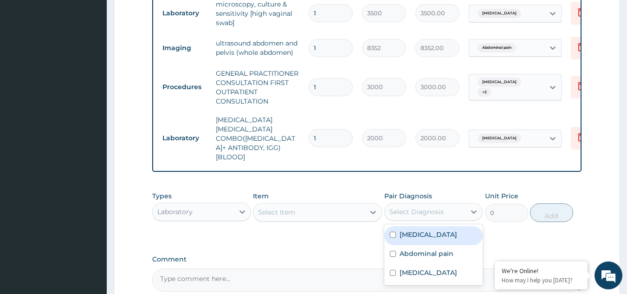
click at [435, 207] on div "Select Diagnosis" at bounding box center [416, 211] width 54 height 9
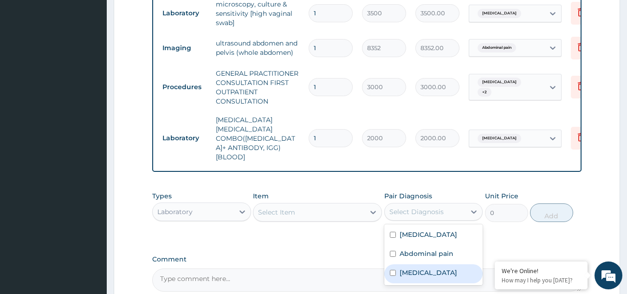
click at [439, 268] on div "Malaria" at bounding box center [433, 273] width 99 height 19
checkbox input "true"
click at [336, 205] on div "Select Item" at bounding box center [308, 212] width 111 height 15
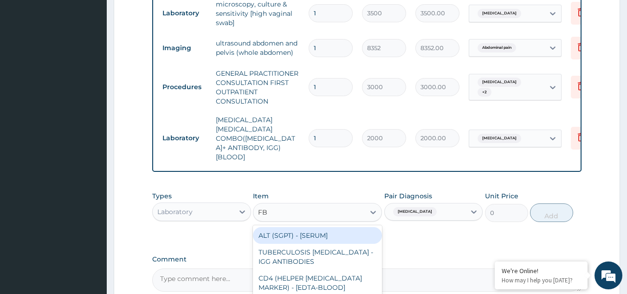
type input "FBC"
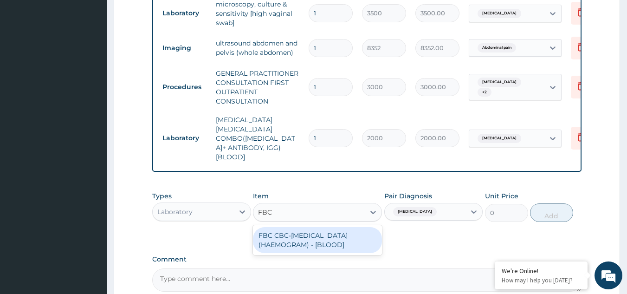
click at [332, 227] on div "FBC CBC-COMPLETE BLOOD COUNT (HAEMOGRAM) - [BLOOD]" at bounding box center [317, 240] width 129 height 26
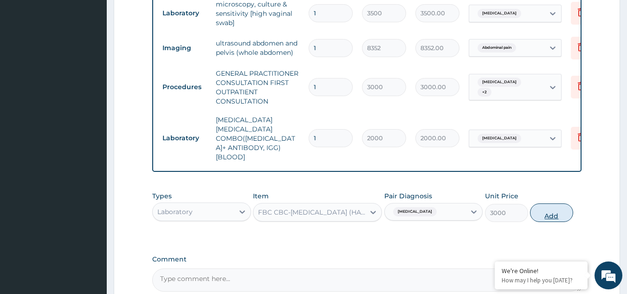
click at [549, 203] on button "Add" at bounding box center [551, 212] width 43 height 19
type input "0"
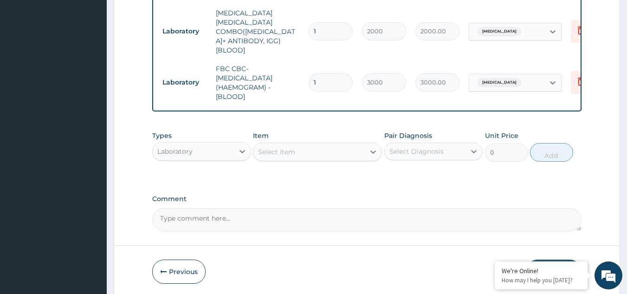
scroll to position [505, 0]
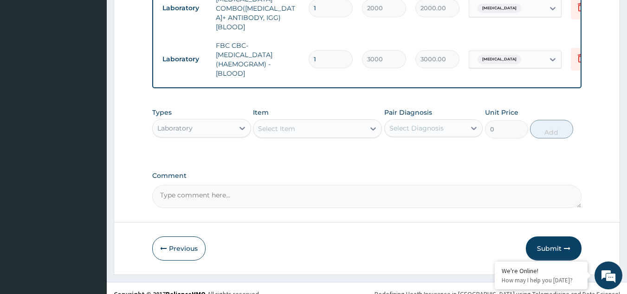
click at [217, 121] on div "Laboratory" at bounding box center [193, 128] width 81 height 15
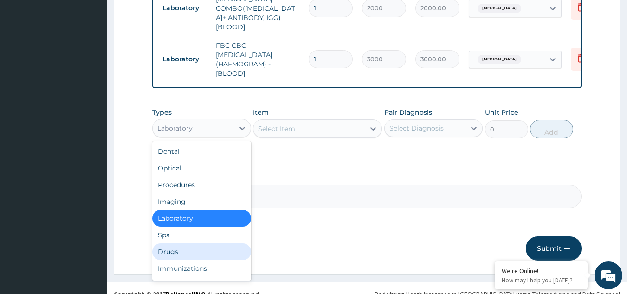
click at [200, 243] on div "Drugs" at bounding box center [201, 251] width 99 height 17
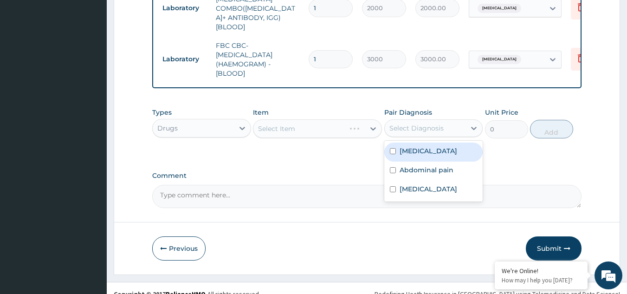
click at [400, 123] on div "Select Diagnosis" at bounding box center [416, 127] width 54 height 9
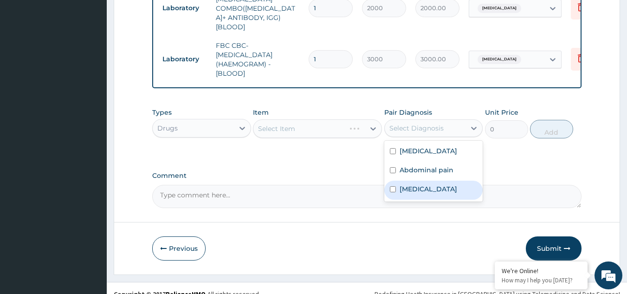
click at [414, 180] on div "Malaria" at bounding box center [433, 189] width 99 height 19
checkbox input "true"
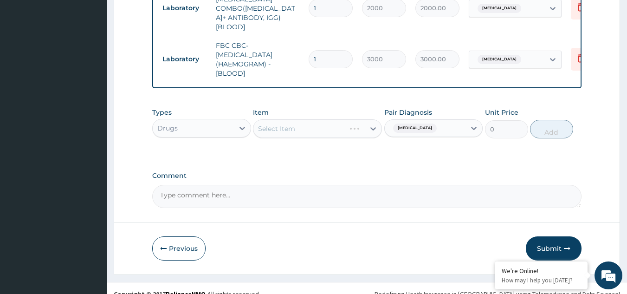
click at [323, 119] on div "Select Item" at bounding box center [317, 128] width 129 height 19
click at [336, 121] on div "Select Item" at bounding box center [308, 128] width 111 height 15
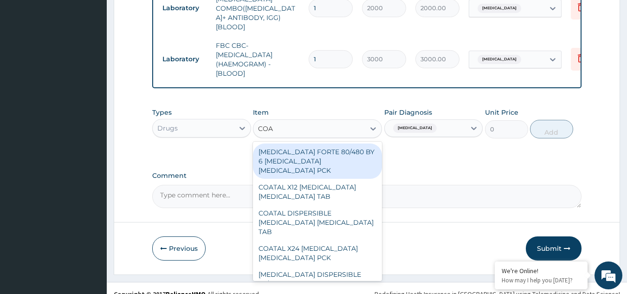
type input "COAR"
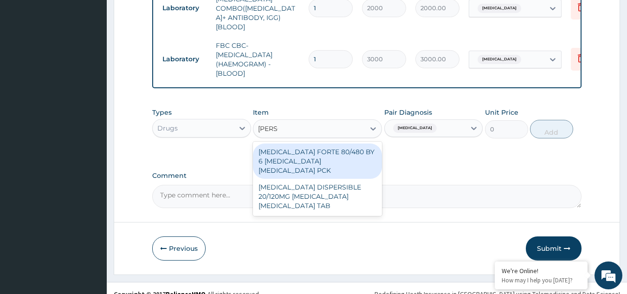
click at [341, 144] on div "COARTEM FORTE 80/480 BY 6 ARTEMETHER LUMEFANTRINE PCK" at bounding box center [317, 160] width 129 height 35
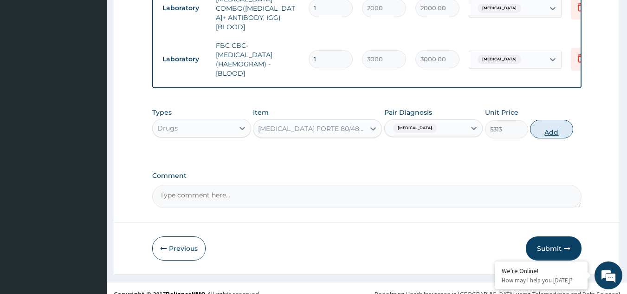
click at [545, 120] on button "Add" at bounding box center [551, 129] width 43 height 19
type input "0"
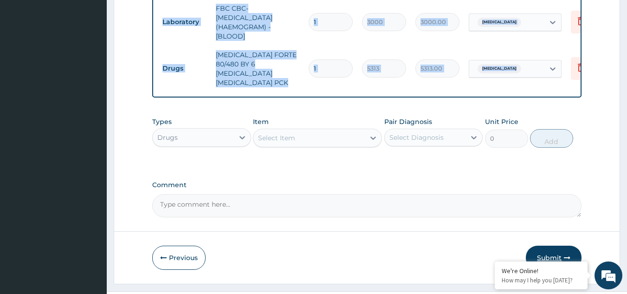
click at [550, 245] on button "Submit" at bounding box center [554, 257] width 56 height 24
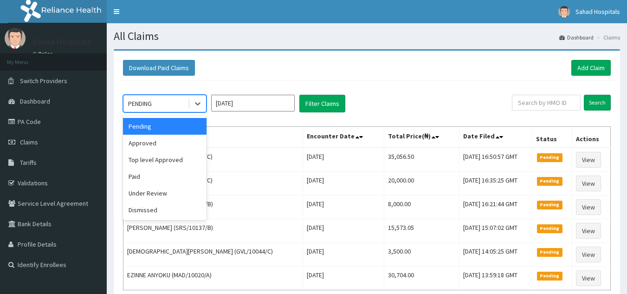
click at [160, 105] on div "PENDING" at bounding box center [155, 103] width 64 height 15
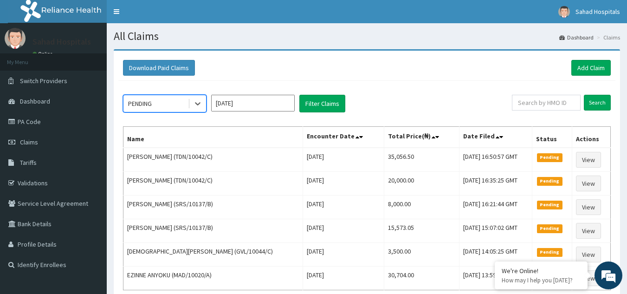
click at [160, 105] on div "PENDING" at bounding box center [155, 103] width 64 height 15
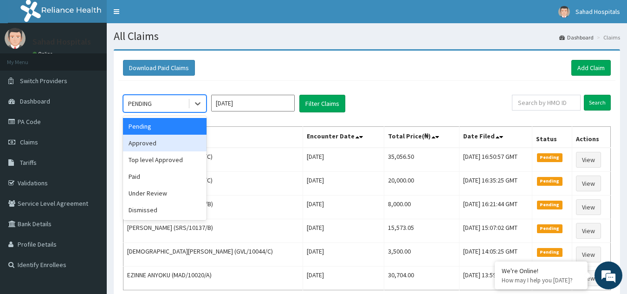
click at [165, 141] on div "Approved" at bounding box center [164, 143] width 83 height 17
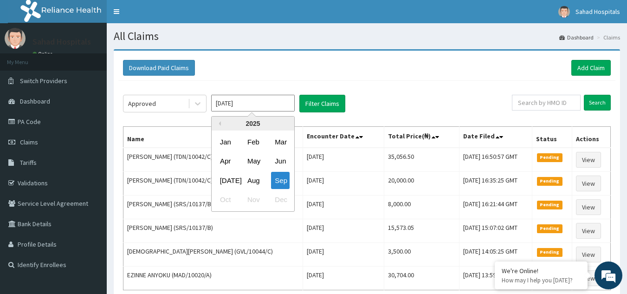
click at [248, 100] on input "[DATE]" at bounding box center [252, 103] width 83 height 17
click at [254, 181] on div "Aug" at bounding box center [253, 180] width 19 height 17
type input "[DATE]"
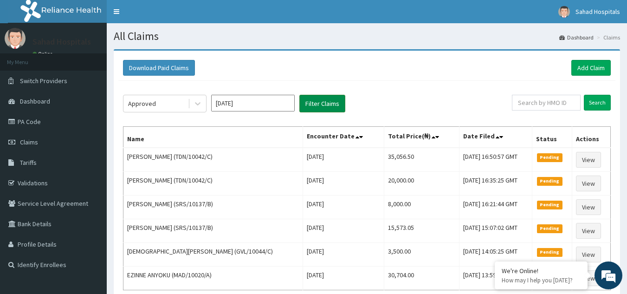
click at [319, 100] on button "Filter Claims" at bounding box center [322, 104] width 46 height 18
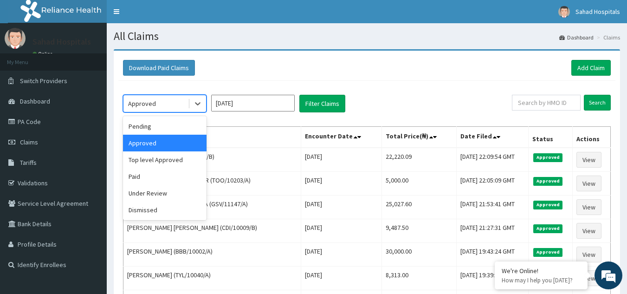
click at [181, 105] on div "Approved" at bounding box center [155, 103] width 64 height 15
click at [180, 133] on div "Pending" at bounding box center [164, 126] width 83 height 17
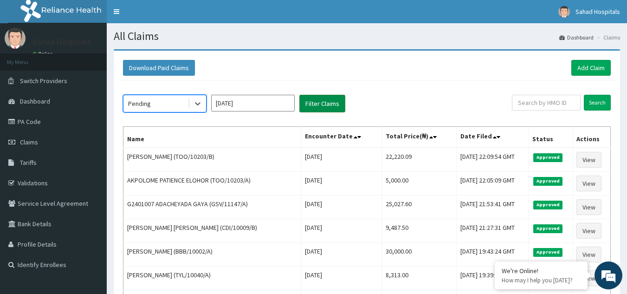
click at [317, 98] on button "Filter Claims" at bounding box center [322, 104] width 46 height 18
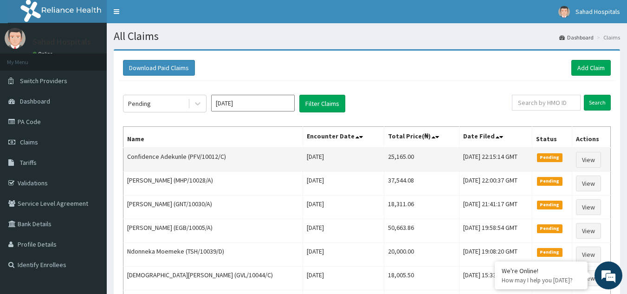
click at [396, 154] on td "25,165.00" at bounding box center [421, 159] width 75 height 24
copy td "25,165.00"
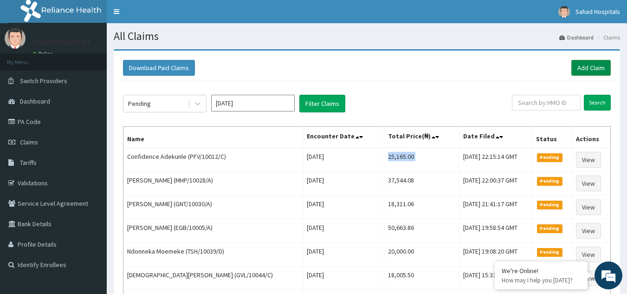
click at [586, 65] on link "Add Claim" at bounding box center [590, 68] width 39 height 16
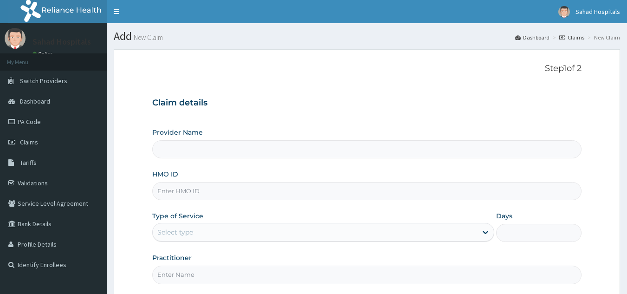
click at [203, 194] on input "HMO ID" at bounding box center [367, 191] width 430 height 18
type input "Sahad Hospitals"
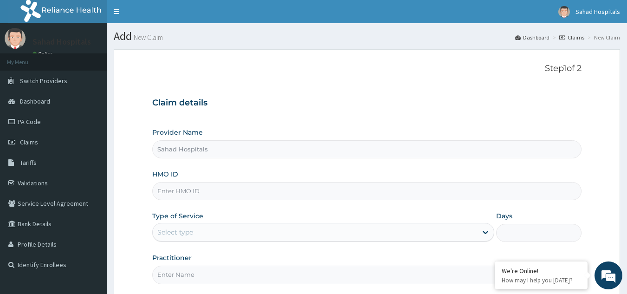
paste input "RELIANCE HMO (TUT/10002/C)"
click at [210, 189] on input "RELIANCE HMO (TUT/10002/C" at bounding box center [367, 191] width 430 height 18
type input "TUT/10002/C"
click at [198, 233] on div "Select type" at bounding box center [315, 231] width 324 height 15
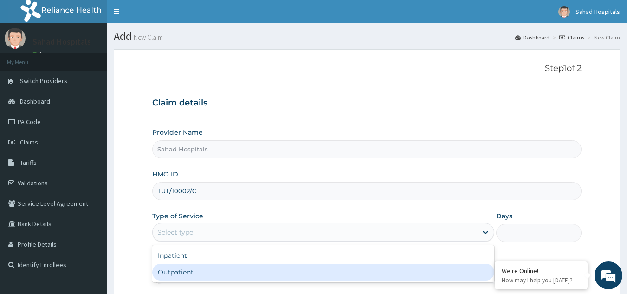
click at [206, 269] on div "Outpatient" at bounding box center [323, 271] width 342 height 17
type input "1"
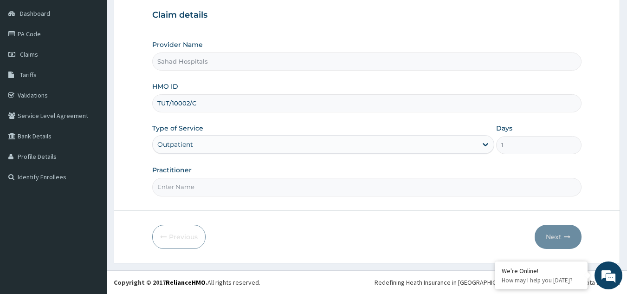
click at [175, 188] on input "Practitioner" at bounding box center [367, 187] width 430 height 18
type input "GP"
click at [554, 234] on button "Next" at bounding box center [557, 236] width 47 height 24
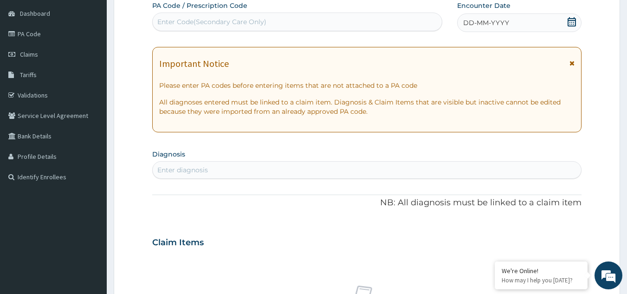
click at [225, 22] on div "Enter Code(Secondary Care Only)" at bounding box center [211, 21] width 109 height 9
paste input "PA/13DBC7"
type input "PA/13DBC7"
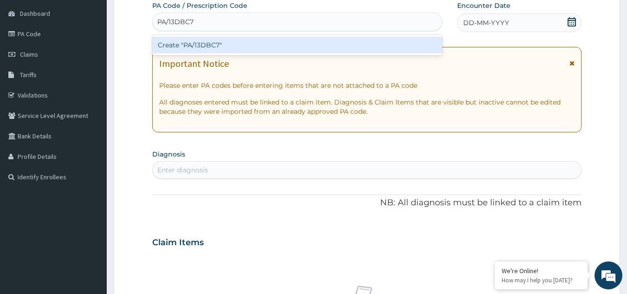
click at [224, 43] on div "Create "PA/13DBC7"" at bounding box center [297, 45] width 290 height 17
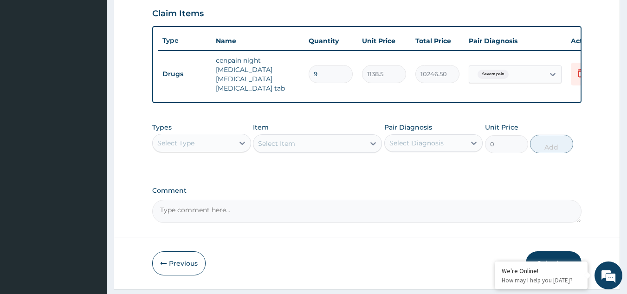
scroll to position [343, 0]
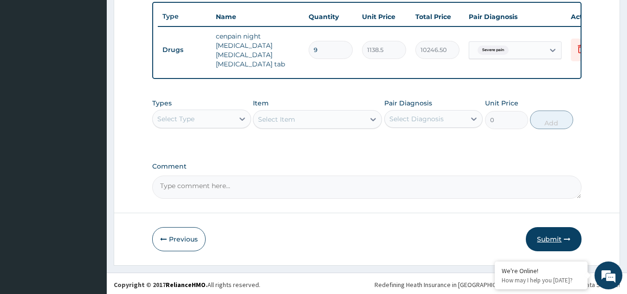
click at [546, 233] on button "Submit" at bounding box center [554, 239] width 56 height 24
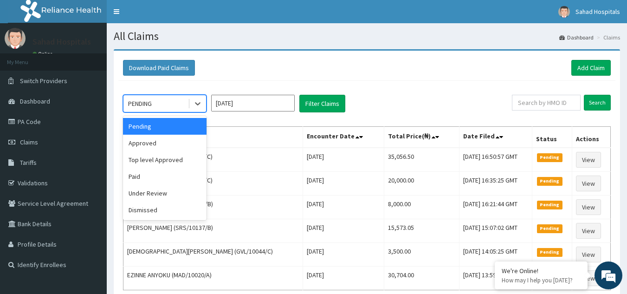
click at [154, 101] on div "PENDING" at bounding box center [155, 103] width 64 height 15
click at [214, 79] on div "Download Paid Claims Add Claim" at bounding box center [366, 68] width 497 height 26
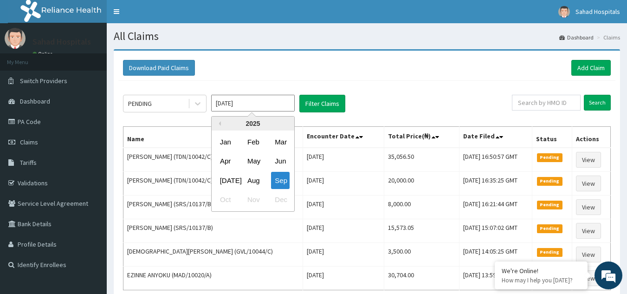
click at [252, 103] on input "Sep 2025" at bounding box center [252, 103] width 83 height 17
click at [254, 177] on div "Aug" at bounding box center [253, 180] width 19 height 17
type input "Aug 2025"
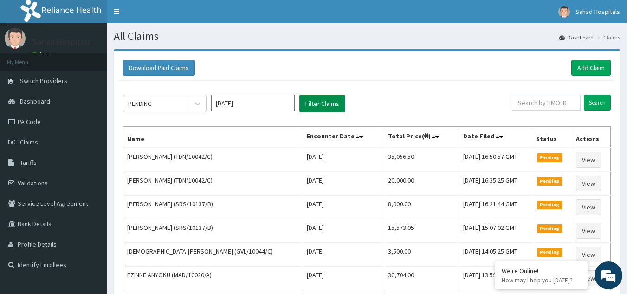
click at [317, 102] on button "Filter Claims" at bounding box center [322, 104] width 46 height 18
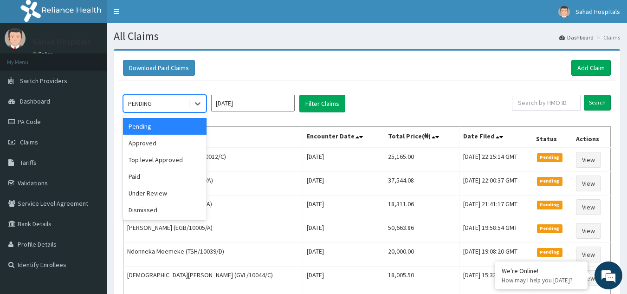
click at [158, 102] on div "PENDING" at bounding box center [155, 103] width 64 height 15
click at [171, 147] on div "Approved" at bounding box center [164, 143] width 83 height 17
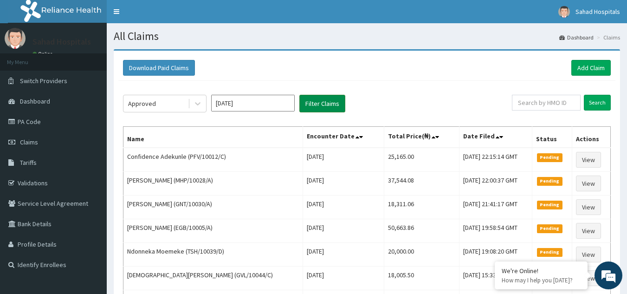
click at [315, 99] on button "Filter Claims" at bounding box center [322, 104] width 46 height 18
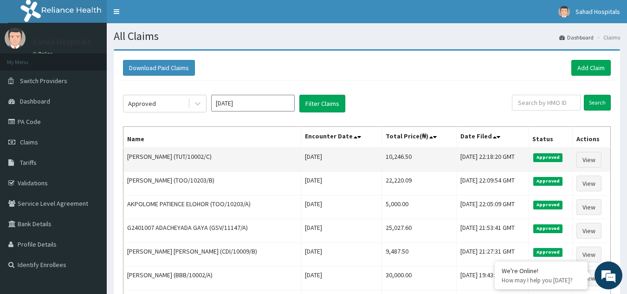
click at [385, 153] on td "10,246.50" at bounding box center [419, 159] width 75 height 24
copy td "10,246.50"
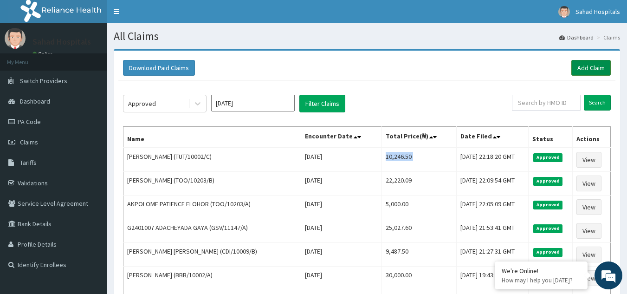
click at [588, 60] on link "Add Claim" at bounding box center [590, 68] width 39 height 16
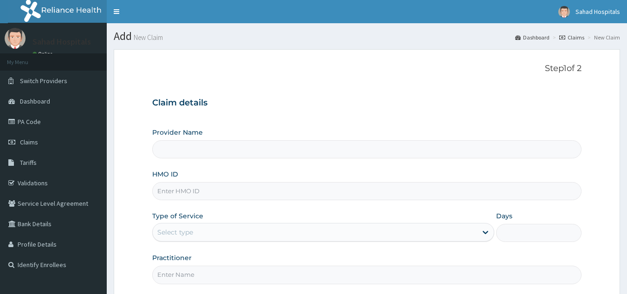
drag, startPoint x: 0, startPoint y: 0, endPoint x: 217, endPoint y: 193, distance: 290.7
click at [217, 193] on input "HMO ID" at bounding box center [367, 191] width 430 height 18
type input "Sahad Hospitals"
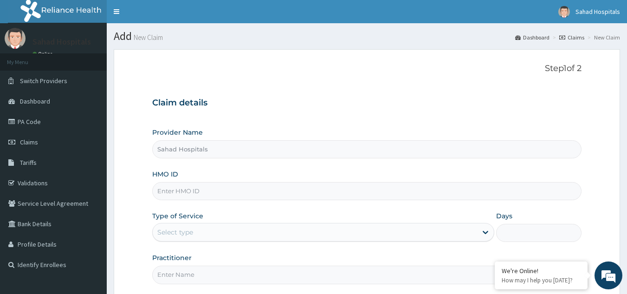
paste input "RELIANCE HMO (QAO/10503/A)"
click at [208, 190] on input "RELIANCE HMO (QAO/10503/A" at bounding box center [367, 191] width 430 height 18
click at [209, 190] on input "RELIANCE HMO (QAO/10503/A" at bounding box center [367, 191] width 430 height 18
type input "QAO/10503/A"
click at [197, 230] on div "Select type" at bounding box center [315, 231] width 324 height 15
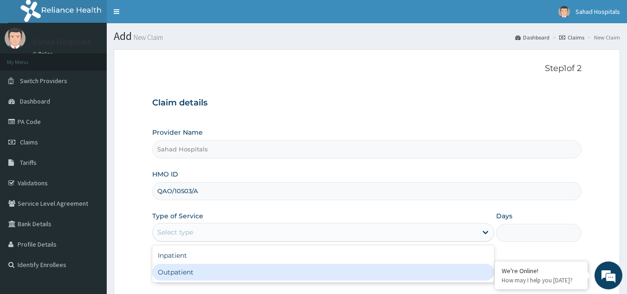
click at [204, 269] on div "Outpatient" at bounding box center [323, 271] width 342 height 17
type input "1"
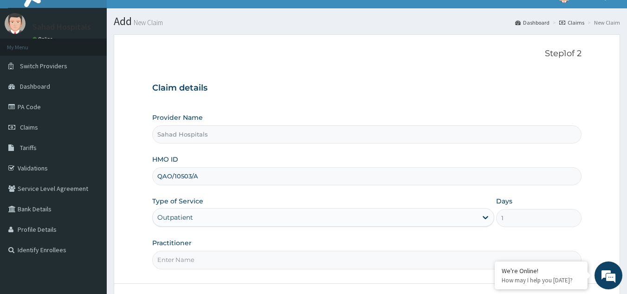
scroll to position [88, 0]
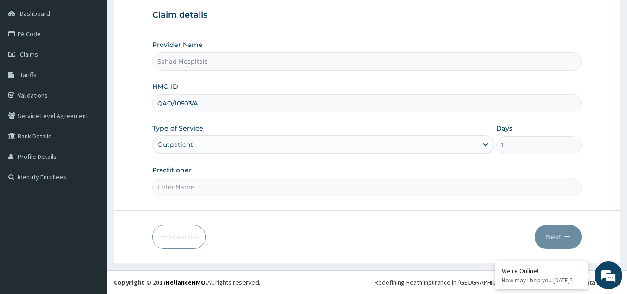
click at [184, 186] on input "Practitioner" at bounding box center [367, 187] width 430 height 18
type input "GP"
click at [552, 231] on button "Next" at bounding box center [557, 236] width 47 height 24
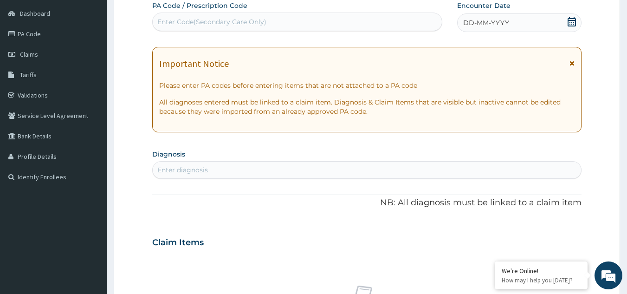
click at [555, 20] on div "DD-MM-YYYY" at bounding box center [519, 22] width 124 height 19
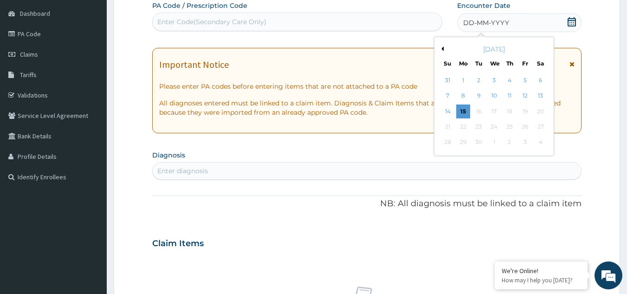
click at [571, 19] on icon at bounding box center [571, 21] width 9 height 9
click at [444, 46] on div "[DATE]" at bounding box center [494, 49] width 112 height 9
click at [442, 46] on div "September 2025" at bounding box center [494, 49] width 112 height 9
click at [441, 46] on button "Previous Month" at bounding box center [441, 48] width 5 height 5
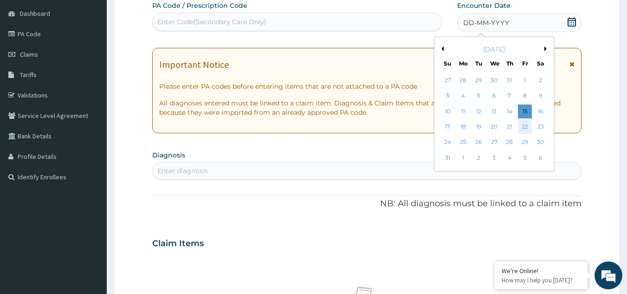
click at [524, 125] on div "22" at bounding box center [525, 127] width 14 height 14
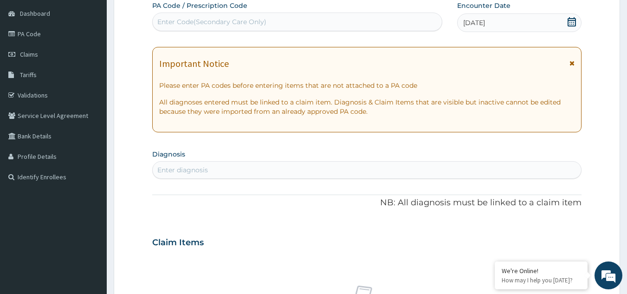
click at [203, 166] on div "Enter diagnosis" at bounding box center [182, 169] width 51 height 9
type input "MALARIA"
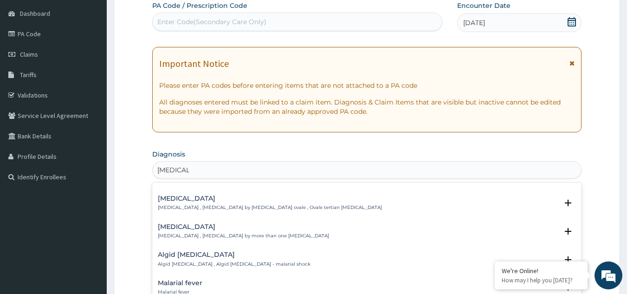
scroll to position [0, 0]
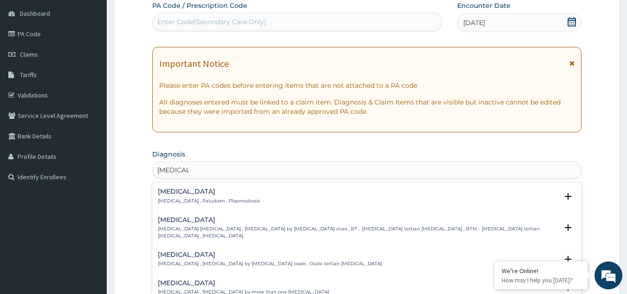
click at [201, 193] on h4 "Malaria" at bounding box center [209, 191] width 102 height 7
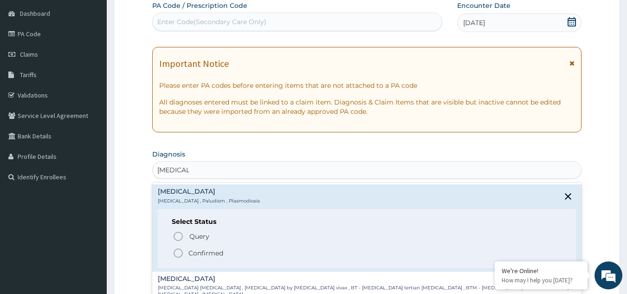
click at [176, 246] on div "Query Query covers suspected (?), Keep in view (kiv), Ruled out (r/o) Confirmed" at bounding box center [367, 244] width 391 height 28
click at [178, 251] on icon "status option filled" at bounding box center [178, 252] width 11 height 11
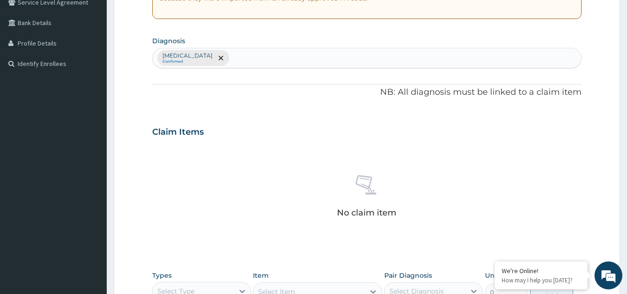
scroll to position [375, 0]
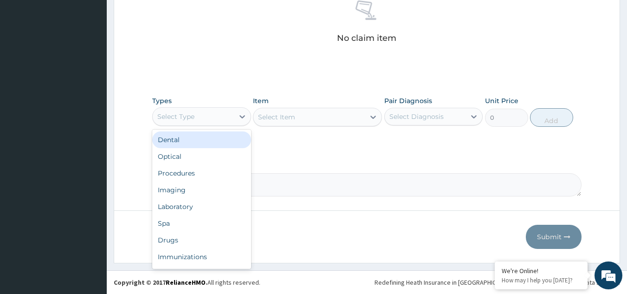
click at [191, 121] on div "Select Type" at bounding box center [193, 116] width 81 height 15
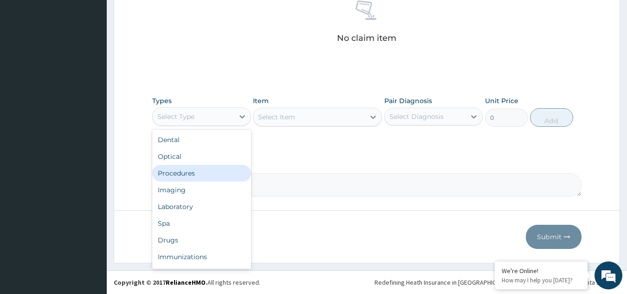
click at [191, 171] on div "Procedures" at bounding box center [201, 173] width 99 height 17
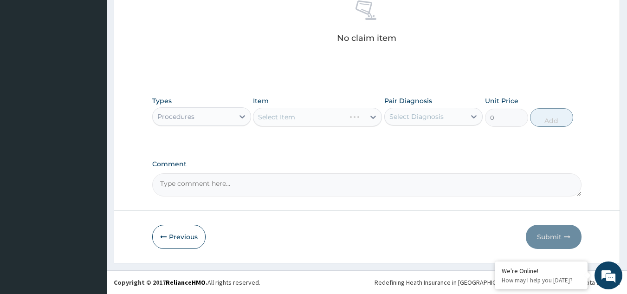
click at [424, 115] on div "Select Diagnosis" at bounding box center [416, 116] width 54 height 9
click at [421, 146] on div "Malaria" at bounding box center [433, 140] width 99 height 19
checkbox input "true"
click at [323, 119] on div "Select Item" at bounding box center [317, 117] width 129 height 19
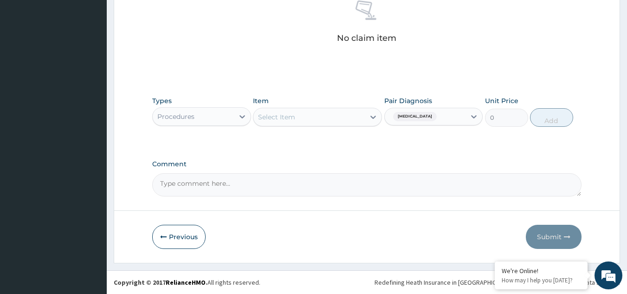
click at [323, 119] on div "Select Item" at bounding box center [308, 116] width 111 height 15
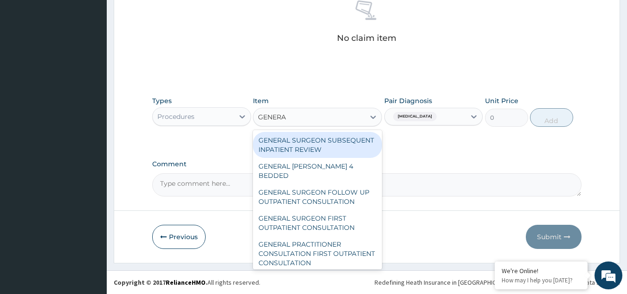
type input "GENERAL"
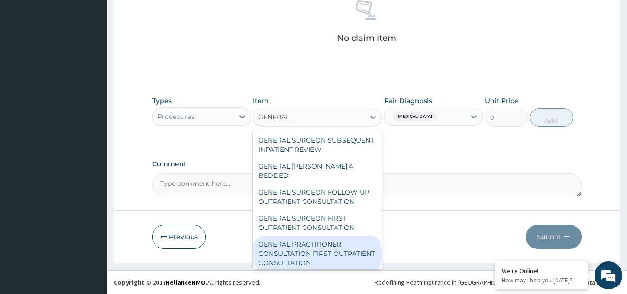
click at [323, 247] on div "GENERAL PRACTITIONER CONSULTATION FIRST OUTPATIENT CONSULTATION" at bounding box center [317, 253] width 129 height 35
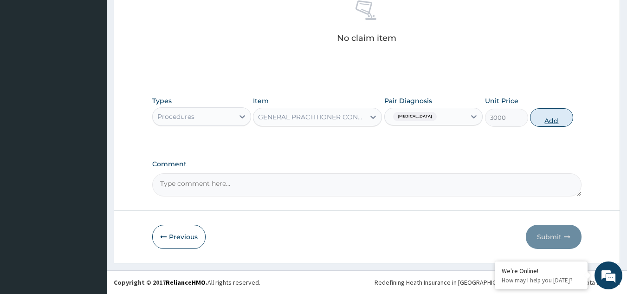
click at [558, 114] on button "Add" at bounding box center [551, 117] width 43 height 19
type input "0"
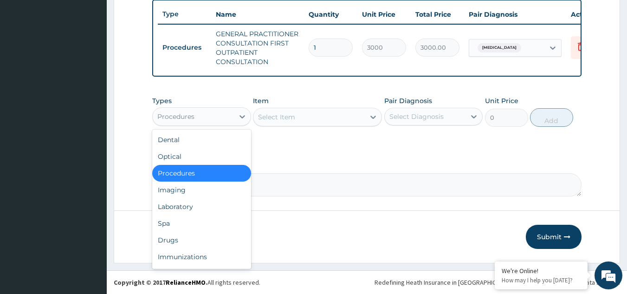
click at [185, 119] on div "Procedures" at bounding box center [175, 116] width 37 height 9
click at [191, 203] on div "Laboratory" at bounding box center [201, 206] width 99 height 17
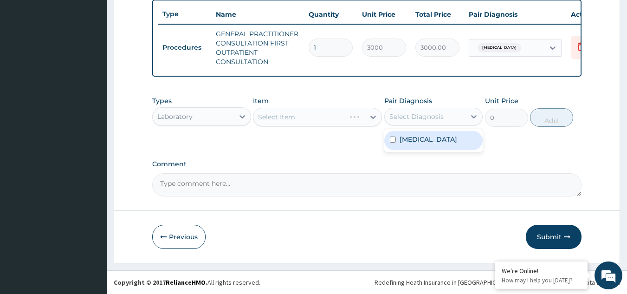
click at [415, 113] on div "Select Diagnosis" at bounding box center [416, 116] width 54 height 9
click at [416, 145] on div "Malaria" at bounding box center [433, 140] width 99 height 19
checkbox input "true"
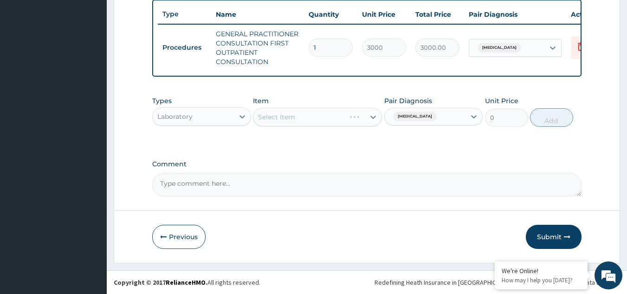
click at [342, 117] on div "Select Item" at bounding box center [317, 117] width 129 height 19
click at [341, 117] on div "Select Item" at bounding box center [308, 116] width 111 height 15
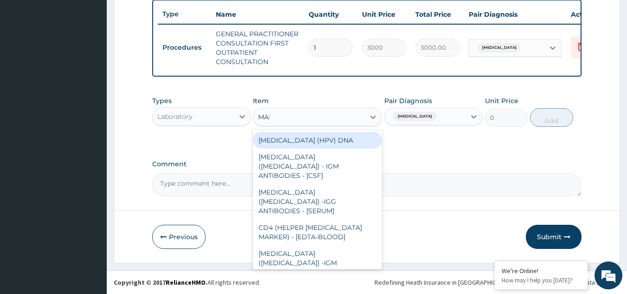
type input "MALA"
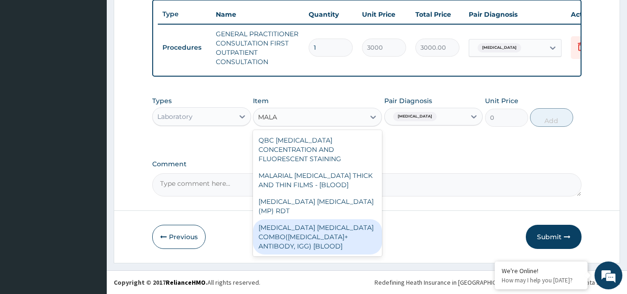
click at [320, 219] on div "MALARIA PARASITE COMBO(BLOOD FILM+ ANTIBODY, IGG) [BLOOD]" at bounding box center [317, 236] width 129 height 35
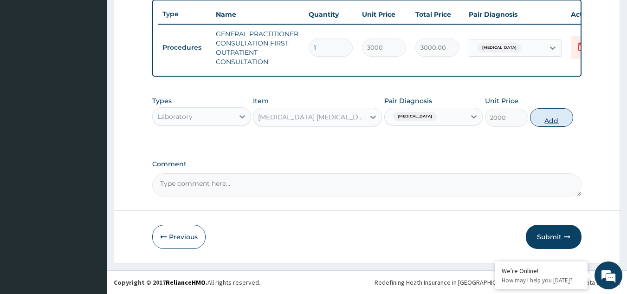
click at [542, 120] on button "Add" at bounding box center [551, 117] width 43 height 19
type input "0"
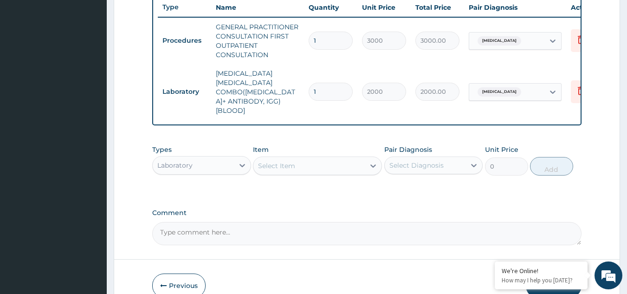
click at [413, 160] on div "Select Diagnosis" at bounding box center [416, 164] width 54 height 9
click at [413, 183] on label "Malaria" at bounding box center [428, 187] width 58 height 9
checkbox input "true"
click at [304, 158] on div "Select Item" at bounding box center [308, 165] width 111 height 15
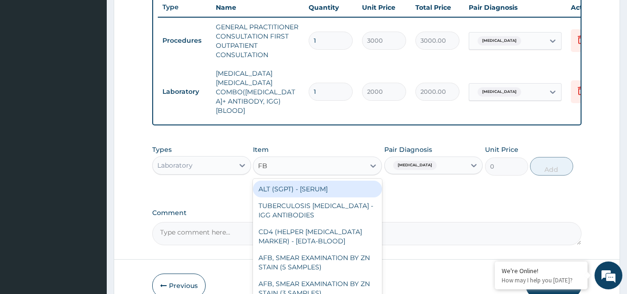
type input "FBC"
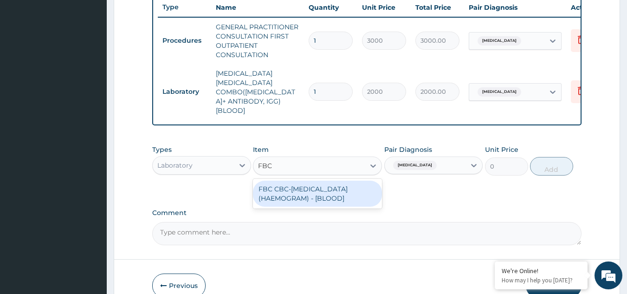
click at [304, 180] on div "FBC CBC-COMPLETE BLOOD COUNT (HAEMOGRAM) - [BLOOD]" at bounding box center [317, 193] width 129 height 26
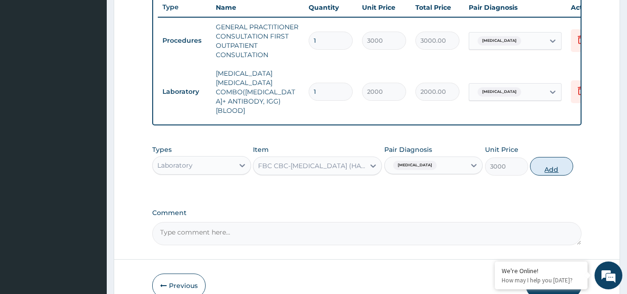
click at [551, 157] on button "Add" at bounding box center [551, 166] width 43 height 19
type input "0"
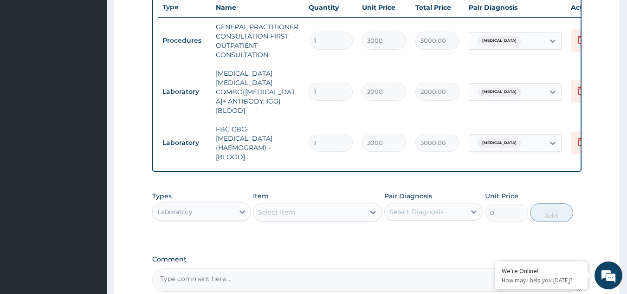
click at [180, 207] on div "Laboratory" at bounding box center [174, 211] width 35 height 9
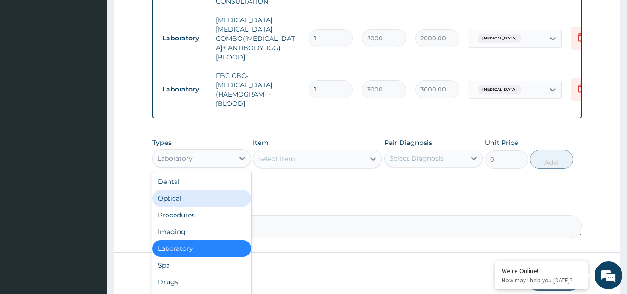
scroll to position [436, 0]
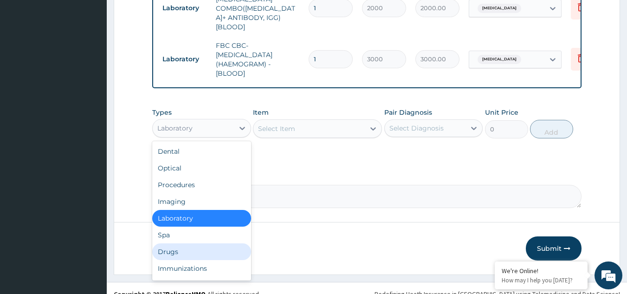
click at [186, 243] on div "Drugs" at bounding box center [201, 251] width 99 height 17
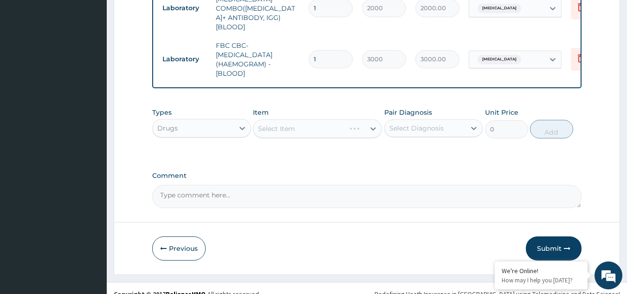
click at [424, 123] on div "Select Diagnosis" at bounding box center [416, 127] width 54 height 9
click at [418, 146] on label "Malaria" at bounding box center [428, 150] width 58 height 9
checkbox input "true"
click at [342, 119] on div "Select Item" at bounding box center [317, 128] width 129 height 19
click at [341, 119] on div "Select Item" at bounding box center [317, 128] width 129 height 19
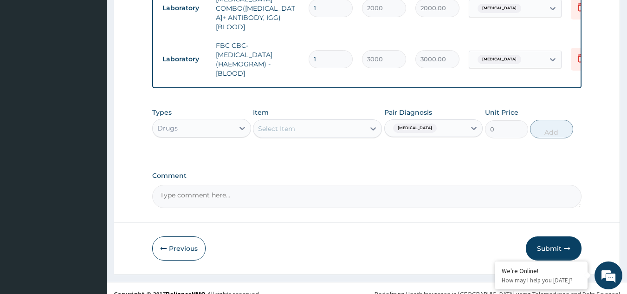
click at [340, 121] on div "Select Item" at bounding box center [308, 128] width 111 height 15
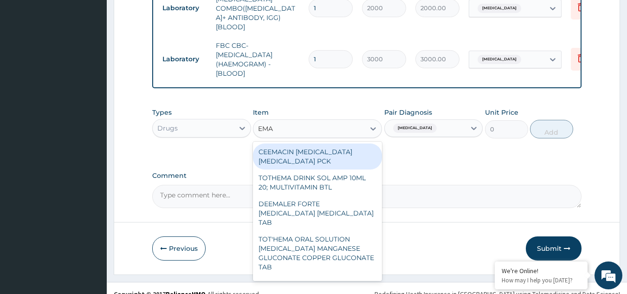
type input "EMAL"
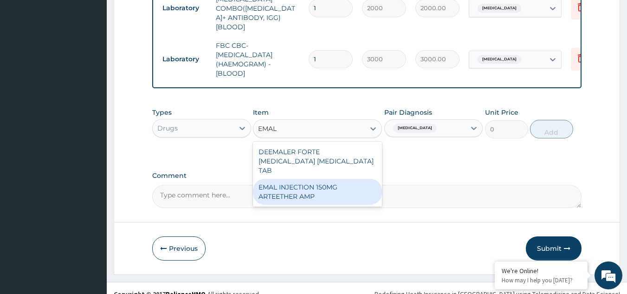
click at [322, 179] on div "EMAL INJECTION 150MG ARTEETHER AMP" at bounding box center [317, 192] width 129 height 26
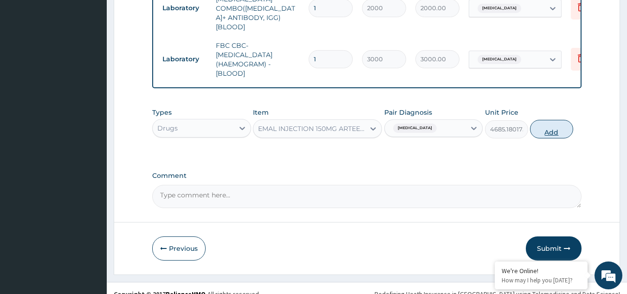
click at [553, 120] on button "Add" at bounding box center [551, 129] width 43 height 19
type input "0"
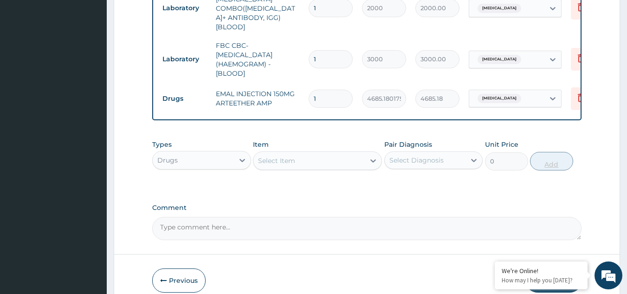
type input "13"
type input "60907.34"
type input "1"
type input "4685.18"
type input "0.00"
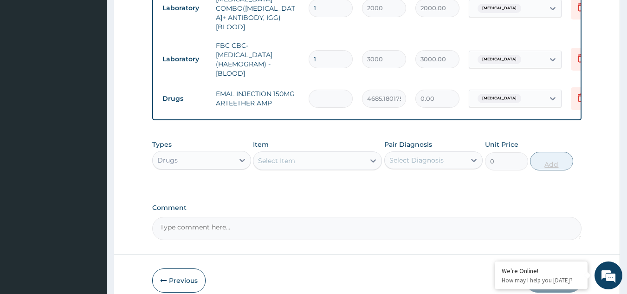
type input "3"
type input "14055.54"
type input "3"
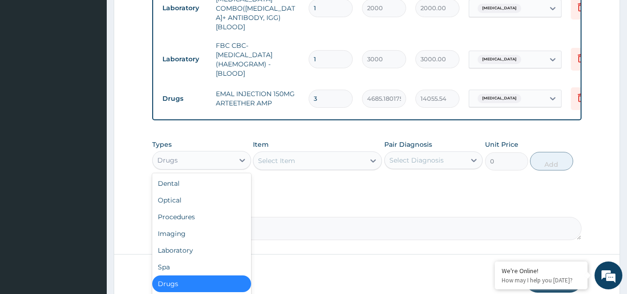
click at [190, 153] on div "Drugs" at bounding box center [193, 160] width 81 height 15
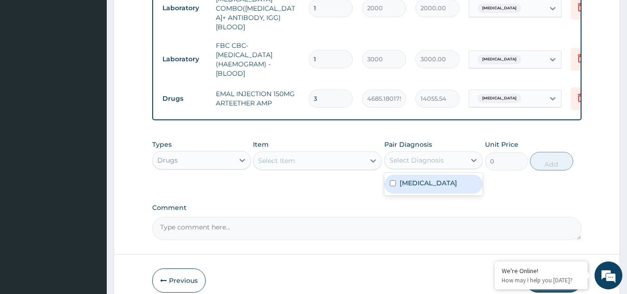
click at [430, 155] on div "Select Diagnosis" at bounding box center [416, 159] width 54 height 9
click at [420, 178] on label "Malaria" at bounding box center [428, 182] width 58 height 9
checkbox input "true"
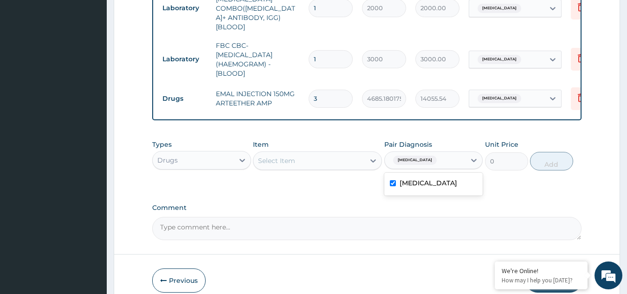
click at [310, 153] on div "Select Item" at bounding box center [308, 160] width 111 height 15
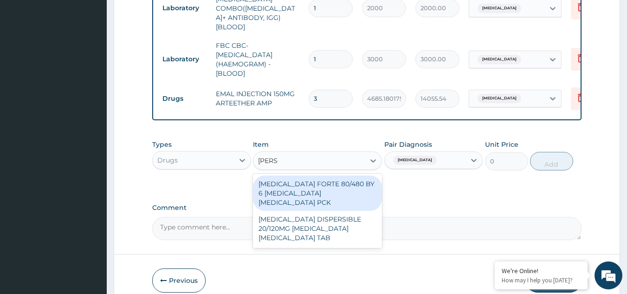
type input "COART"
click at [311, 175] on div "COARTEM FORTE 80/480 BY 6 ARTEMETHER LUMEFANTRINE PCK" at bounding box center [317, 192] width 129 height 35
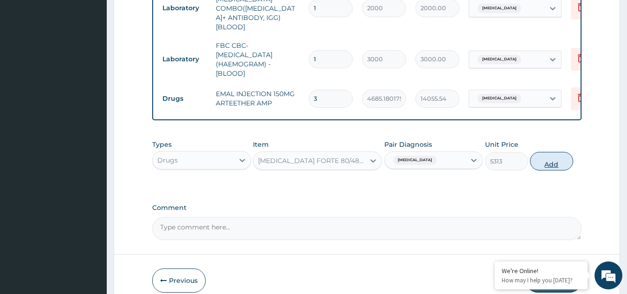
click at [549, 152] on button "Add" at bounding box center [551, 161] width 43 height 19
type input "0"
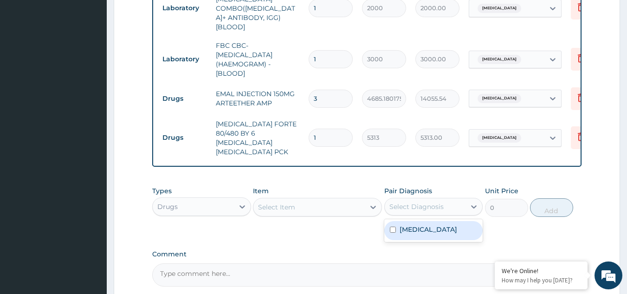
click at [426, 202] on div "Select Diagnosis" at bounding box center [416, 206] width 54 height 9
click at [418, 224] on label "Malaria" at bounding box center [428, 228] width 58 height 9
checkbox input "true"
click at [303, 199] on div "Select Item" at bounding box center [308, 206] width 111 height 15
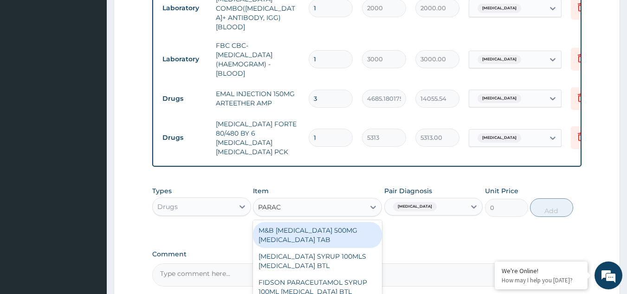
type input "PARACE"
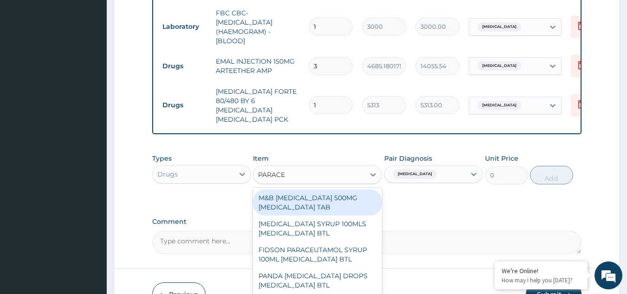
scroll to position [505, 0]
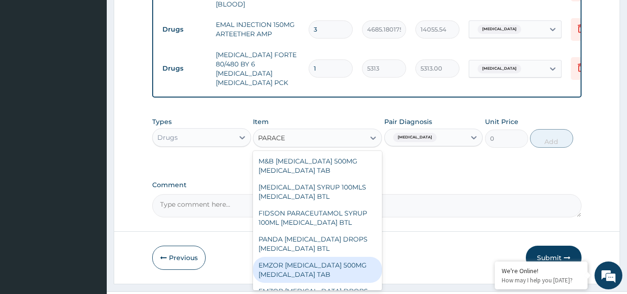
click at [306, 256] on div "EMZOR PARACETAMOL 500MG ACETAMINOPHEN TAB" at bounding box center [317, 269] width 129 height 26
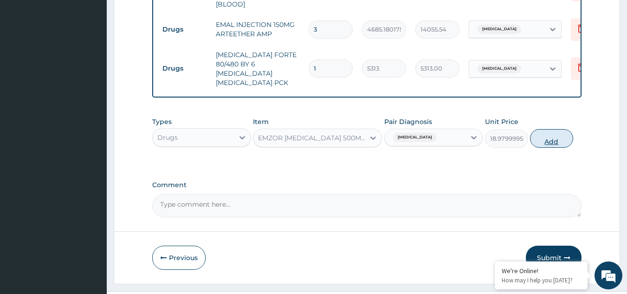
click at [554, 129] on button "Add" at bounding box center [551, 138] width 43 height 19
type input "0"
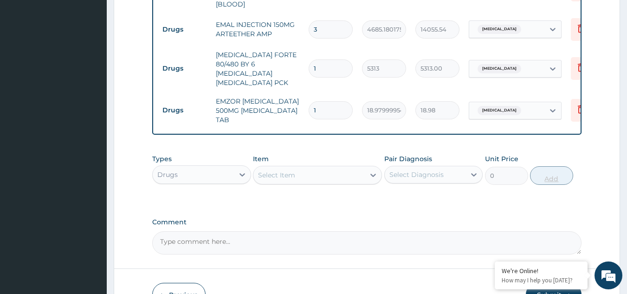
type input "12"
type input "227.76"
type input "12"
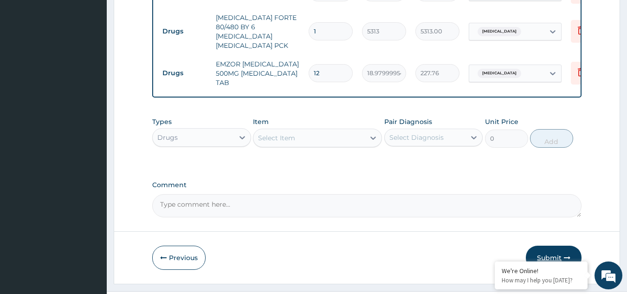
click at [549, 245] on button "Submit" at bounding box center [554, 257] width 56 height 24
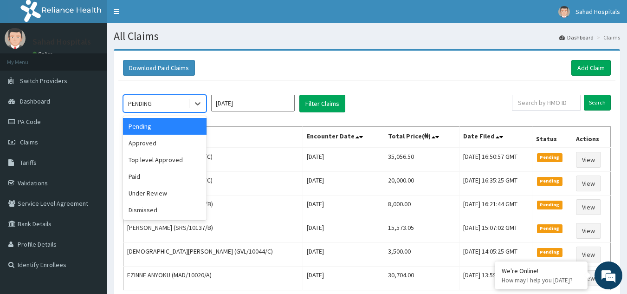
click at [159, 100] on div "PENDING" at bounding box center [155, 103] width 64 height 15
click at [154, 143] on div "Approved" at bounding box center [164, 143] width 83 height 17
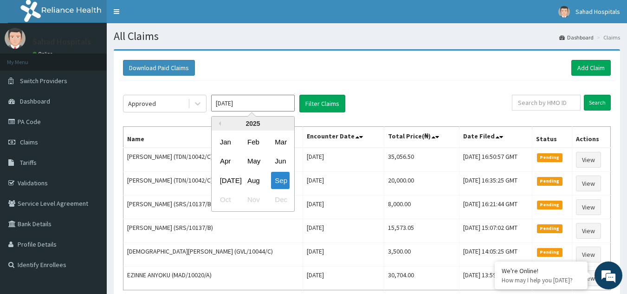
click at [257, 105] on input "[DATE]" at bounding box center [252, 103] width 83 height 17
click at [254, 183] on div "Aug" at bounding box center [253, 180] width 19 height 17
type input "[DATE]"
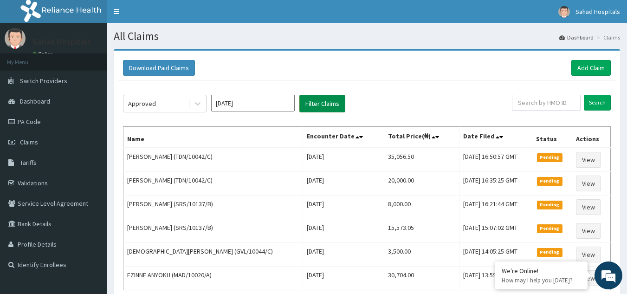
click at [313, 102] on button "Filter Claims" at bounding box center [322, 104] width 46 height 18
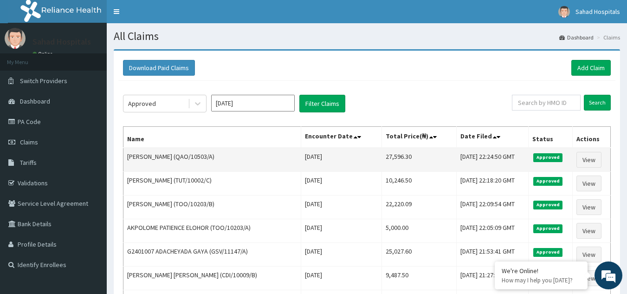
click at [387, 154] on td "27,596.30" at bounding box center [419, 159] width 75 height 24
copy td "27,596.30"
